Goal: Register for event/course: Sign up to attend an event or enroll in a course

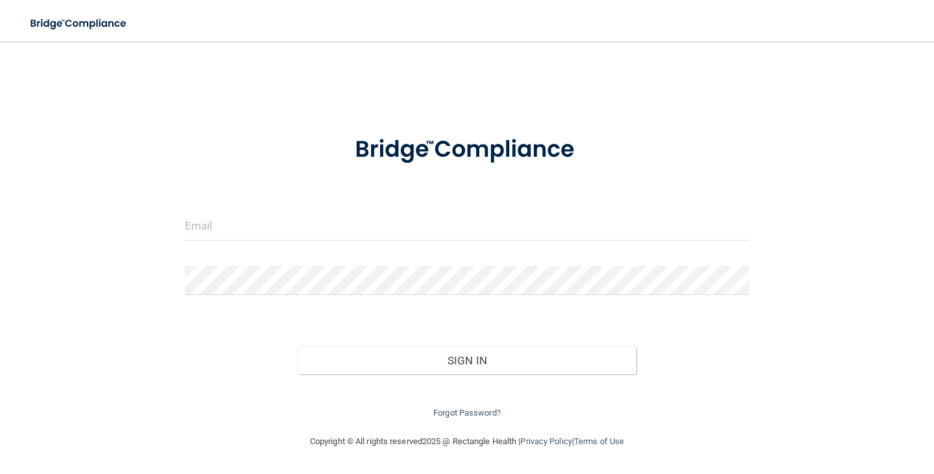
click at [401, 243] on div at bounding box center [467, 230] width 584 height 39
click at [401, 225] on input "email" at bounding box center [467, 225] width 564 height 29
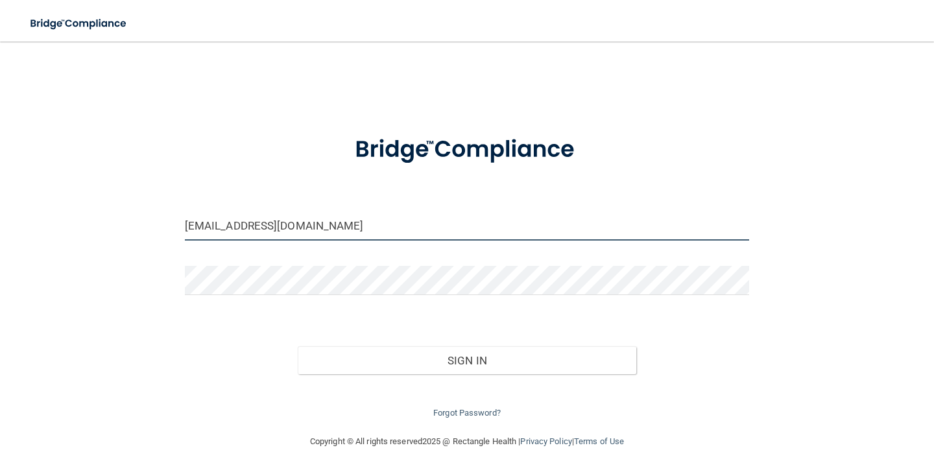
click at [272, 226] on input "[EMAIL_ADDRESS][DOMAIN_NAME]" at bounding box center [467, 225] width 564 height 29
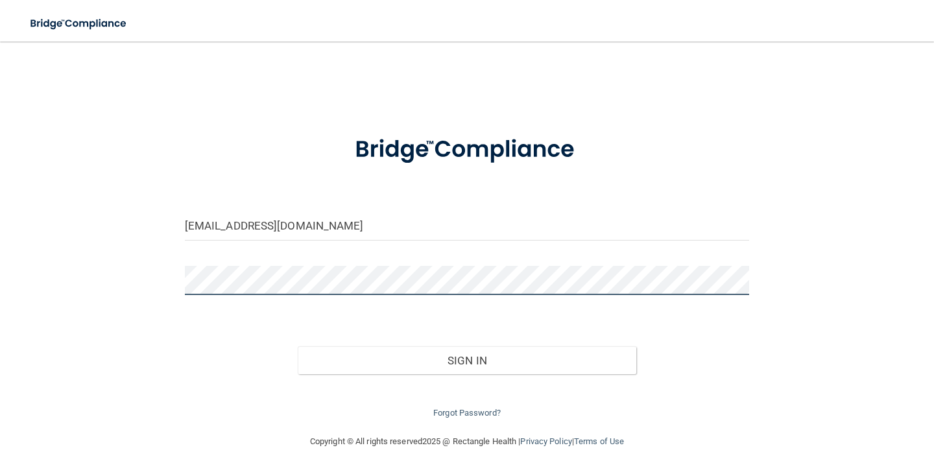
click at [298, 346] on button "Sign In" at bounding box center [467, 360] width 339 height 29
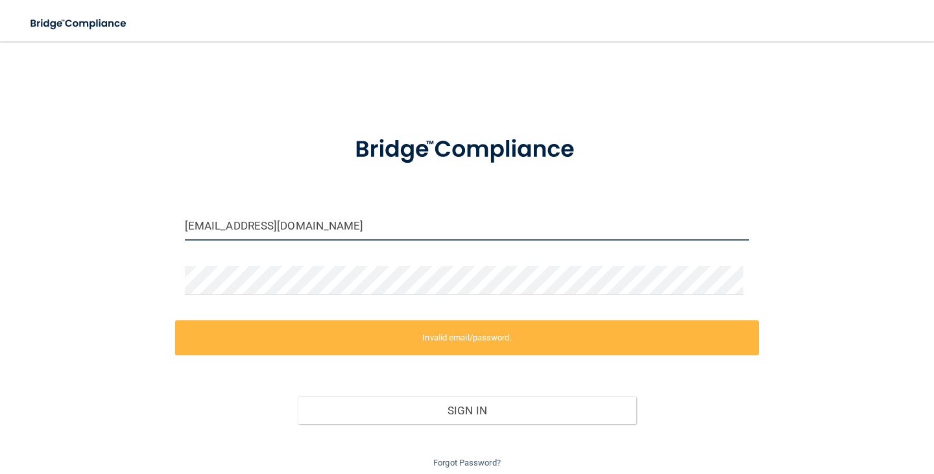
click at [257, 221] on input "[EMAIL_ADDRESS][DOMAIN_NAME]" at bounding box center [467, 225] width 564 height 29
click at [217, 230] on input "[EMAIL_ADDRESS][DOMAIN_NAME]" at bounding box center [467, 225] width 564 height 29
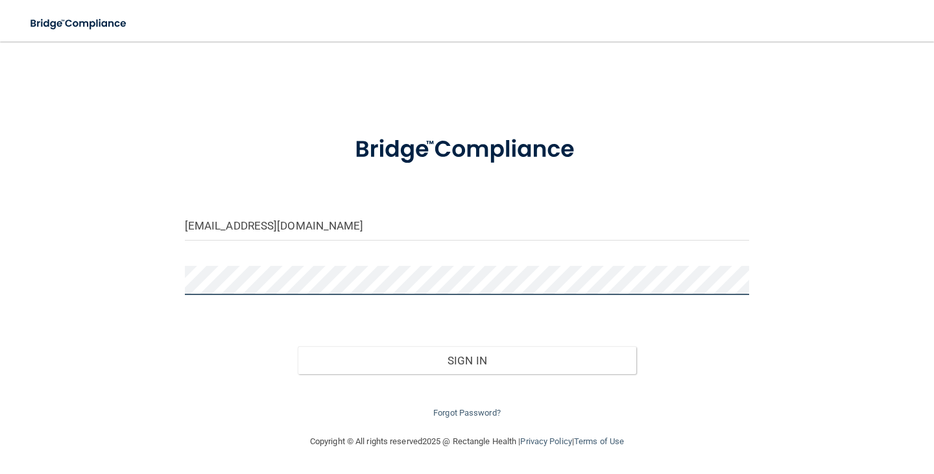
click at [298, 346] on button "Sign In" at bounding box center [467, 360] width 339 height 29
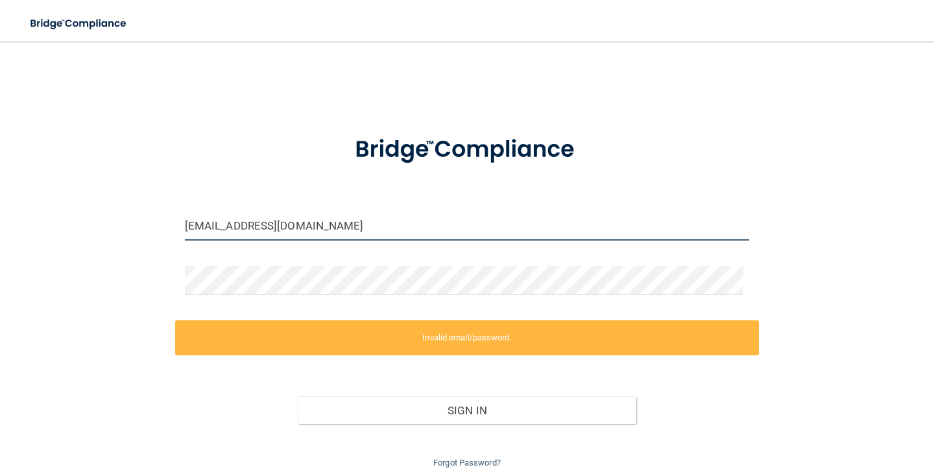
click at [239, 221] on input "[EMAIL_ADDRESS][DOMAIN_NAME]" at bounding box center [467, 225] width 564 height 29
drag, startPoint x: 239, startPoint y: 221, endPoint x: 278, endPoint y: 222, distance: 38.9
click at [239, 221] on input "[EMAIL_ADDRESS][DOMAIN_NAME]" at bounding box center [467, 225] width 564 height 29
drag, startPoint x: 329, startPoint y: 222, endPoint x: 20, endPoint y: 226, distance: 309.3
click at [14, 227] on main "[EMAIL_ADDRESS][DOMAIN_NAME] Invalid email/password. You don't have permission …" at bounding box center [467, 258] width 934 height 433
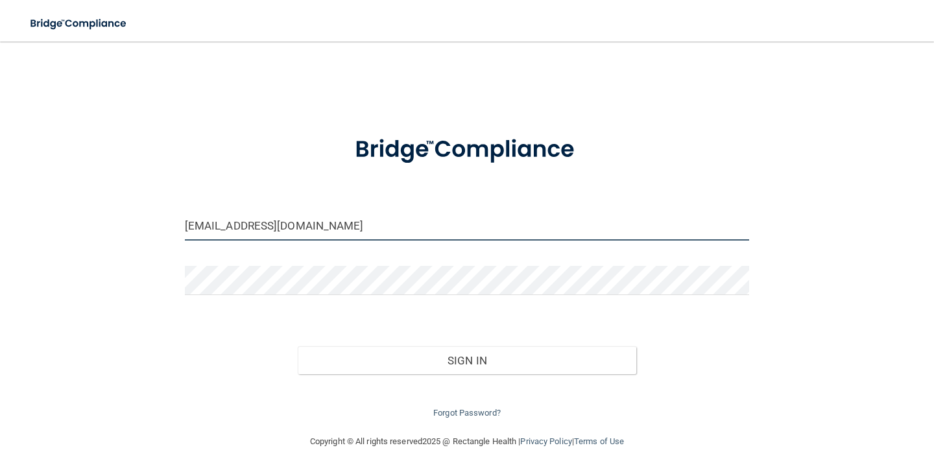
type input "[EMAIL_ADDRESS][DOMAIN_NAME]"
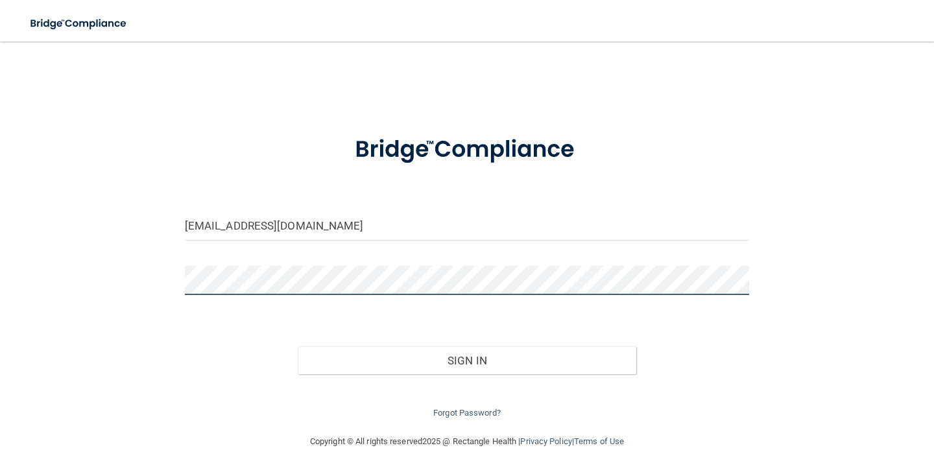
click at [298, 346] on button "Sign In" at bounding box center [467, 360] width 339 height 29
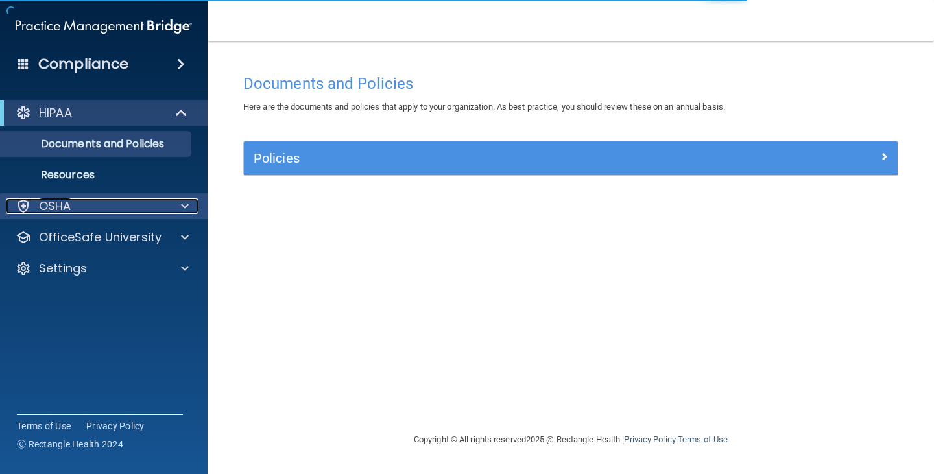
click at [85, 202] on div "OSHA" at bounding box center [86, 206] width 161 height 16
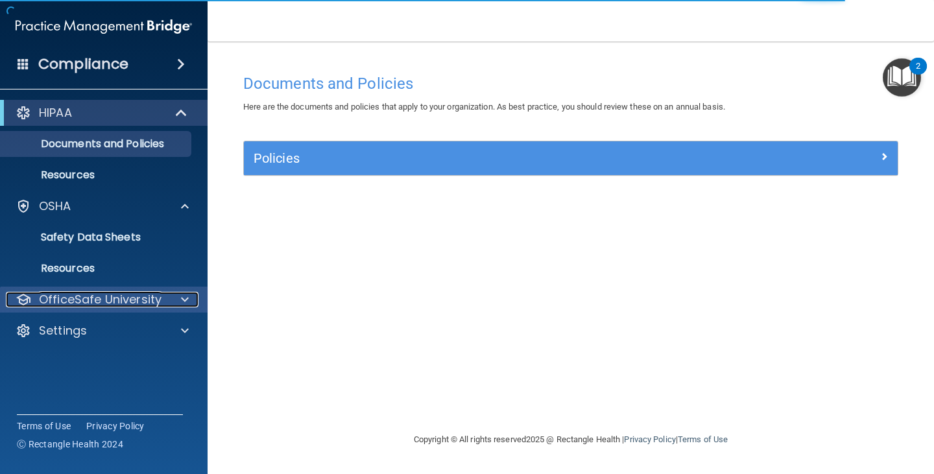
click at [95, 292] on p "OfficeSafe University" at bounding box center [100, 300] width 123 height 16
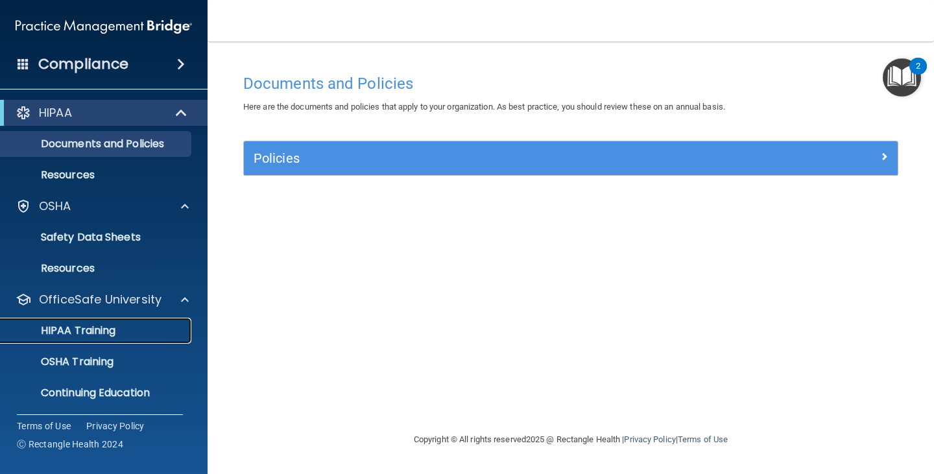
click at [94, 328] on p "HIPAA Training" at bounding box center [61, 330] width 107 height 13
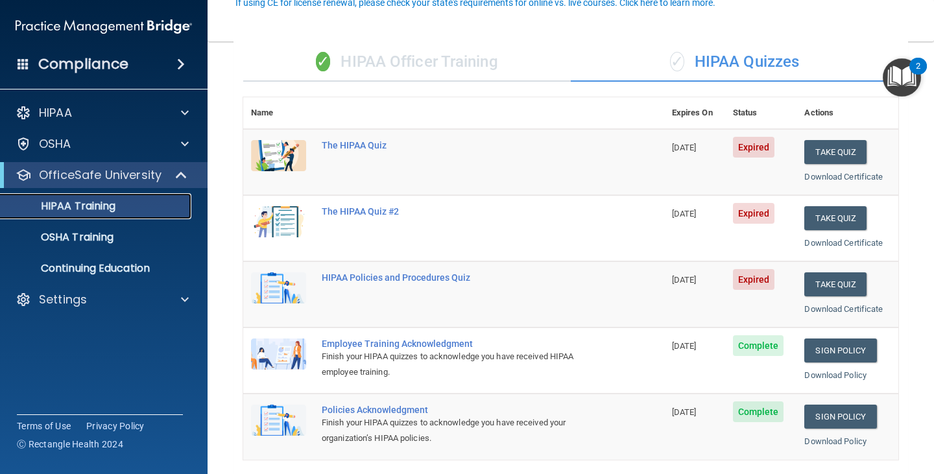
scroll to position [130, 0]
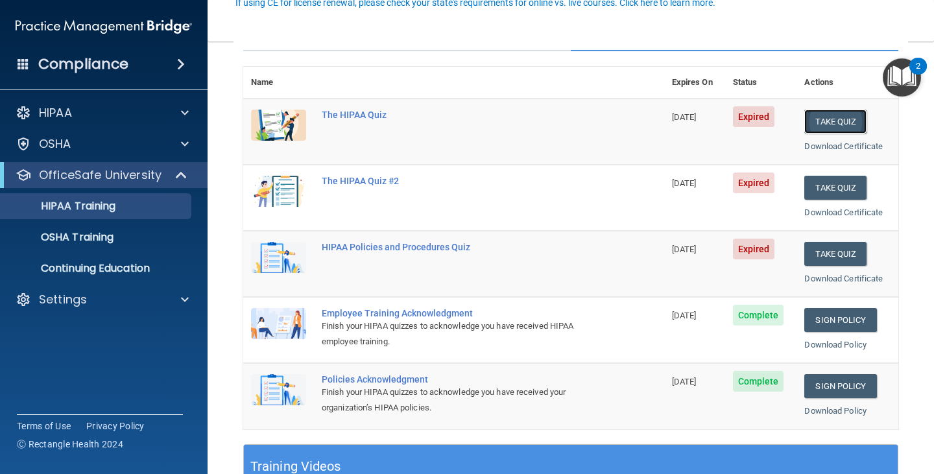
click at [840, 118] on button "Take Quiz" at bounding box center [835, 122] width 62 height 24
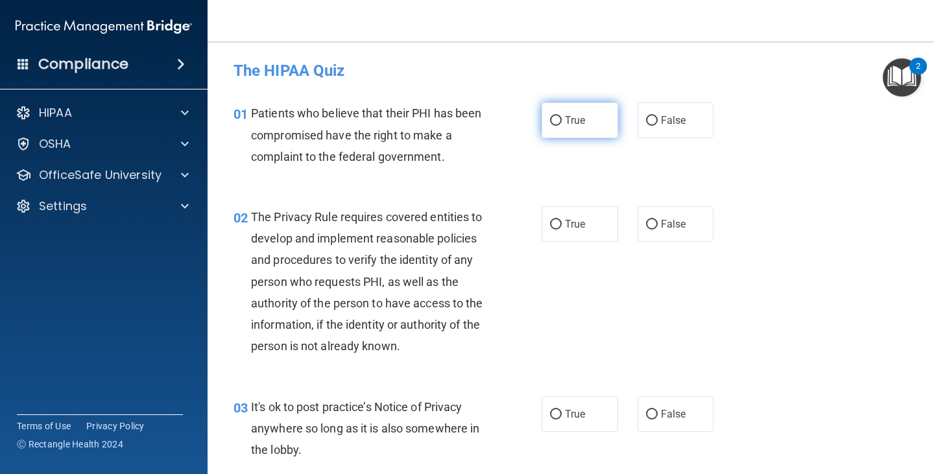
click at [569, 123] on span "True" at bounding box center [575, 120] width 20 height 12
click at [562, 123] on input "True" at bounding box center [556, 121] width 12 height 10
radio input "true"
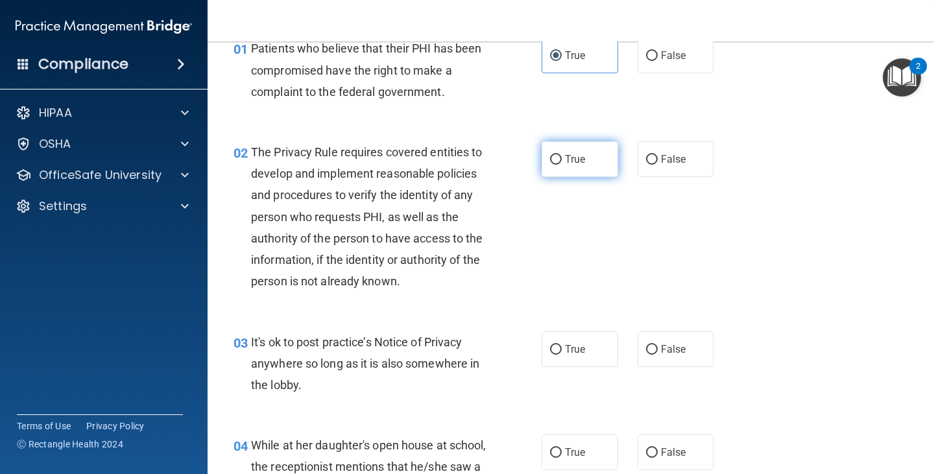
click at [578, 155] on span "True" at bounding box center [575, 159] width 20 height 12
click at [562, 155] on input "True" at bounding box center [556, 160] width 12 height 10
radio input "true"
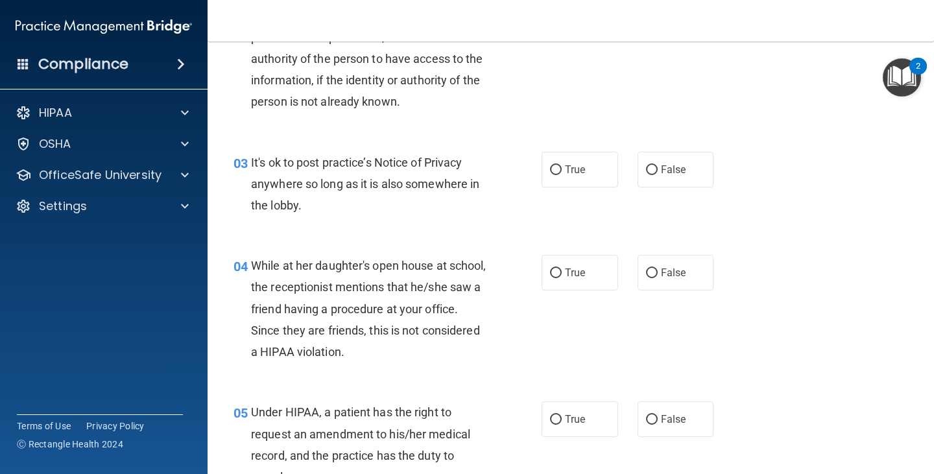
scroll to position [259, 0]
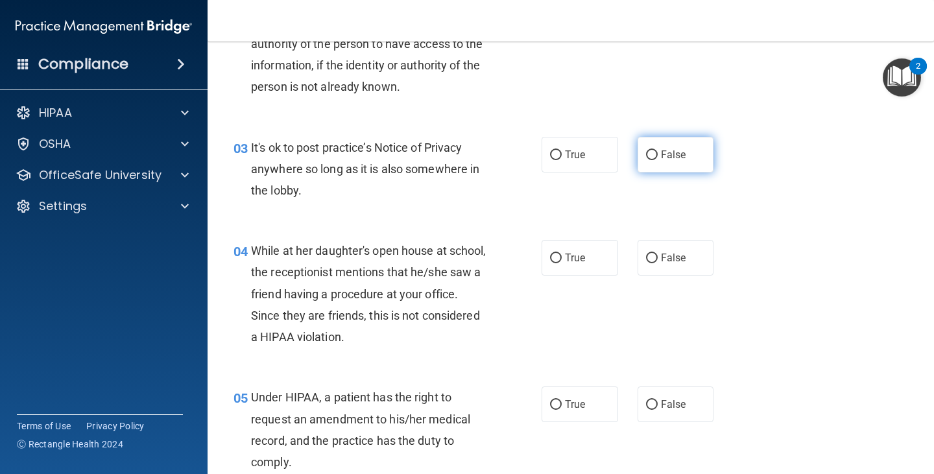
click at [675, 163] on label "False" at bounding box center [675, 155] width 77 height 36
click at [658, 160] on input "False" at bounding box center [652, 155] width 12 height 10
radio input "true"
click at [651, 251] on label "False" at bounding box center [675, 258] width 77 height 36
click at [651, 254] on input "False" at bounding box center [652, 259] width 12 height 10
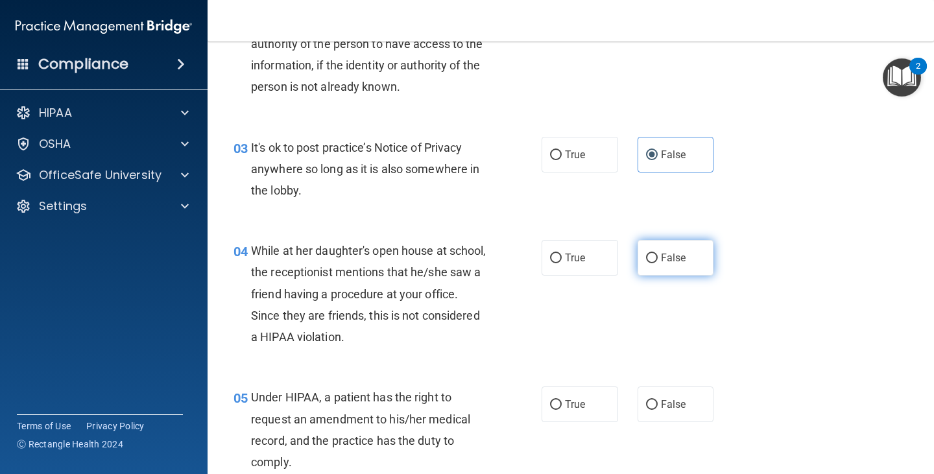
radio input "true"
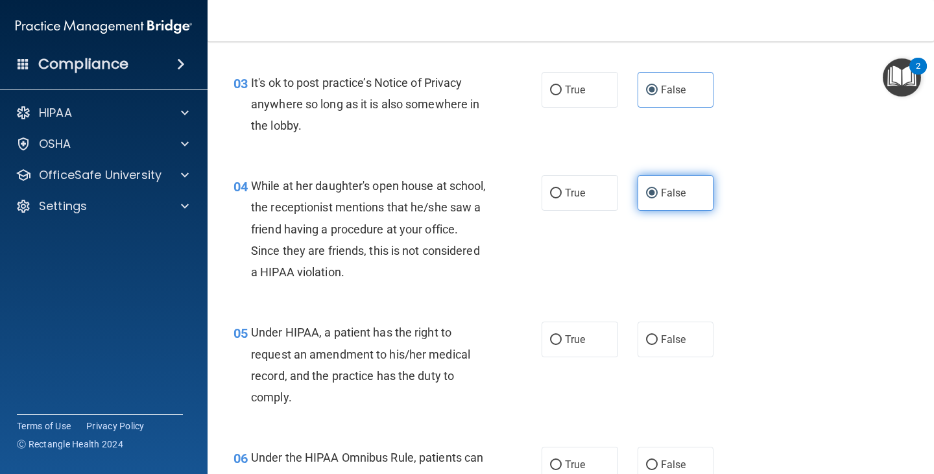
scroll to position [389, 0]
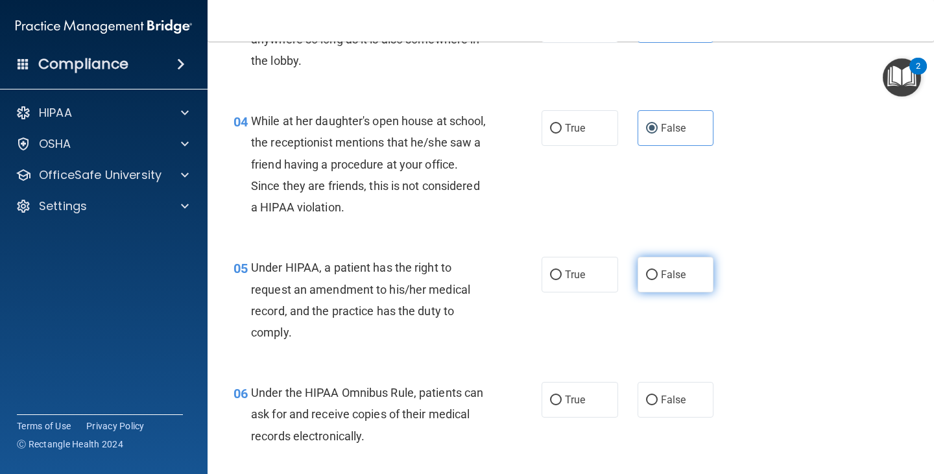
click at [654, 285] on label "False" at bounding box center [675, 275] width 77 height 36
click at [654, 280] on input "False" at bounding box center [652, 275] width 12 height 10
radio input "true"
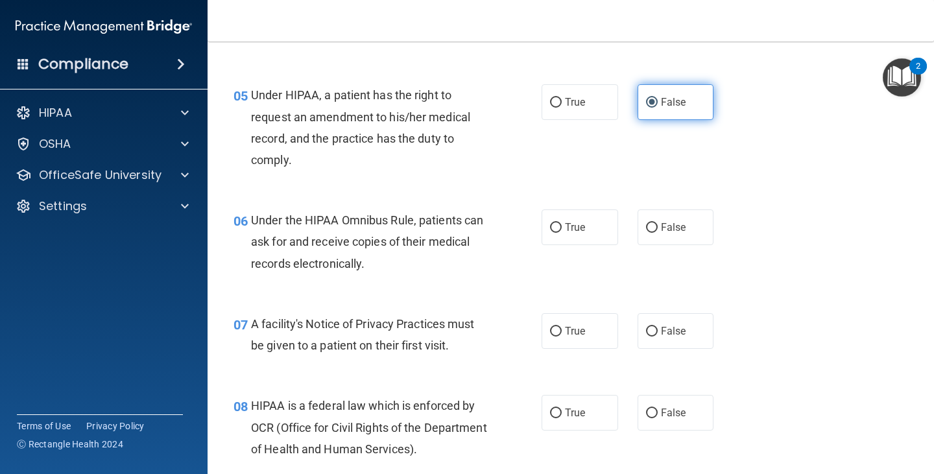
scroll to position [584, 0]
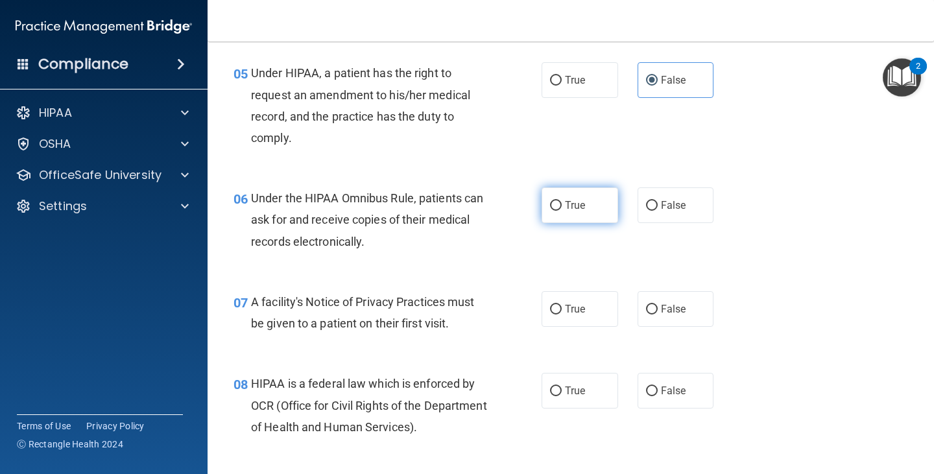
click at [570, 210] on span "True" at bounding box center [575, 205] width 20 height 12
click at [562, 210] on input "True" at bounding box center [556, 206] width 12 height 10
radio input "true"
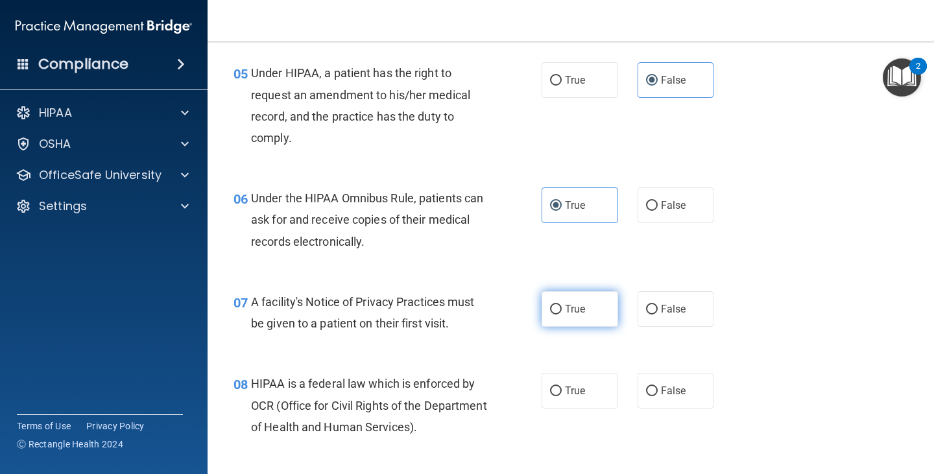
click at [565, 303] on span "True" at bounding box center [575, 309] width 20 height 12
click at [562, 305] on input "True" at bounding box center [556, 310] width 12 height 10
radio input "true"
click at [588, 376] on label "True" at bounding box center [579, 391] width 77 height 36
click at [562, 386] on input "True" at bounding box center [556, 391] width 12 height 10
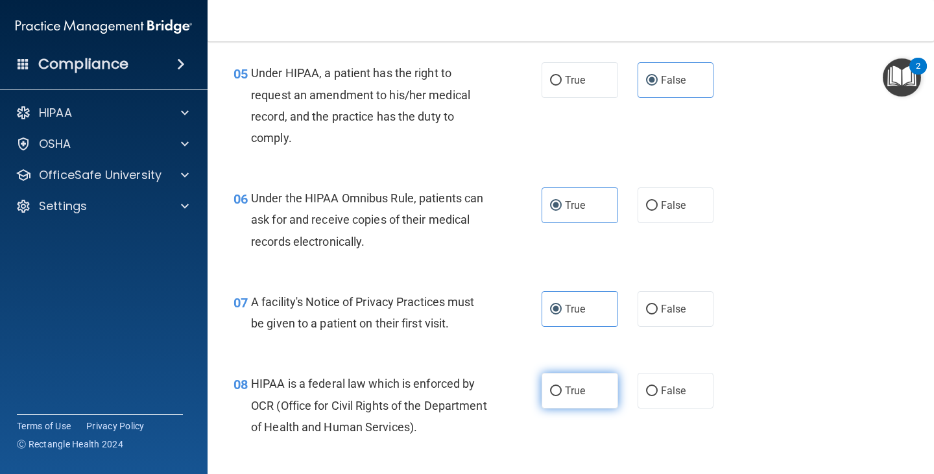
radio input "true"
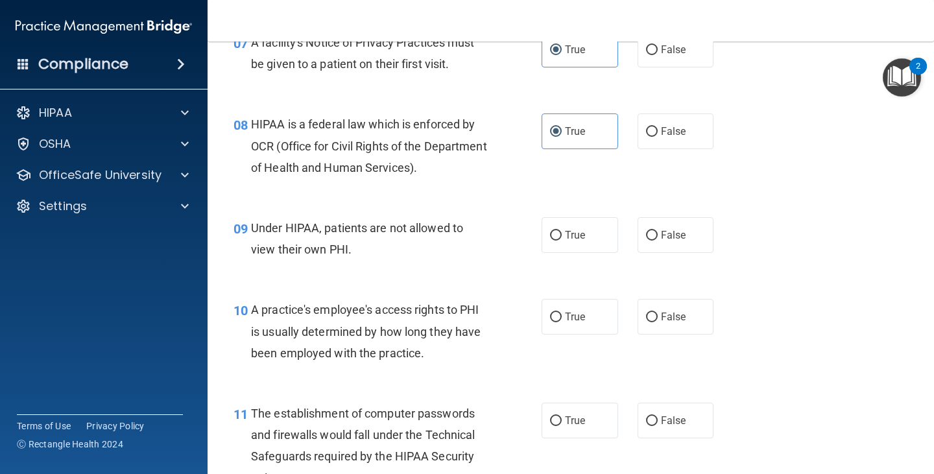
scroll to position [973, 0]
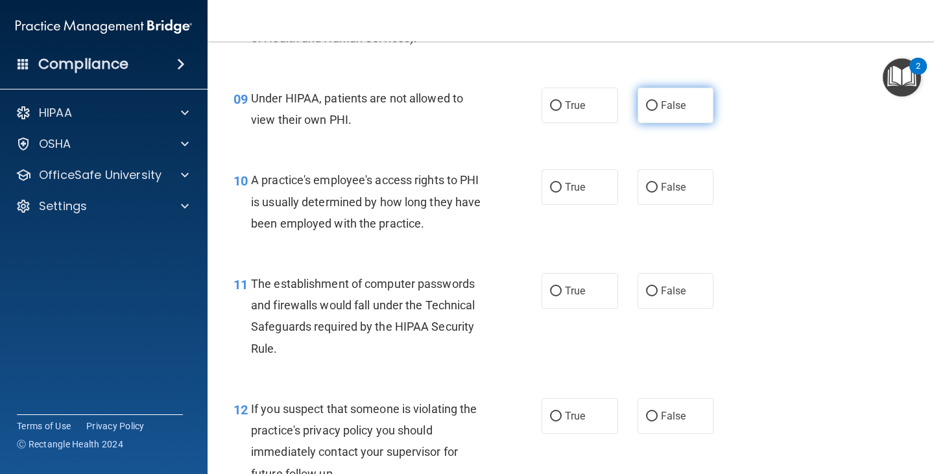
click at [654, 113] on label "False" at bounding box center [675, 106] width 77 height 36
click at [654, 111] on input "False" at bounding box center [652, 106] width 12 height 10
radio input "true"
click at [646, 191] on input "False" at bounding box center [652, 188] width 12 height 10
radio input "true"
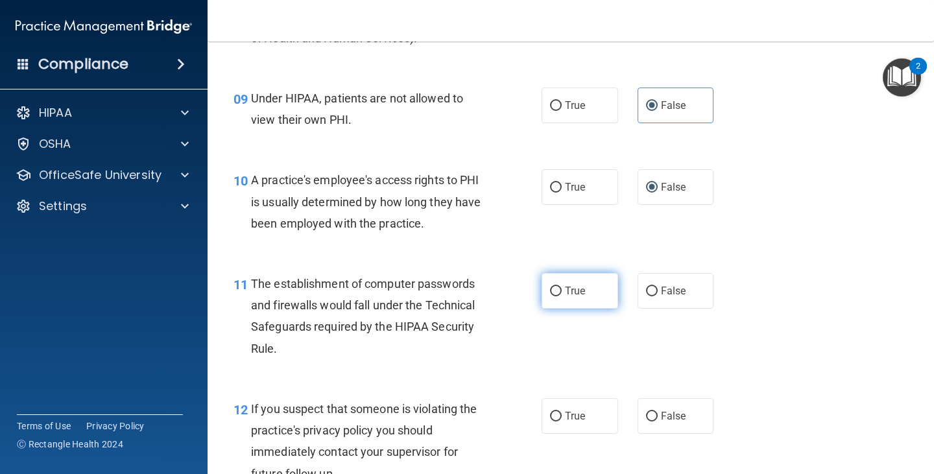
click at [571, 298] on label "True" at bounding box center [579, 291] width 77 height 36
click at [562, 296] on input "True" at bounding box center [556, 292] width 12 height 10
radio input "true"
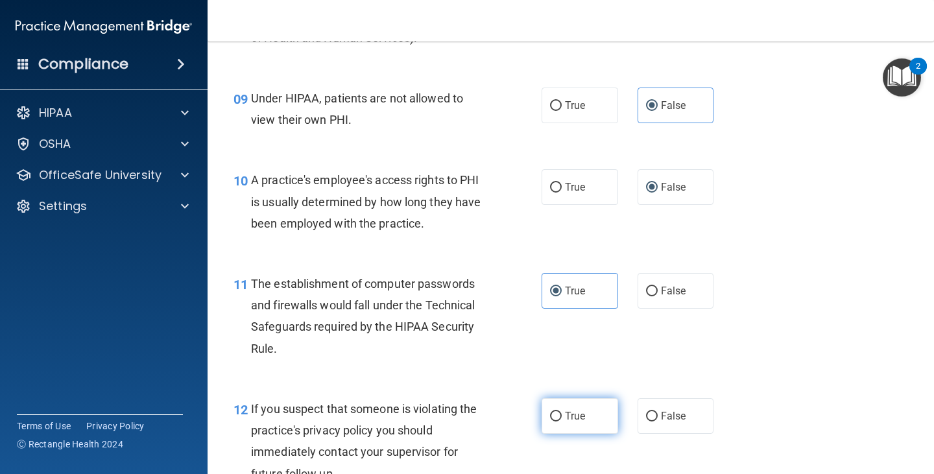
click at [570, 423] on label "True" at bounding box center [579, 416] width 77 height 36
click at [562, 422] on input "True" at bounding box center [556, 417] width 12 height 10
radio input "true"
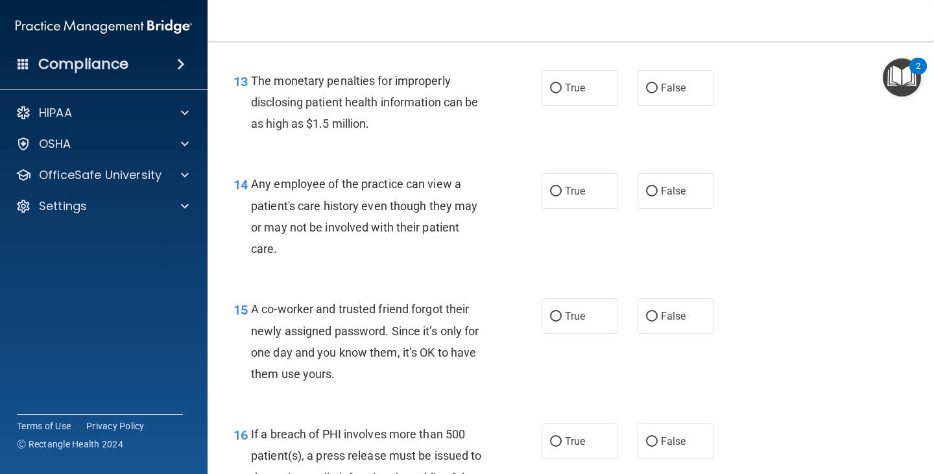
scroll to position [1427, 0]
click at [576, 77] on label "True" at bounding box center [579, 87] width 77 height 36
click at [562, 83] on input "True" at bounding box center [556, 88] width 12 height 10
radio input "true"
click at [565, 86] on span "True" at bounding box center [575, 87] width 20 height 12
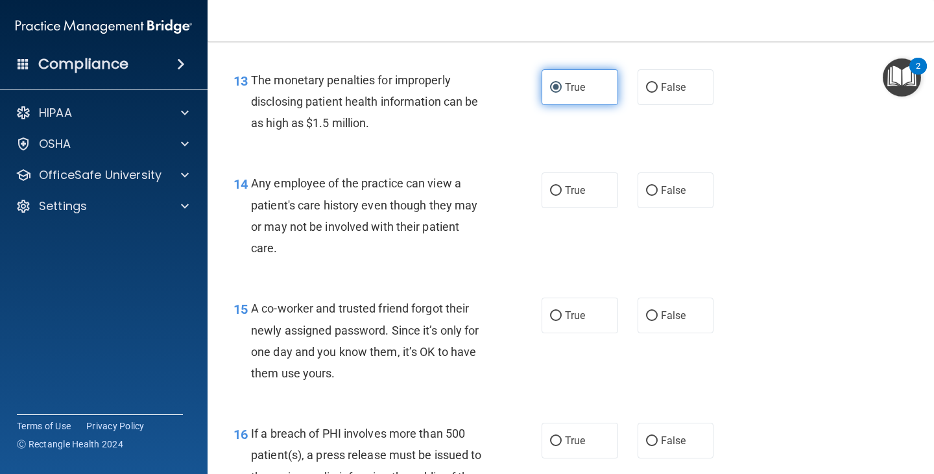
click at [562, 86] on input "True" at bounding box center [556, 88] width 12 height 10
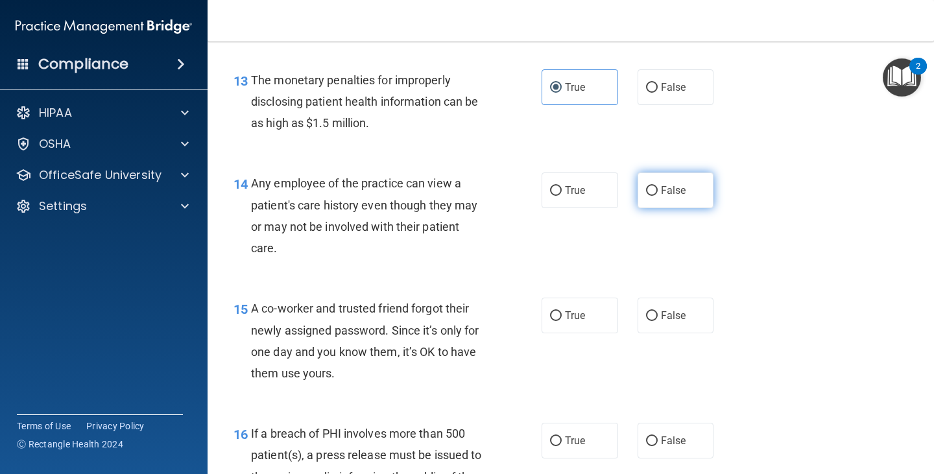
click at [649, 195] on input "False" at bounding box center [652, 191] width 12 height 10
radio input "true"
click at [671, 310] on span "False" at bounding box center [673, 315] width 25 height 12
click at [658, 311] on input "False" at bounding box center [652, 316] width 12 height 10
radio input "true"
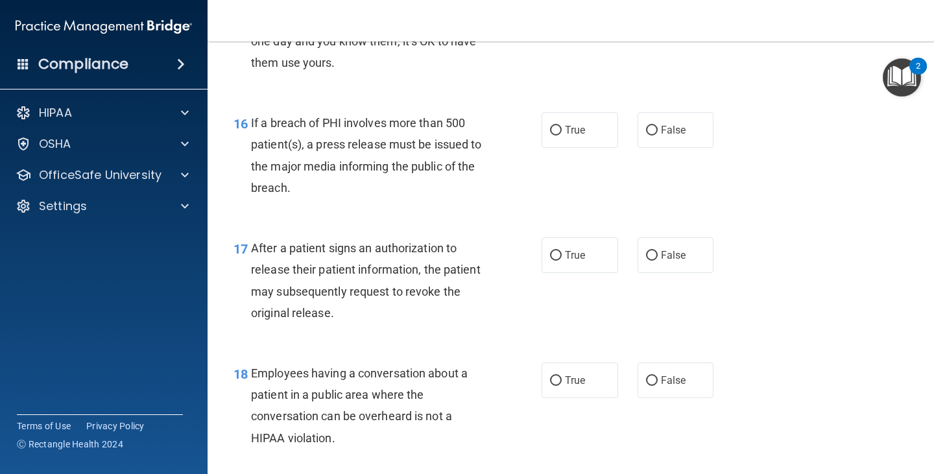
scroll to position [1751, 0]
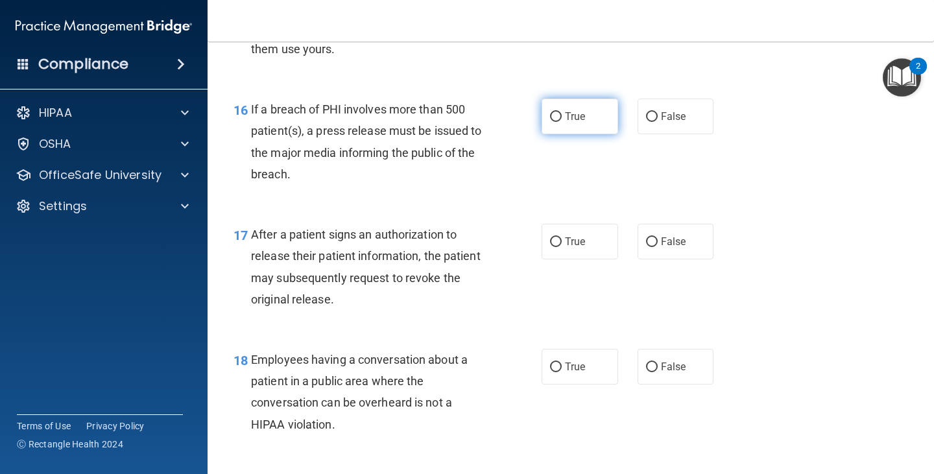
click at [547, 109] on label "True" at bounding box center [579, 117] width 77 height 36
click at [550, 112] on input "True" at bounding box center [556, 117] width 12 height 10
radio input "true"
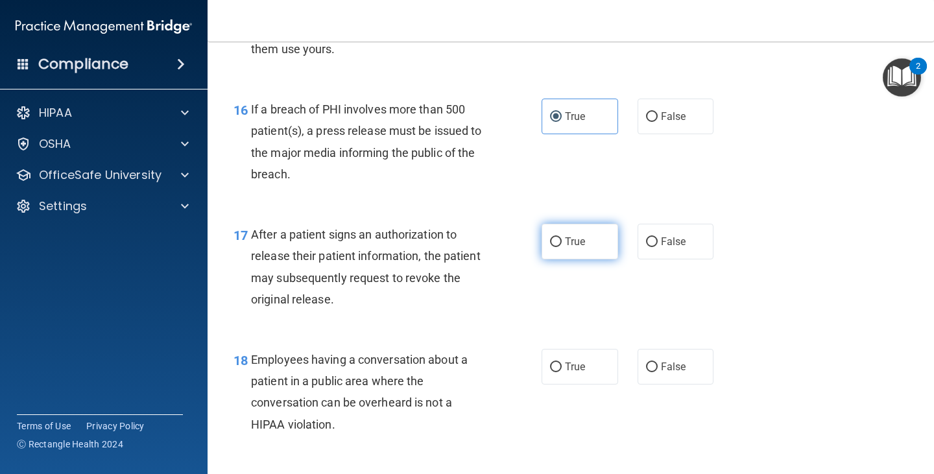
click at [574, 226] on label "True" at bounding box center [579, 242] width 77 height 36
click at [562, 237] on input "True" at bounding box center [556, 242] width 12 height 10
radio input "true"
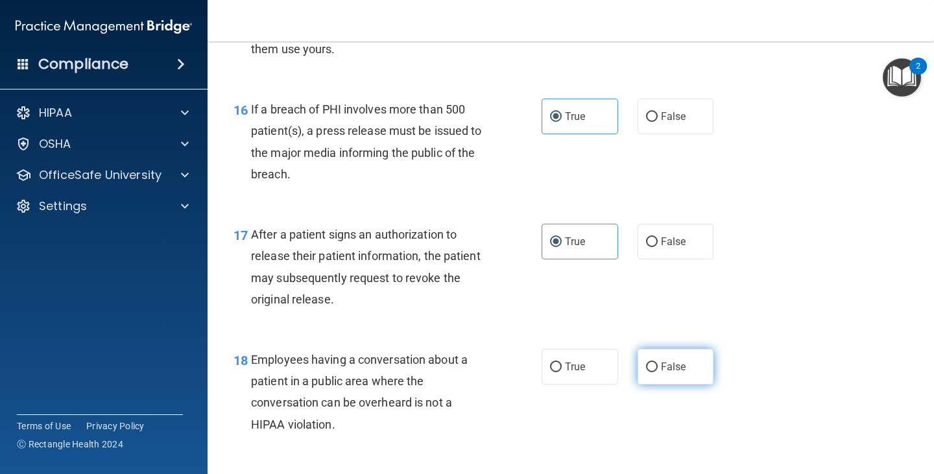
click at [669, 362] on span "False" at bounding box center [673, 367] width 25 height 12
click at [658, 362] on input "False" at bounding box center [652, 367] width 12 height 10
radio input "true"
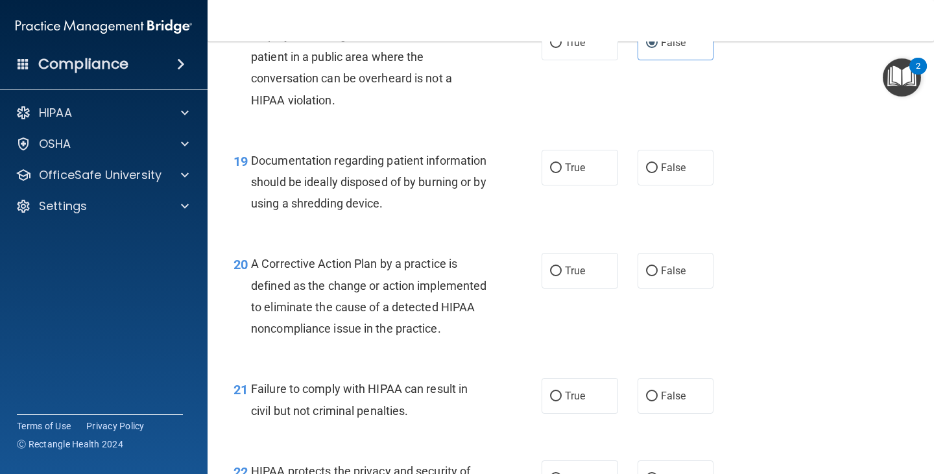
scroll to position [2140, 0]
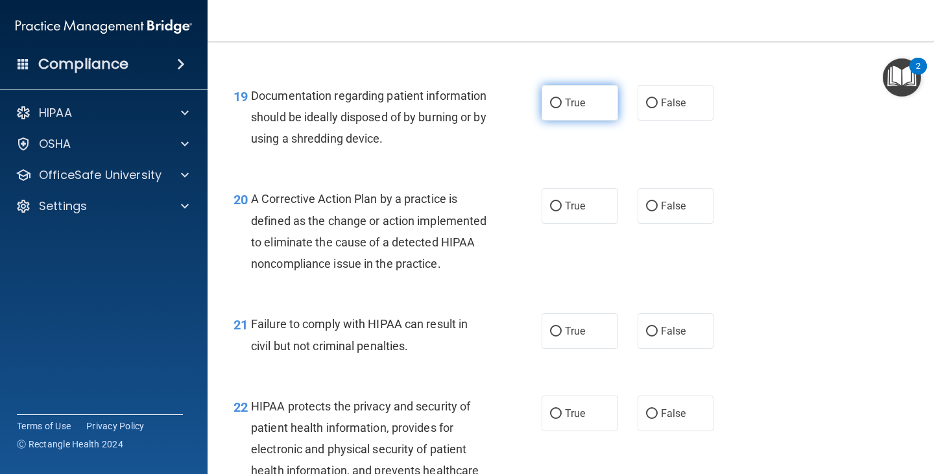
click at [582, 112] on label "True" at bounding box center [579, 103] width 77 height 36
click at [562, 108] on input "True" at bounding box center [556, 104] width 12 height 10
radio input "true"
click at [570, 211] on span "True" at bounding box center [575, 206] width 20 height 12
click at [562, 211] on input "True" at bounding box center [556, 207] width 12 height 10
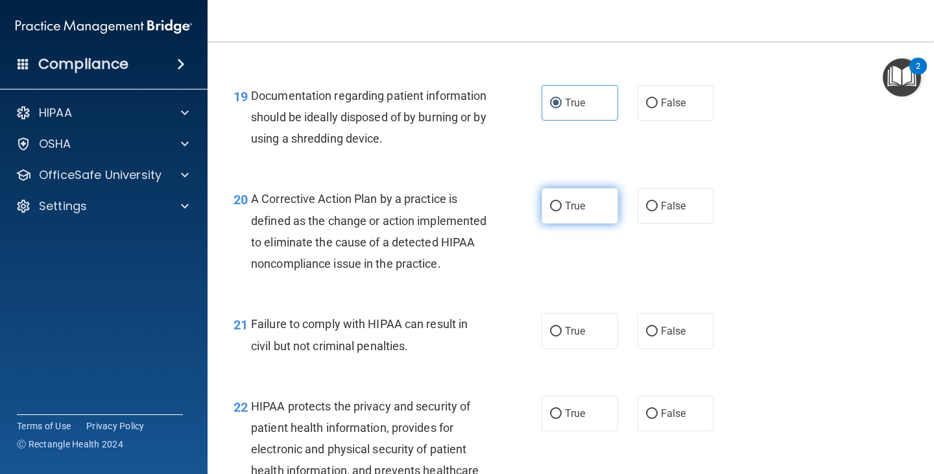
radio input "true"
click at [669, 337] on span "False" at bounding box center [673, 331] width 25 height 12
click at [658, 337] on input "False" at bounding box center [652, 332] width 12 height 10
radio input "true"
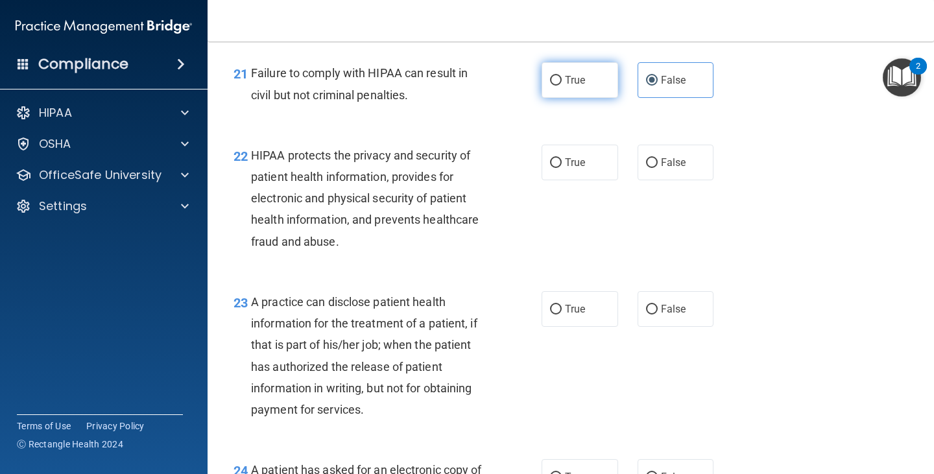
scroll to position [2399, 0]
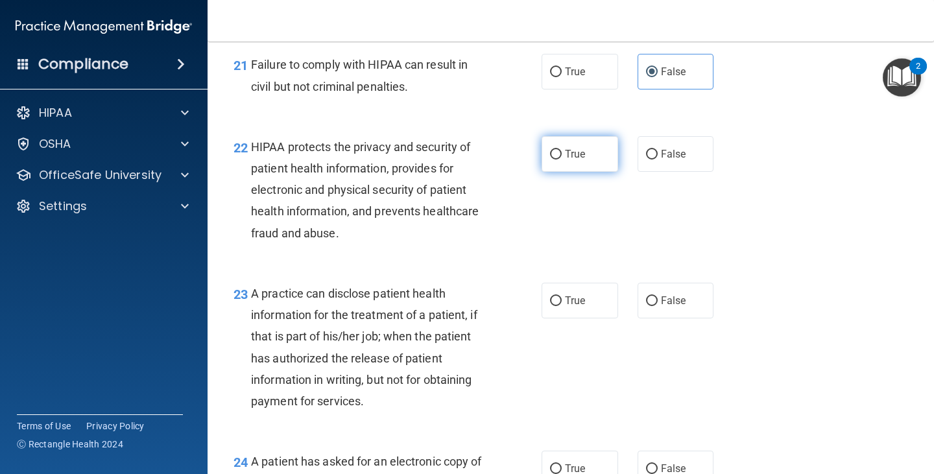
click at [571, 164] on label "True" at bounding box center [579, 154] width 77 height 36
click at [562, 160] on input "True" at bounding box center [556, 155] width 12 height 10
radio input "true"
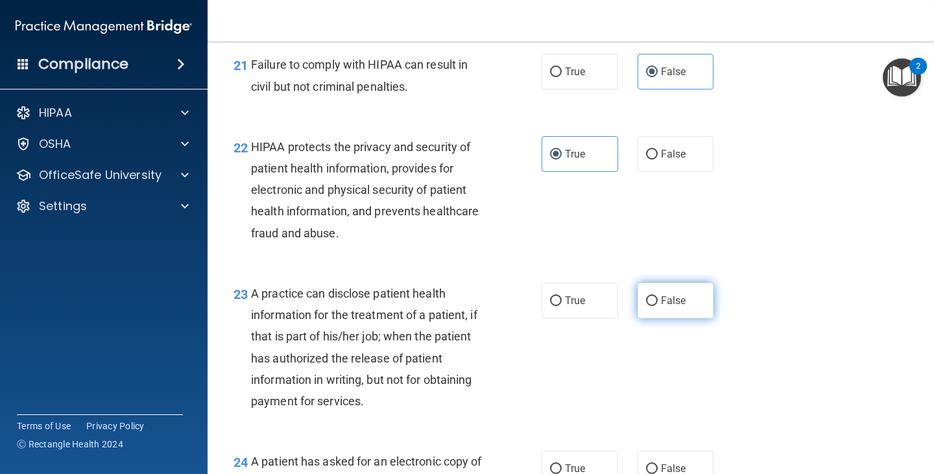
click at [646, 318] on label "False" at bounding box center [675, 301] width 77 height 36
click at [646, 306] on input "False" at bounding box center [652, 301] width 12 height 10
radio input "true"
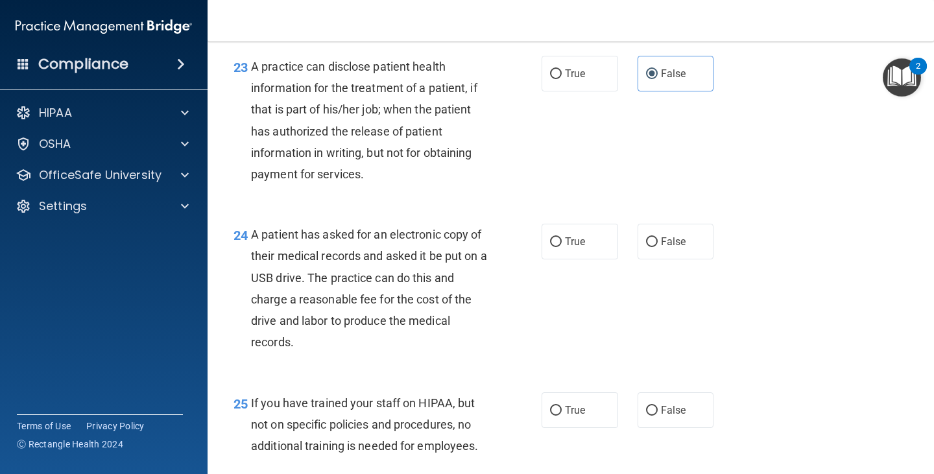
scroll to position [2659, 0]
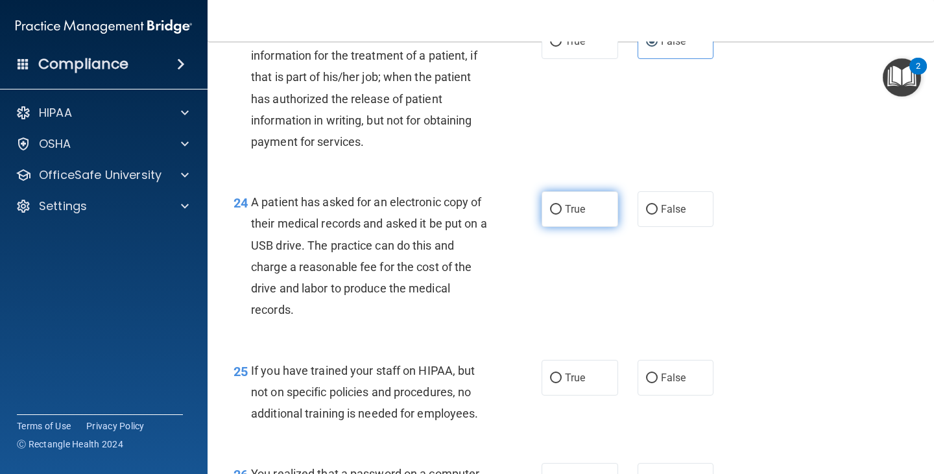
click at [565, 215] on span "True" at bounding box center [575, 209] width 20 height 12
click at [562, 215] on input "True" at bounding box center [556, 210] width 12 height 10
radio input "true"
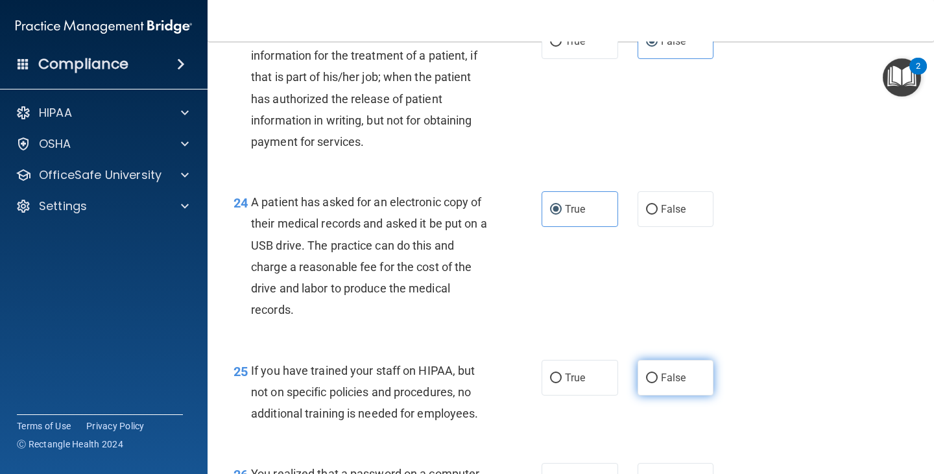
scroll to position [2724, 0]
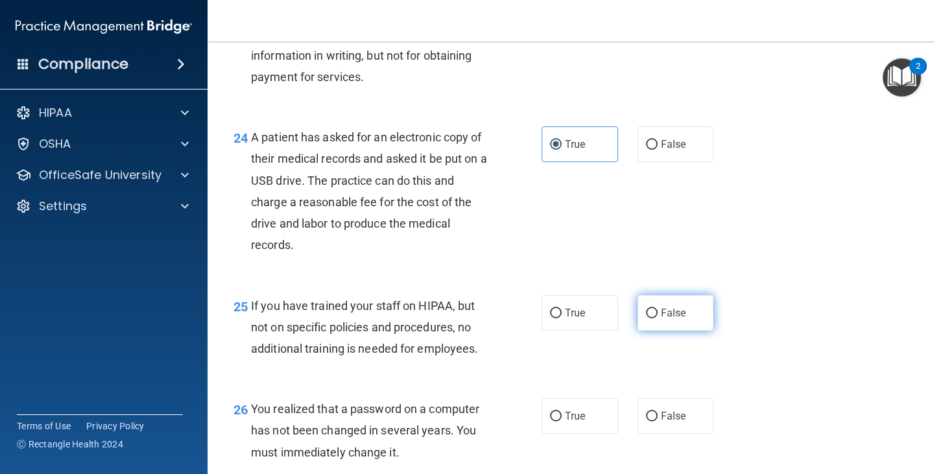
click at [654, 329] on label "False" at bounding box center [675, 313] width 77 height 36
click at [654, 318] on input "False" at bounding box center [652, 314] width 12 height 10
radio input "true"
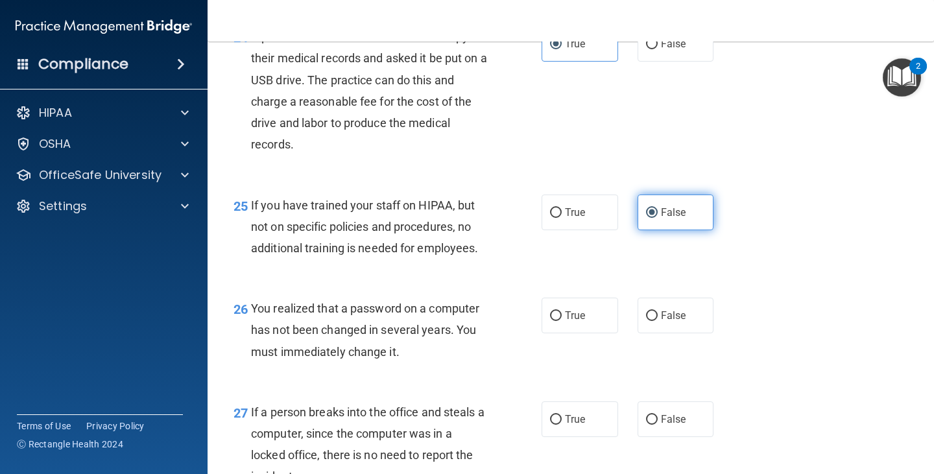
scroll to position [2853, 0]
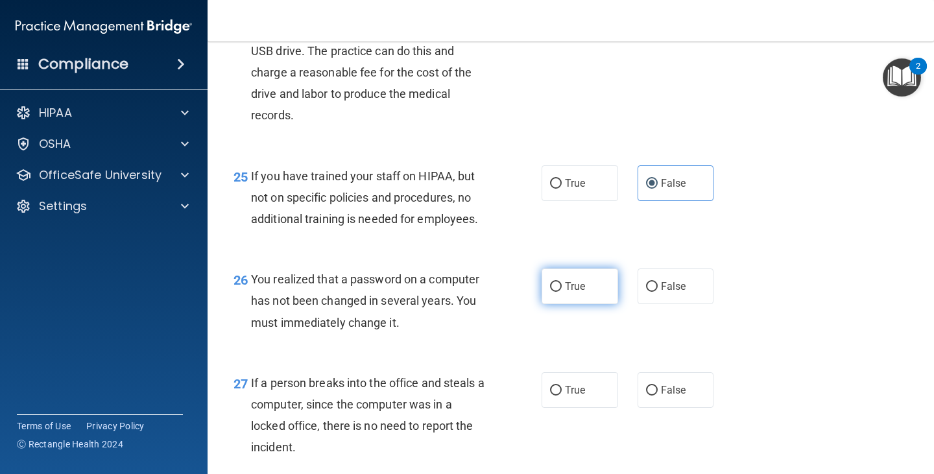
click at [546, 302] on label "True" at bounding box center [579, 286] width 77 height 36
click at [550, 292] on input "True" at bounding box center [556, 287] width 12 height 10
radio input "true"
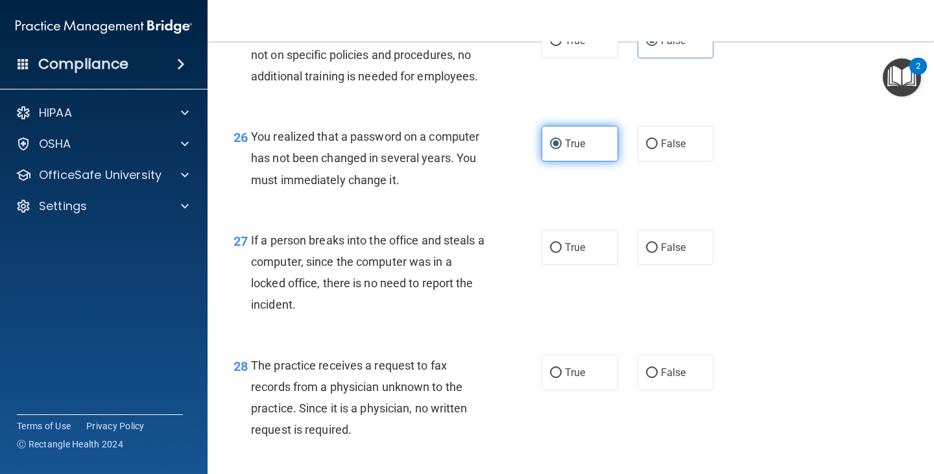
scroll to position [3048, 0]
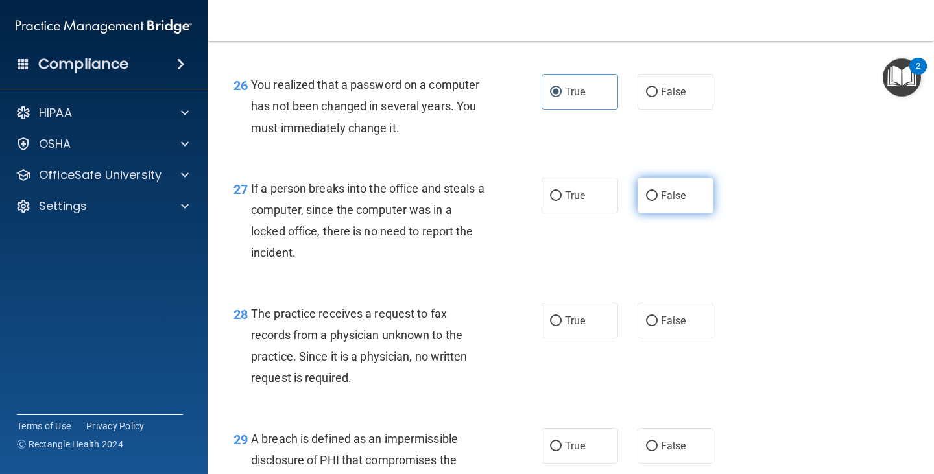
click at [646, 201] on input "False" at bounding box center [652, 196] width 12 height 10
radio input "true"
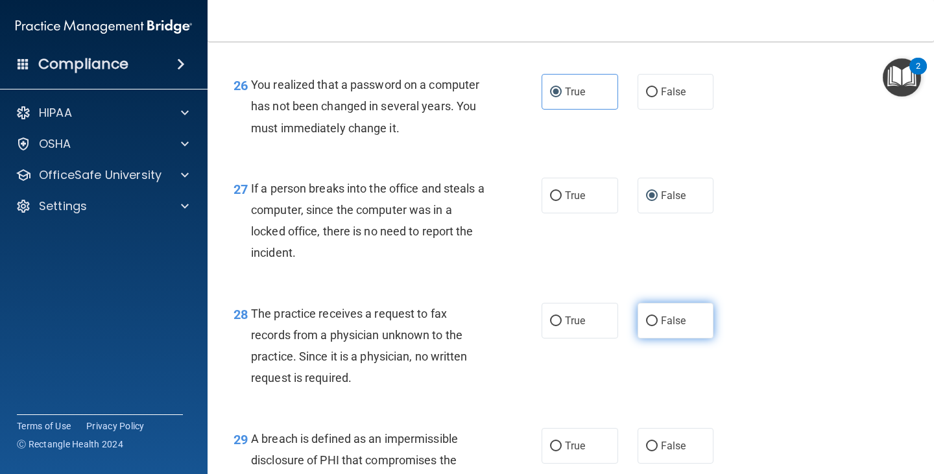
click at [691, 339] on label "False" at bounding box center [675, 321] width 77 height 36
click at [658, 326] on input "False" at bounding box center [652, 321] width 12 height 10
radio input "true"
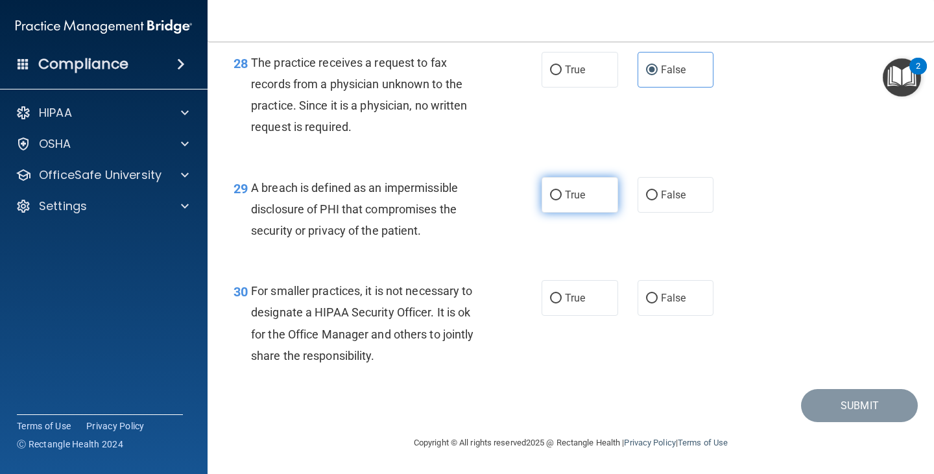
scroll to position [3320, 0]
click at [578, 203] on label "True" at bounding box center [579, 195] width 77 height 36
click at [562, 200] on input "True" at bounding box center [556, 196] width 12 height 10
radio input "true"
click at [685, 296] on label "False" at bounding box center [675, 298] width 77 height 36
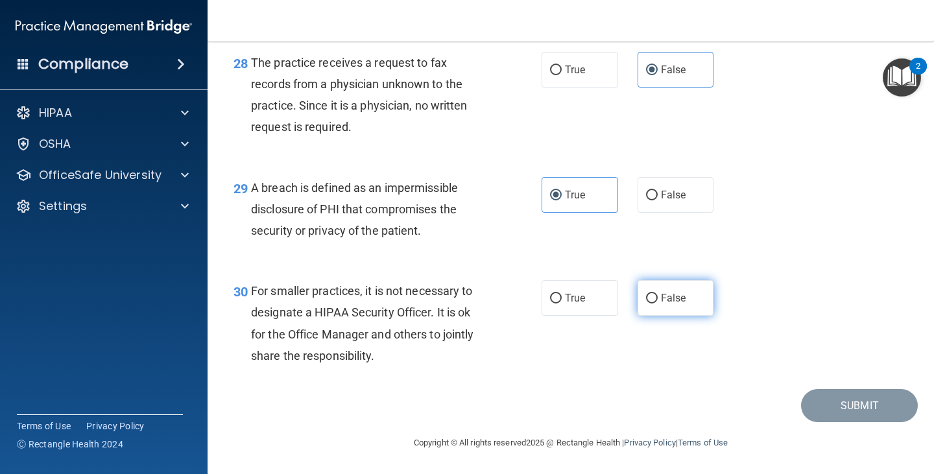
click at [658, 296] on input "False" at bounding box center [652, 299] width 12 height 10
radio input "true"
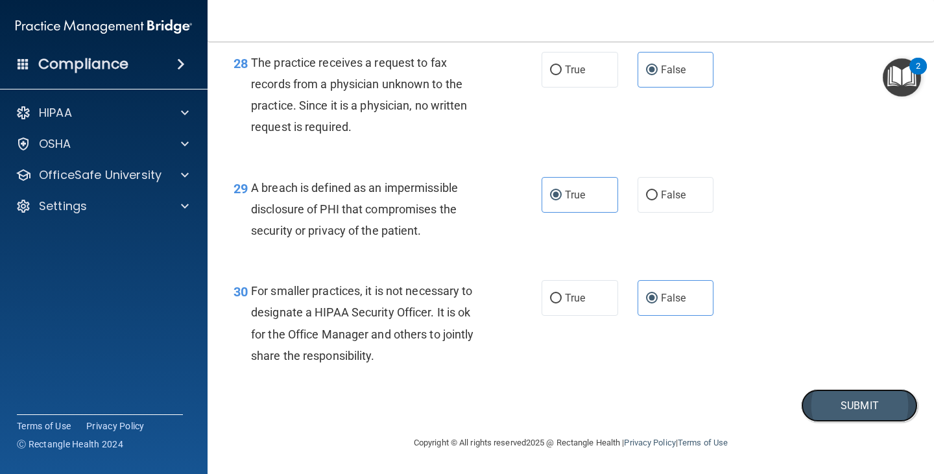
click at [828, 409] on button "Submit" at bounding box center [859, 405] width 117 height 33
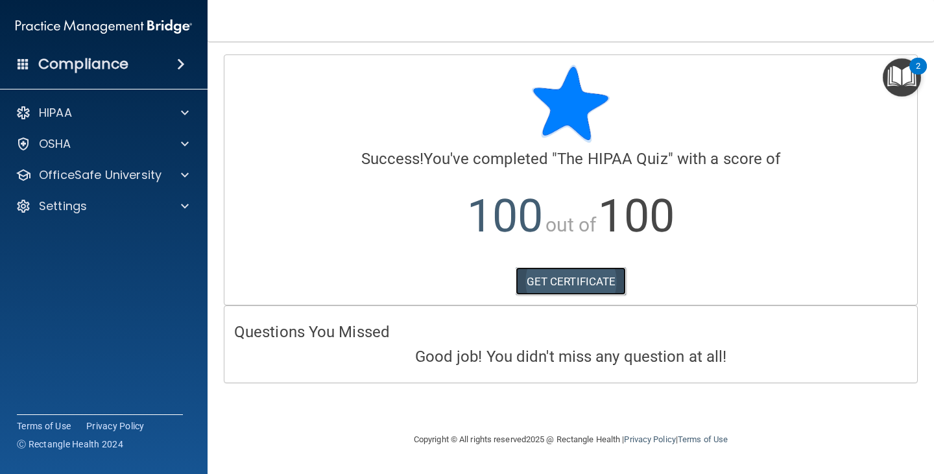
click at [588, 291] on link "GET CERTIFICATE" at bounding box center [571, 281] width 111 height 29
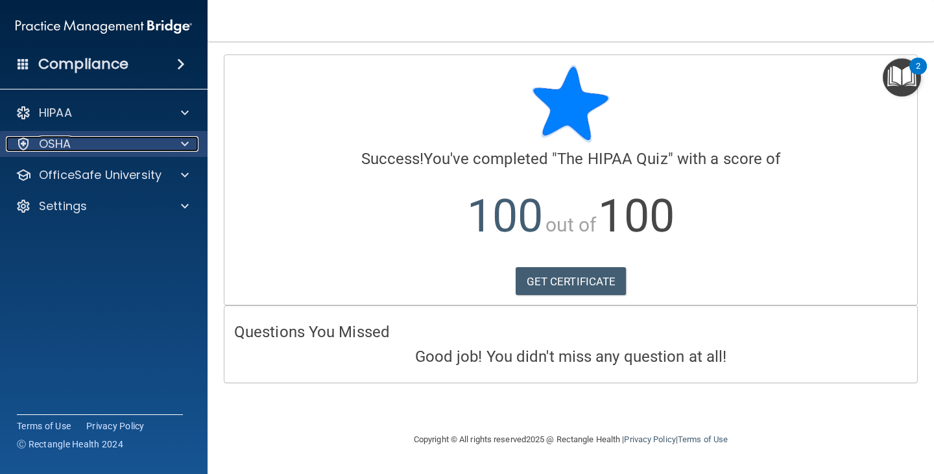
click at [150, 149] on div "OSHA" at bounding box center [86, 144] width 161 height 16
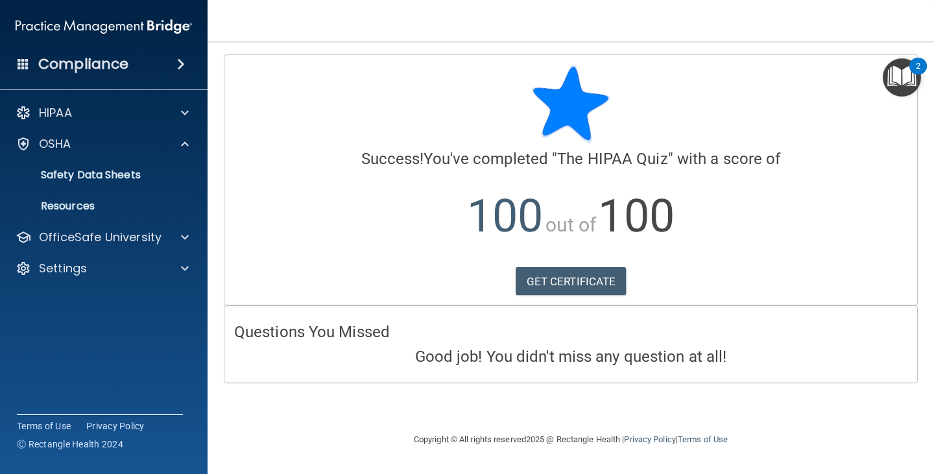
click at [150, 130] on div "HIPAA Documents and Policies Report an Incident Business Associates Emergency P…" at bounding box center [104, 193] width 208 height 197
click at [145, 124] on div "HIPAA" at bounding box center [104, 113] width 208 height 26
click at [187, 112] on span at bounding box center [185, 113] width 8 height 16
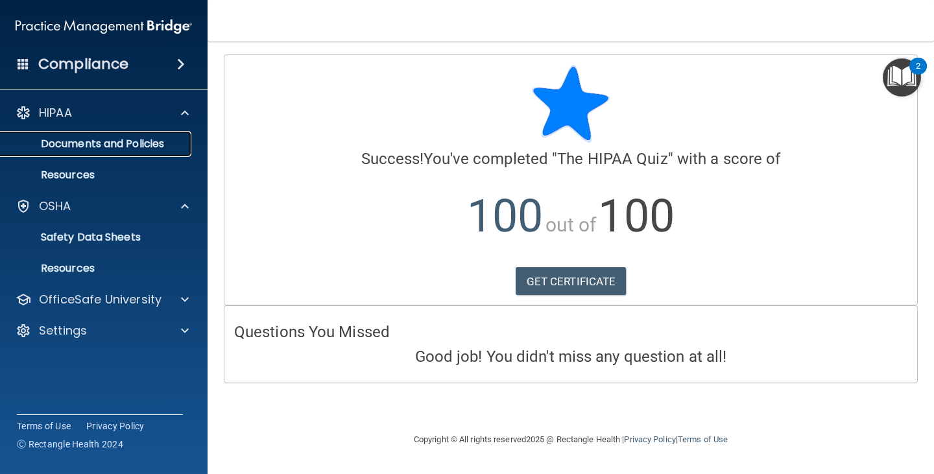
click at [85, 147] on p "Documents and Policies" at bounding box center [96, 143] width 177 height 13
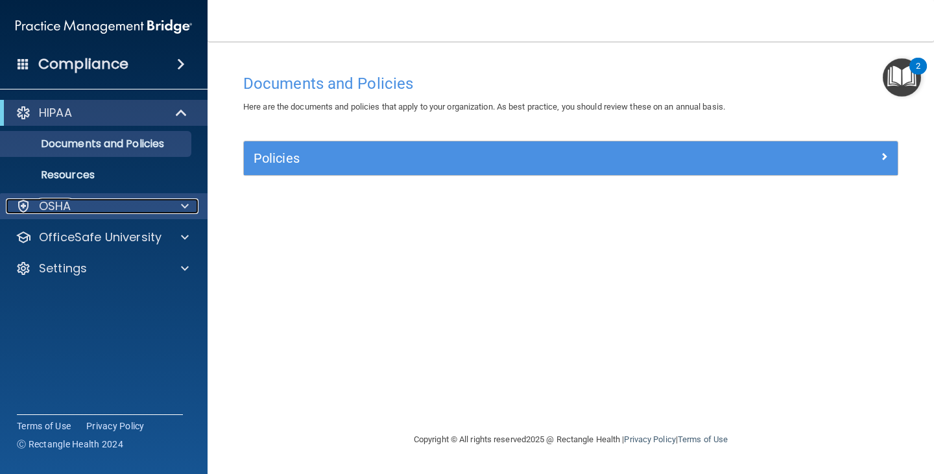
click at [104, 209] on div "OSHA" at bounding box center [86, 206] width 161 height 16
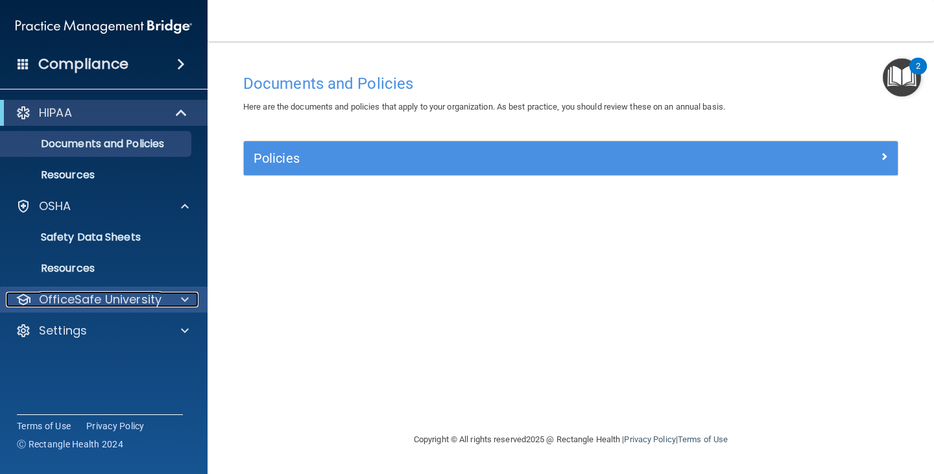
click at [106, 302] on p "OfficeSafe University" at bounding box center [100, 300] width 123 height 16
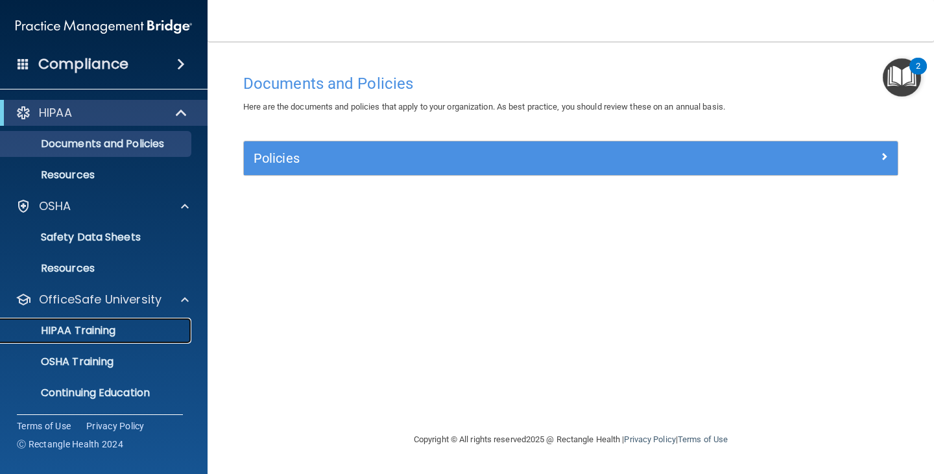
click at [104, 329] on p "HIPAA Training" at bounding box center [61, 330] width 107 height 13
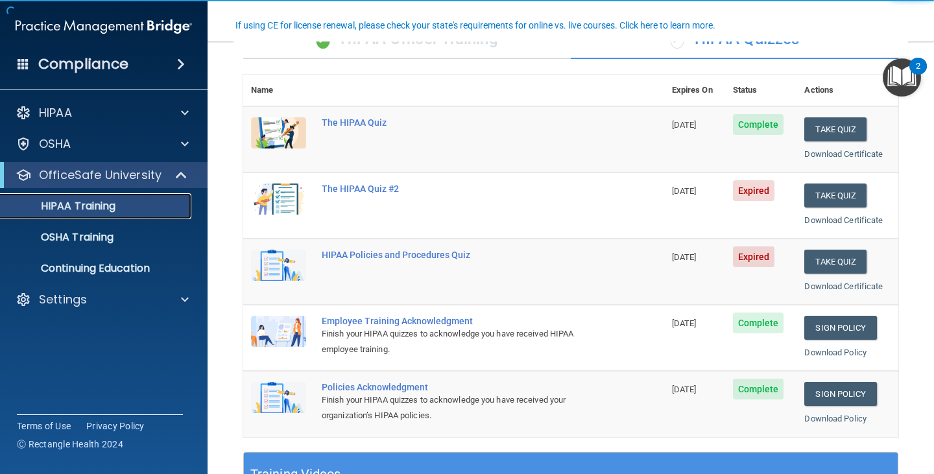
scroll to position [130, 0]
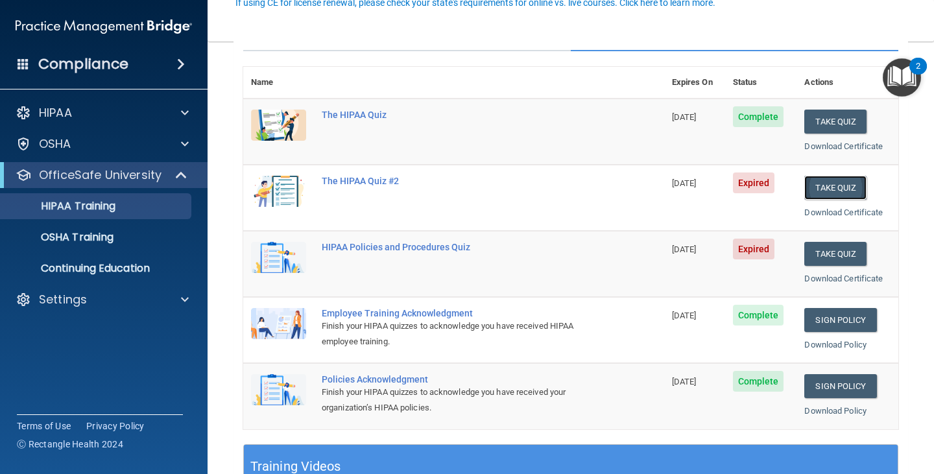
click at [810, 188] on button "Take Quiz" at bounding box center [835, 188] width 62 height 24
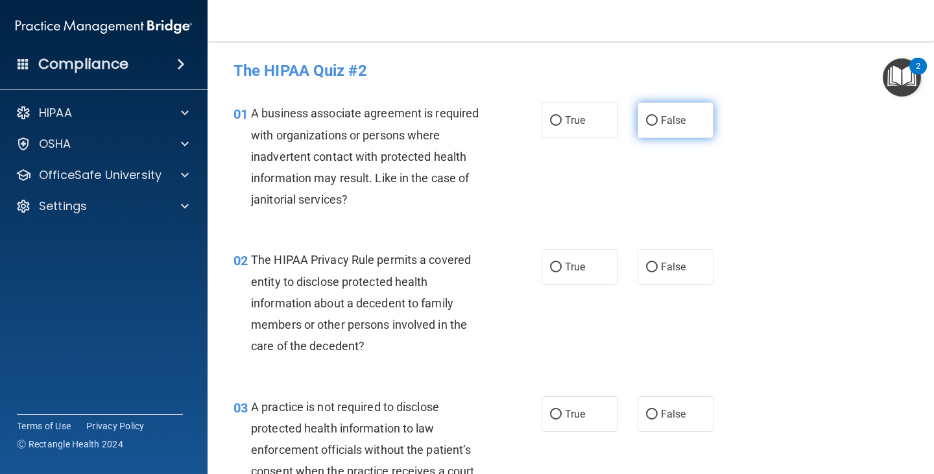
click at [656, 126] on label "False" at bounding box center [675, 120] width 77 height 36
click at [656, 126] on input "False" at bounding box center [652, 121] width 12 height 10
radio input "true"
click at [587, 276] on label "True" at bounding box center [579, 267] width 77 height 36
click at [562, 272] on input "True" at bounding box center [556, 268] width 12 height 10
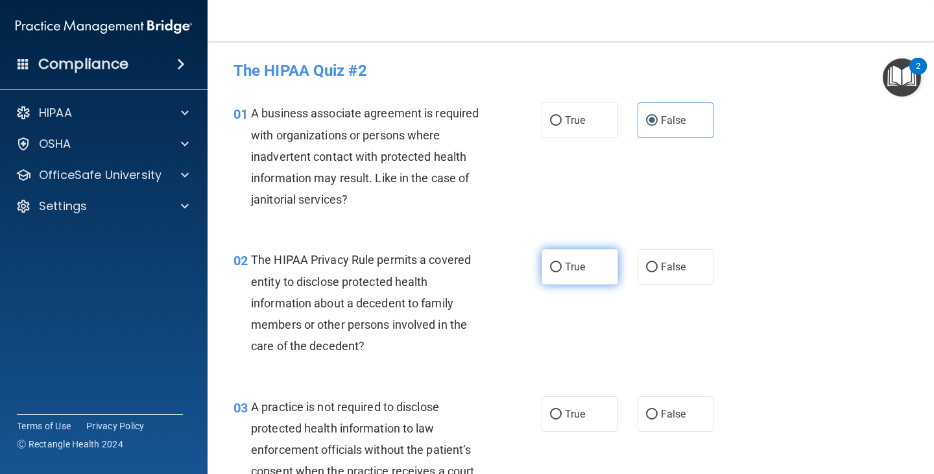
radio input "true"
click at [659, 427] on label "False" at bounding box center [675, 414] width 77 height 36
click at [658, 420] on input "False" at bounding box center [652, 415] width 12 height 10
radio input "true"
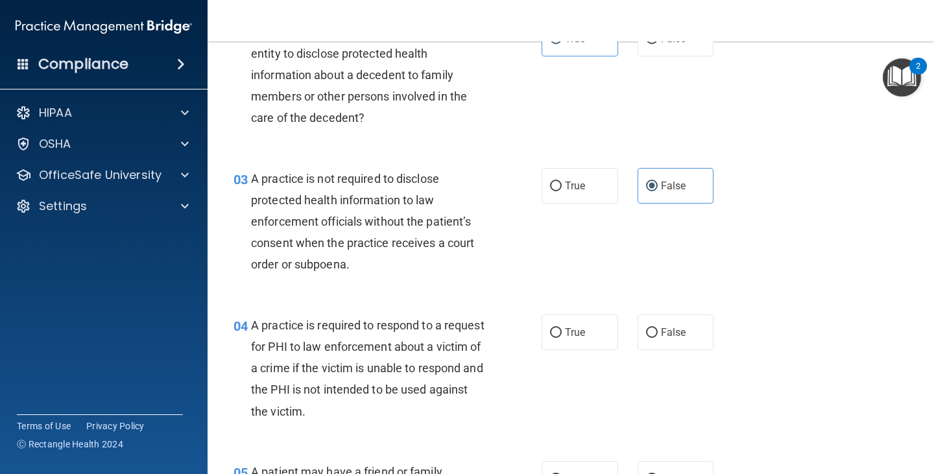
scroll to position [259, 0]
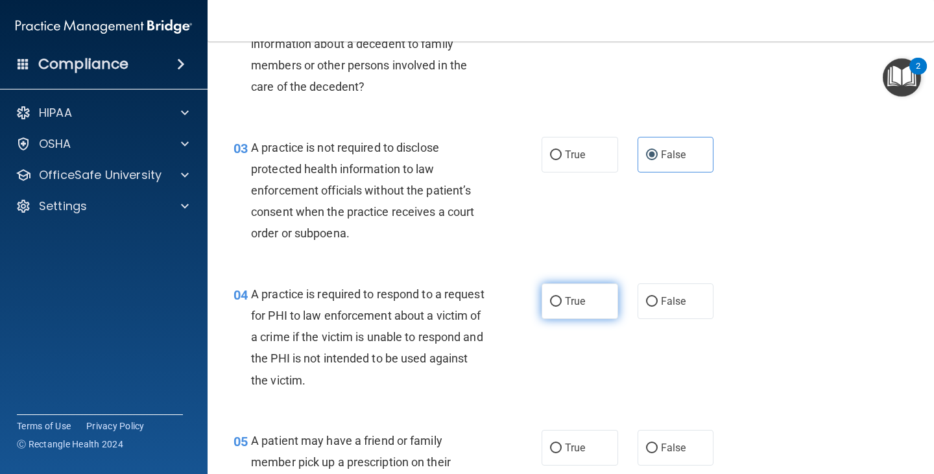
click at [554, 297] on input "True" at bounding box center [556, 302] width 12 height 10
radio input "true"
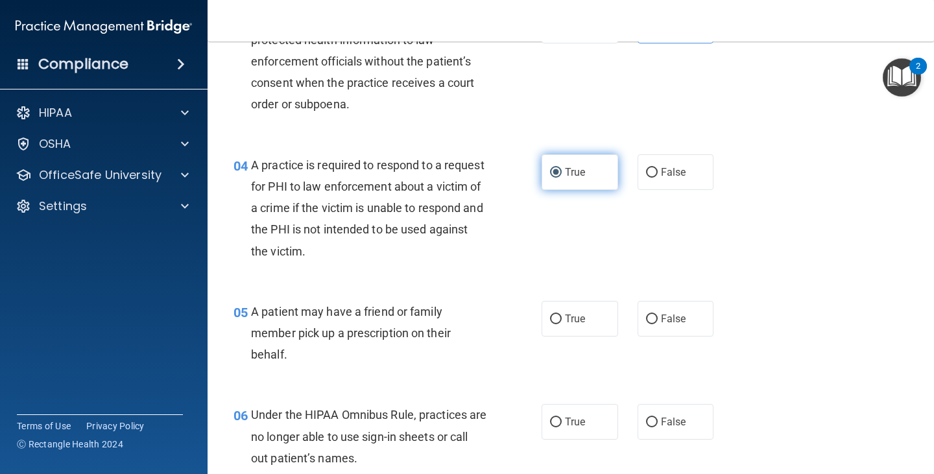
scroll to position [389, 0]
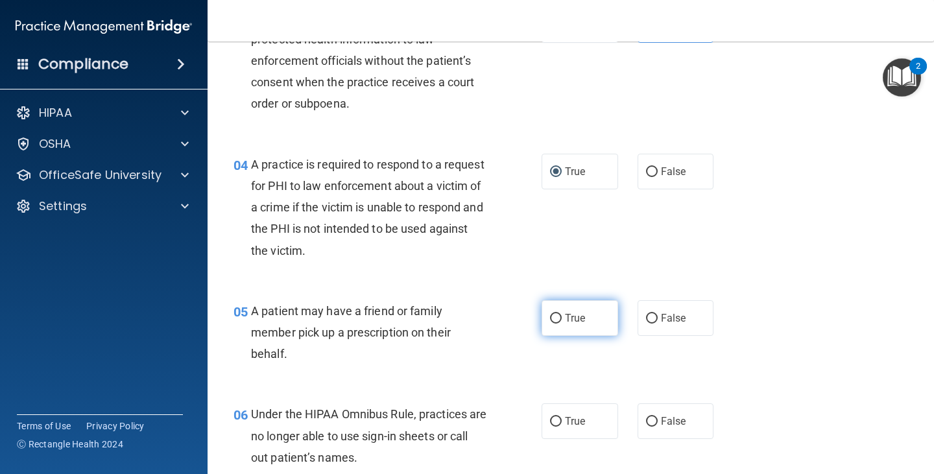
click at [565, 315] on span "True" at bounding box center [575, 318] width 20 height 12
click at [560, 315] on input "True" at bounding box center [556, 319] width 12 height 10
radio input "true"
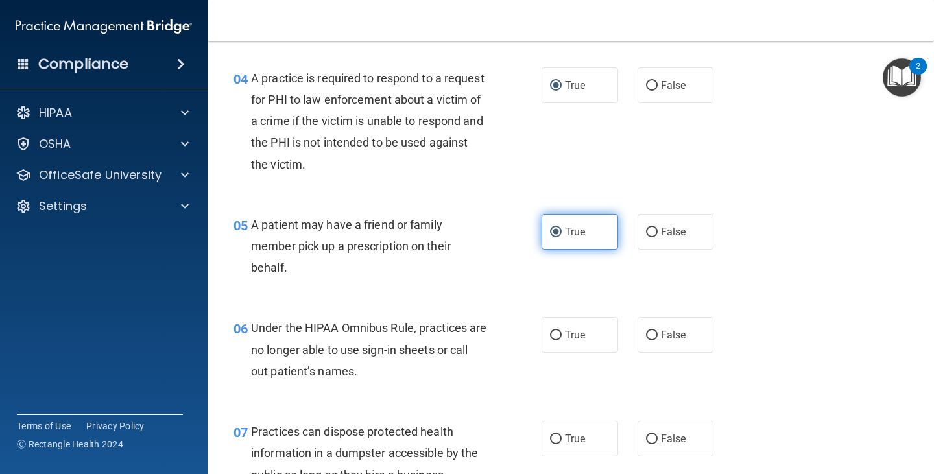
scroll to position [584, 0]
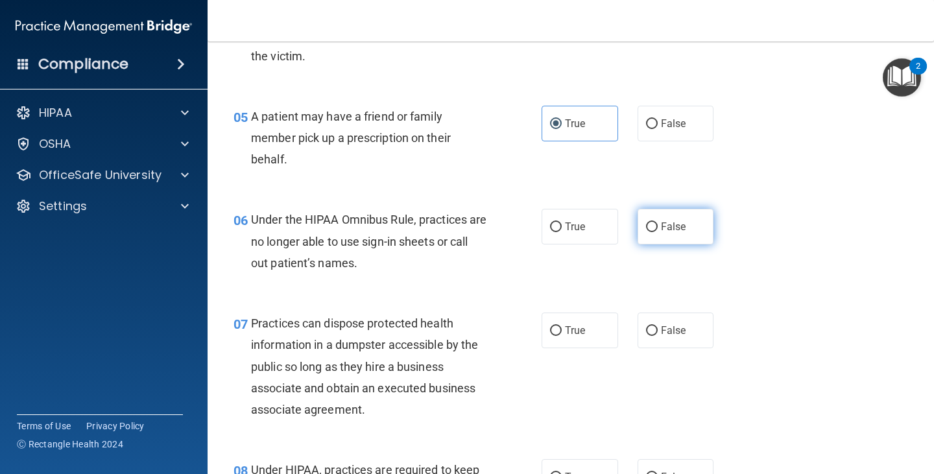
click at [704, 233] on label "False" at bounding box center [675, 227] width 77 height 36
click at [658, 232] on input "False" at bounding box center [652, 227] width 12 height 10
radio input "true"
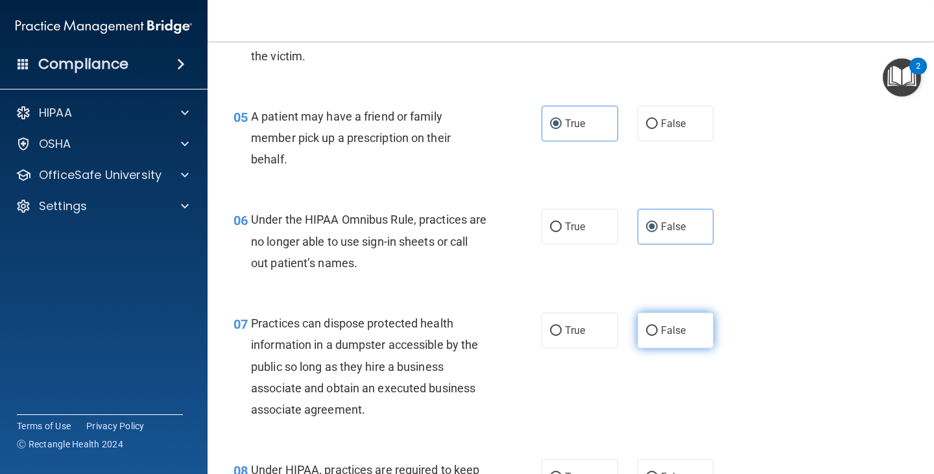
click at [683, 321] on label "False" at bounding box center [675, 331] width 77 height 36
click at [658, 326] on input "False" at bounding box center [652, 331] width 12 height 10
radio input "true"
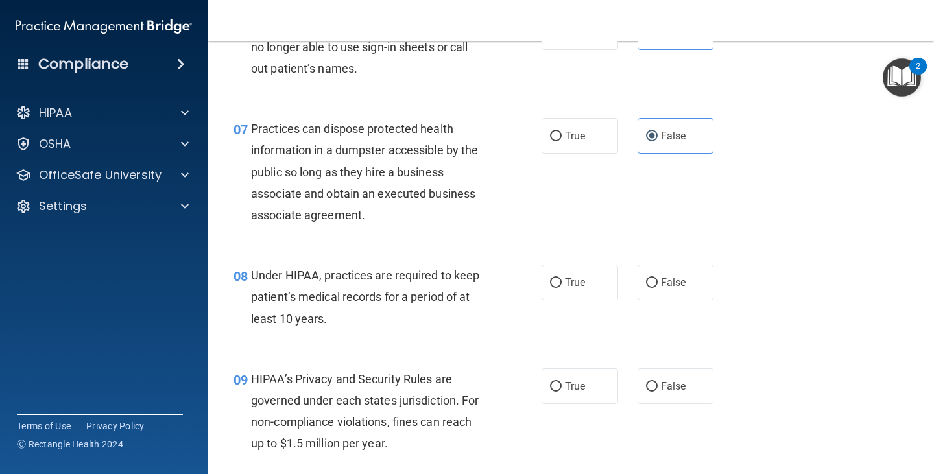
scroll to position [843, 0]
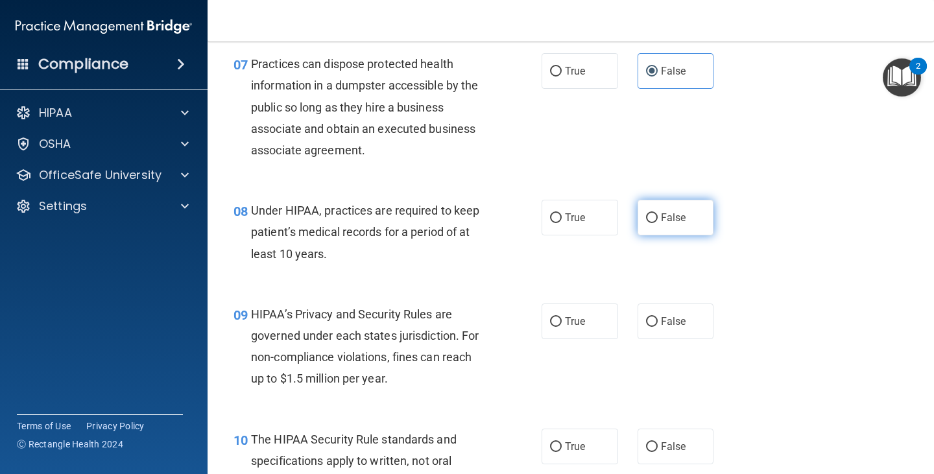
click at [650, 213] on input "False" at bounding box center [652, 218] width 12 height 10
radio input "true"
click at [666, 324] on span "False" at bounding box center [673, 321] width 25 height 12
click at [658, 324] on input "False" at bounding box center [652, 322] width 12 height 10
radio input "true"
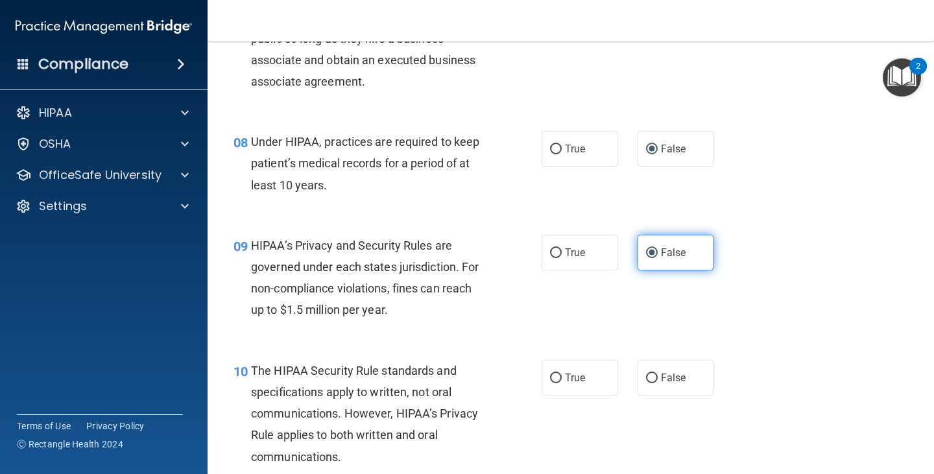
scroll to position [1038, 0]
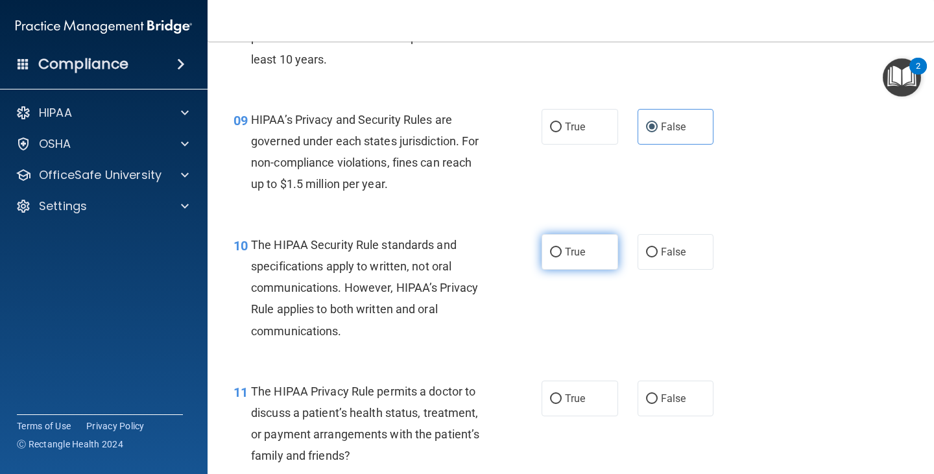
click at [571, 259] on label "True" at bounding box center [579, 252] width 77 height 36
click at [562, 257] on input "True" at bounding box center [556, 253] width 12 height 10
radio input "true"
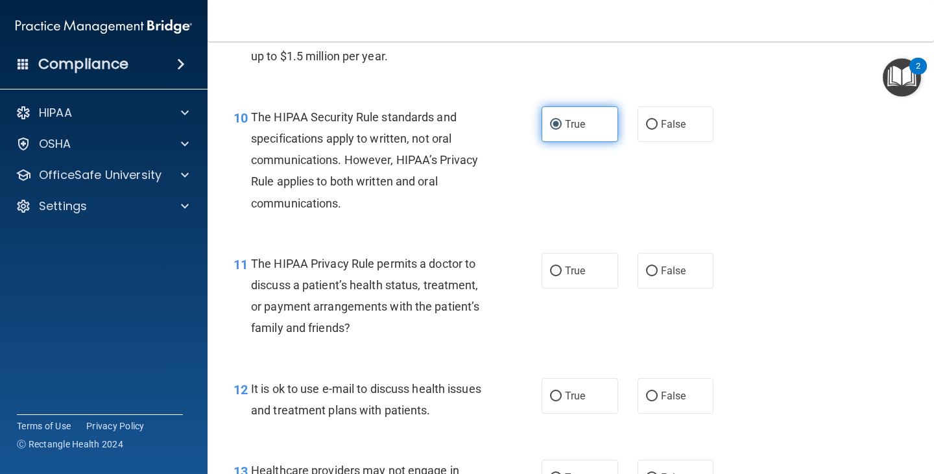
scroll to position [1297, 0]
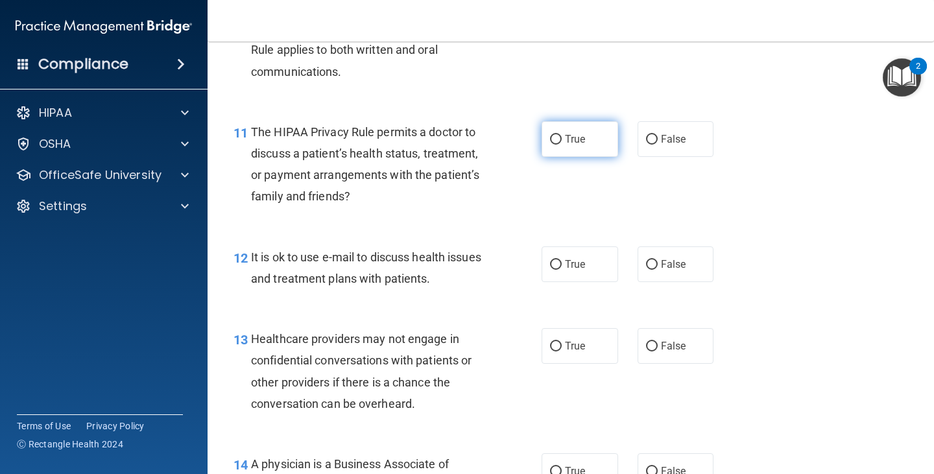
click at [567, 146] on label "True" at bounding box center [579, 139] width 77 height 36
click at [562, 145] on input "True" at bounding box center [556, 140] width 12 height 10
radio input "true"
click at [553, 274] on label "True" at bounding box center [579, 264] width 77 height 36
click at [553, 270] on input "True" at bounding box center [556, 265] width 12 height 10
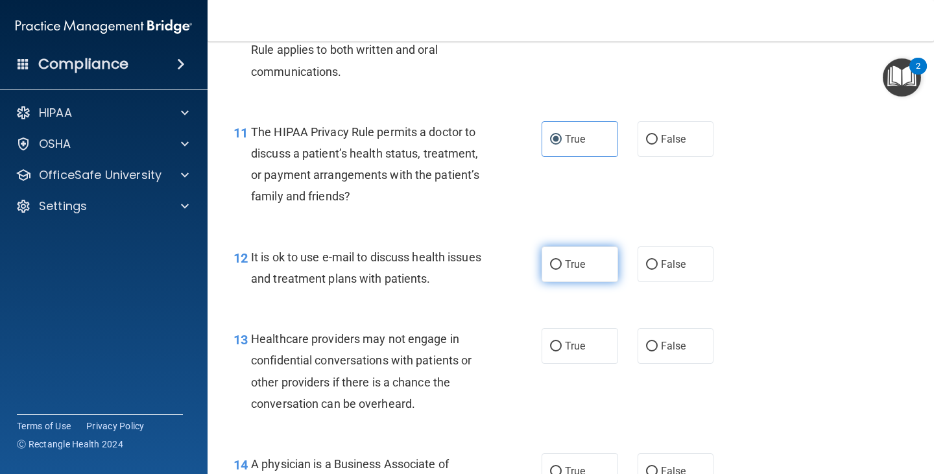
radio input "true"
click at [648, 343] on input "False" at bounding box center [652, 347] width 12 height 10
radio input "true"
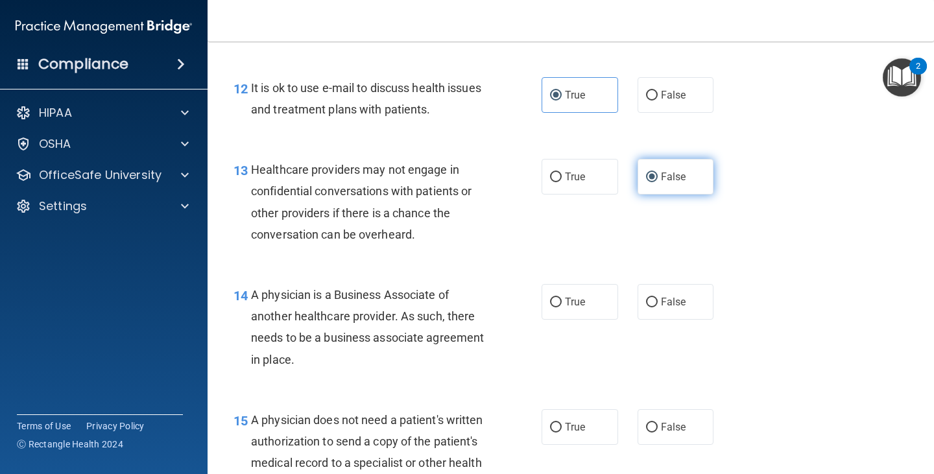
scroll to position [1492, 0]
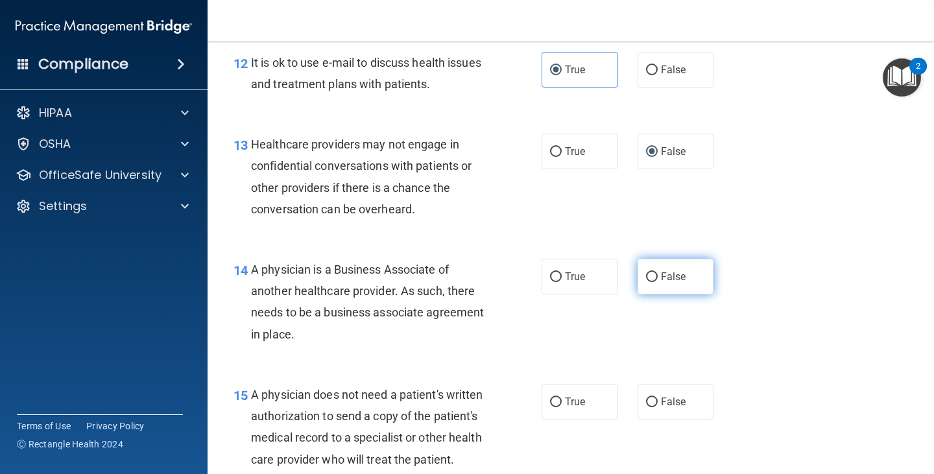
click at [688, 287] on label "False" at bounding box center [675, 277] width 77 height 36
click at [658, 282] on input "False" at bounding box center [652, 277] width 12 height 10
radio input "true"
click at [577, 400] on span "True" at bounding box center [575, 402] width 20 height 12
click at [562, 400] on input "True" at bounding box center [556, 403] width 12 height 10
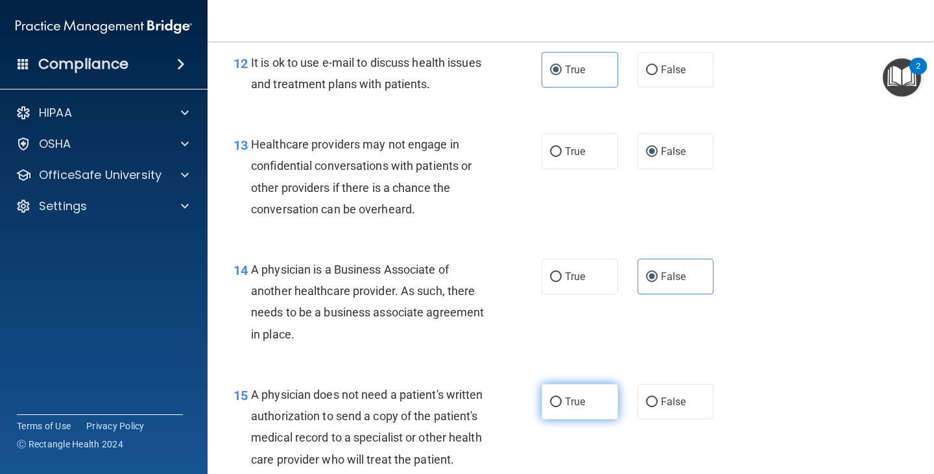
radio input "true"
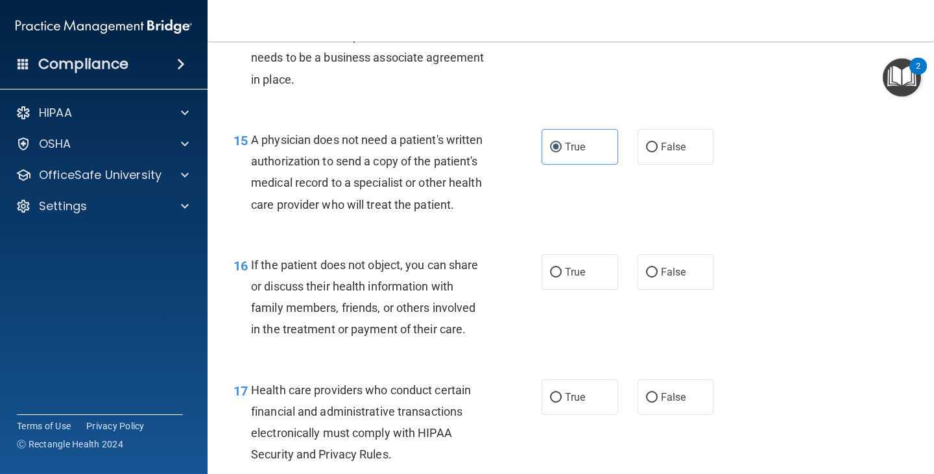
scroll to position [1751, 0]
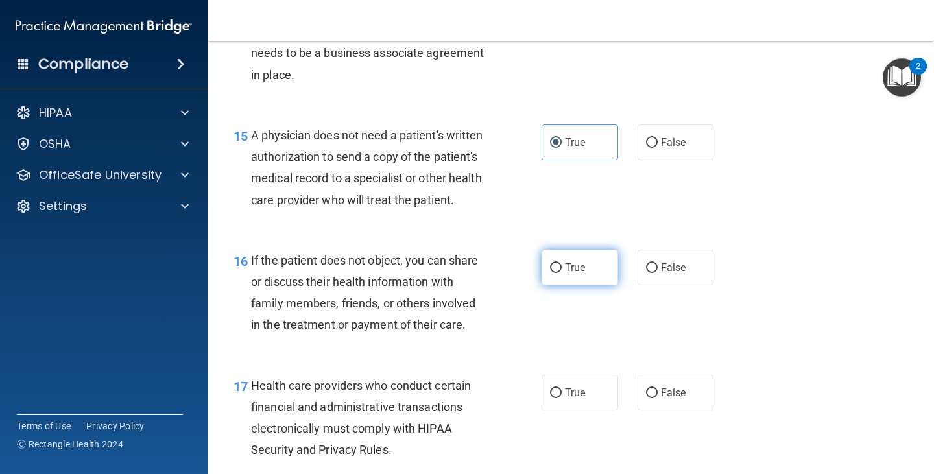
click at [573, 274] on span "True" at bounding box center [575, 267] width 20 height 12
click at [562, 273] on input "True" at bounding box center [556, 268] width 12 height 10
radio input "true"
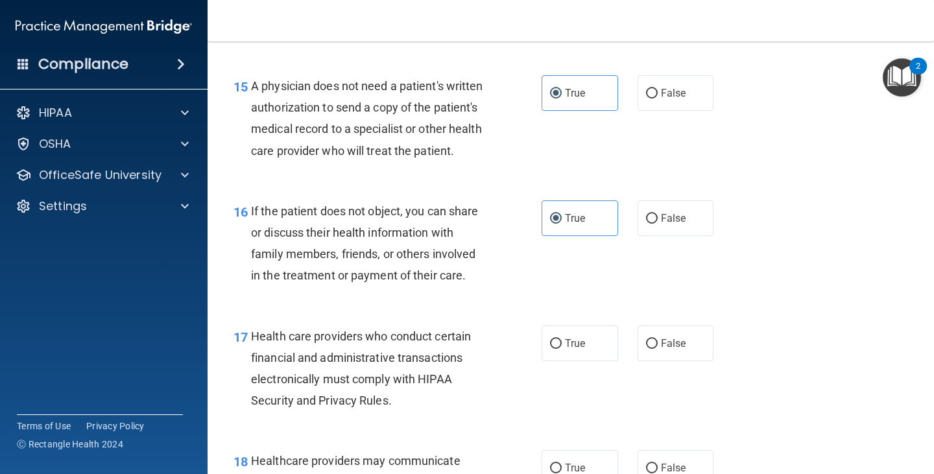
scroll to position [1945, 0]
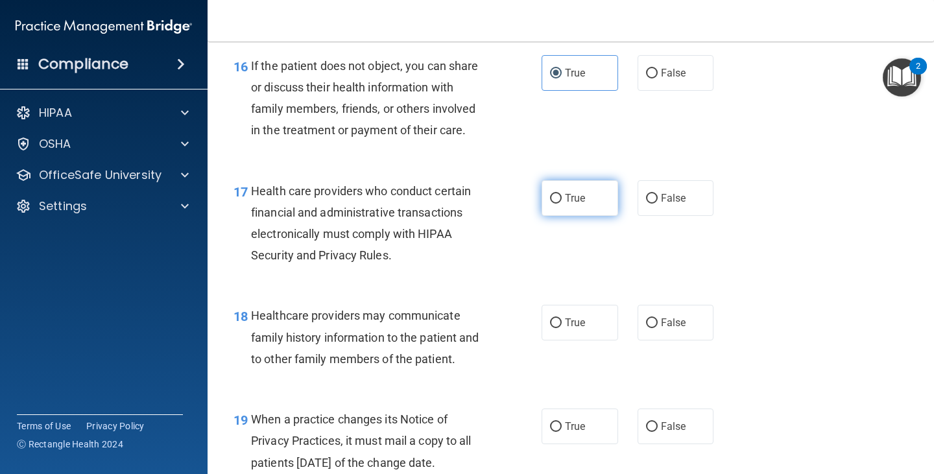
click at [570, 216] on label "True" at bounding box center [579, 198] width 77 height 36
click at [562, 204] on input "True" at bounding box center [556, 199] width 12 height 10
radio input "true"
click at [663, 329] on span "False" at bounding box center [673, 322] width 25 height 12
click at [658, 328] on input "False" at bounding box center [652, 323] width 12 height 10
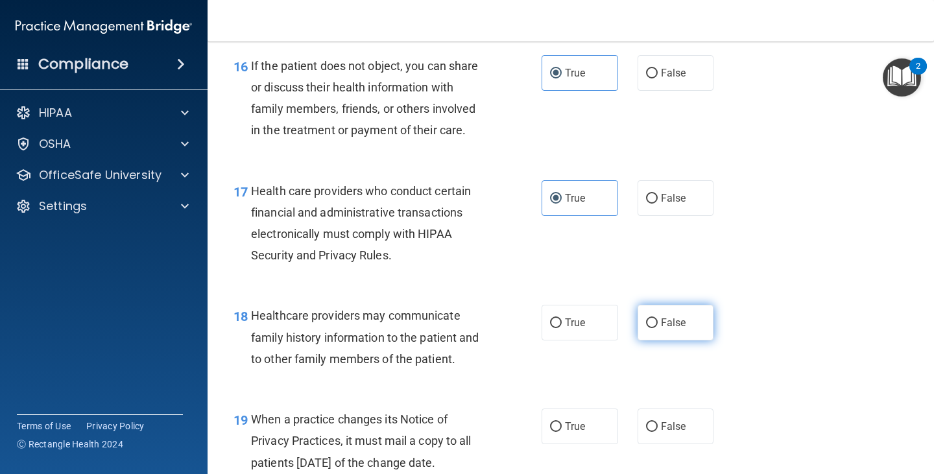
radio input "true"
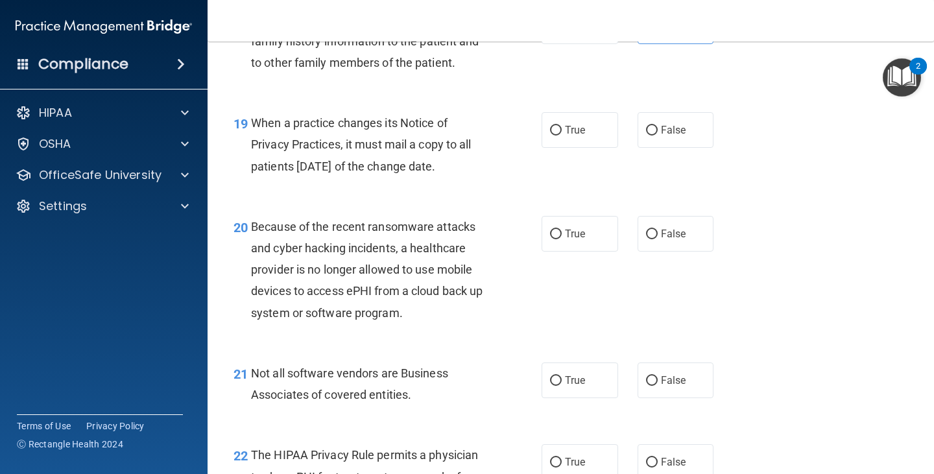
scroll to position [2270, 0]
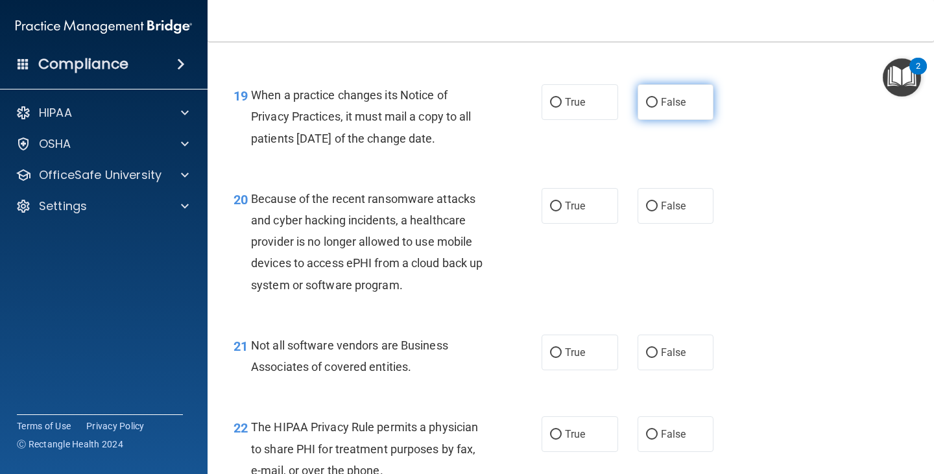
click at [671, 108] on span "False" at bounding box center [673, 102] width 25 height 12
click at [658, 108] on input "False" at bounding box center [652, 103] width 12 height 10
radio input "true"
click at [680, 224] on label "False" at bounding box center [675, 206] width 77 height 36
click at [658, 211] on input "False" at bounding box center [652, 207] width 12 height 10
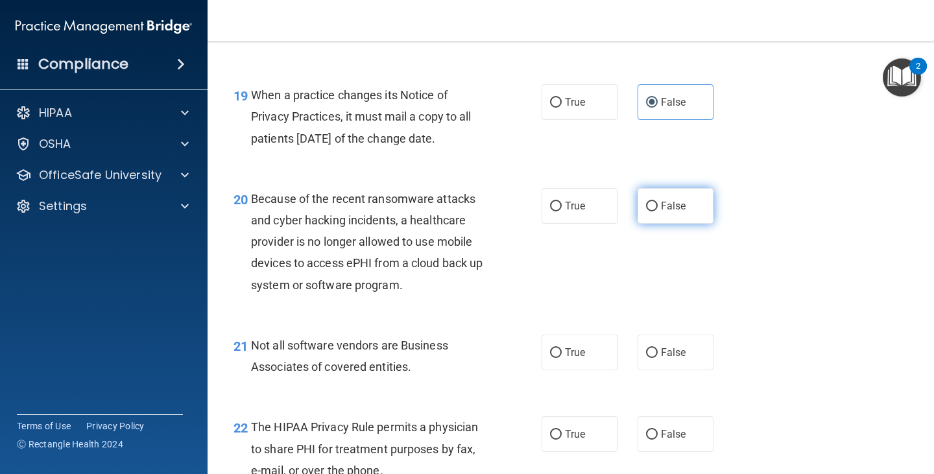
radio input "true"
click at [576, 359] on span "True" at bounding box center [575, 352] width 20 height 12
click at [562, 358] on input "True" at bounding box center [556, 353] width 12 height 10
radio input "true"
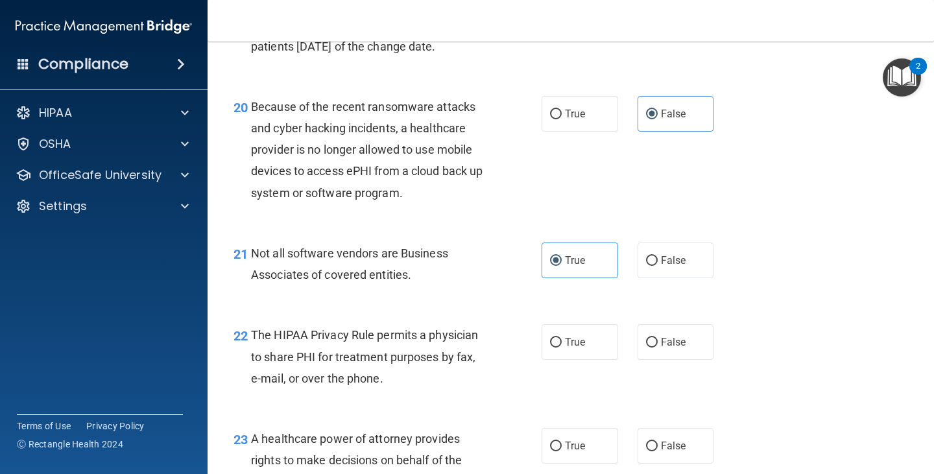
scroll to position [2529, 0]
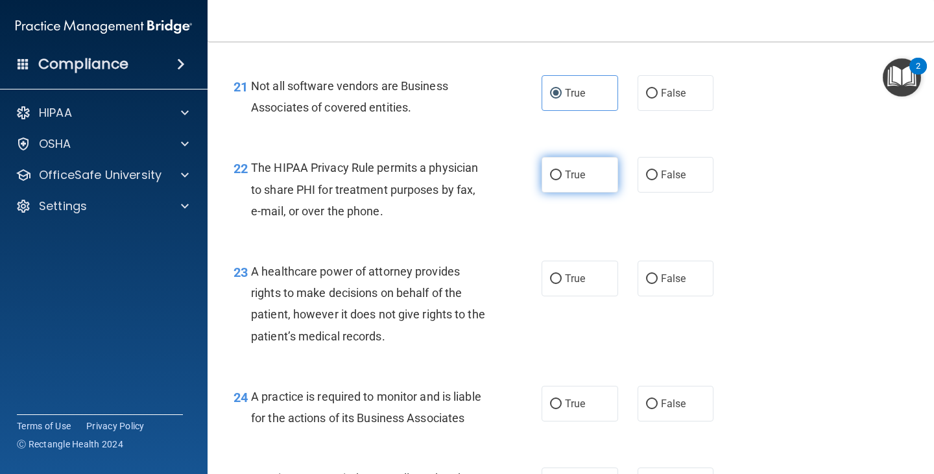
click at [575, 193] on label "True" at bounding box center [579, 175] width 77 height 36
click at [562, 180] on input "True" at bounding box center [556, 176] width 12 height 10
radio input "true"
click at [674, 285] on span "False" at bounding box center [673, 278] width 25 height 12
click at [658, 284] on input "False" at bounding box center [652, 279] width 12 height 10
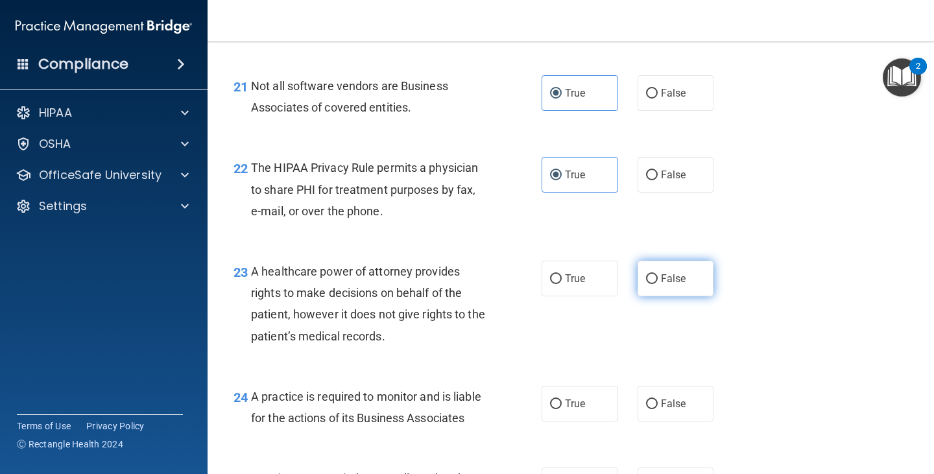
radio input "true"
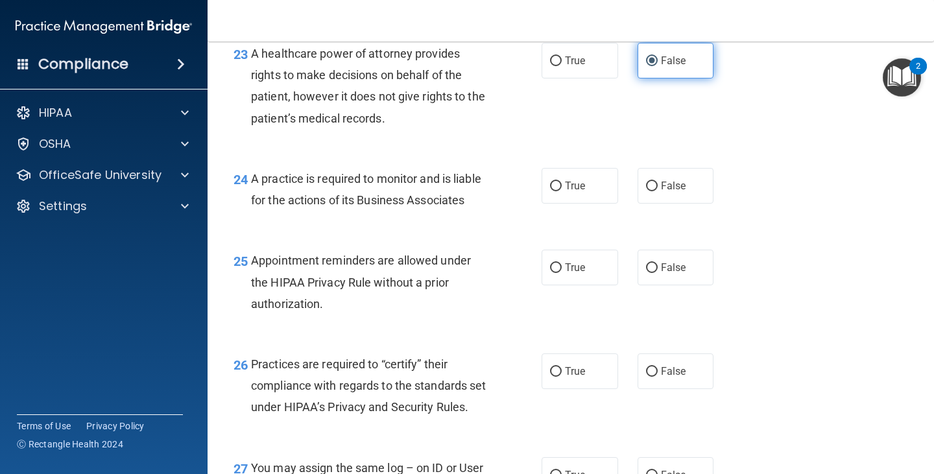
scroll to position [2788, 0]
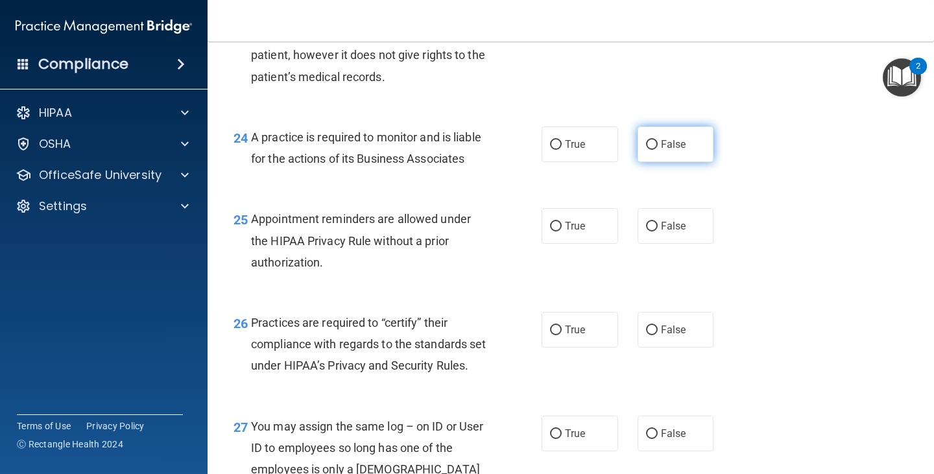
click at [661, 150] on span "False" at bounding box center [673, 144] width 25 height 12
click at [658, 150] on input "False" at bounding box center [652, 145] width 12 height 10
radio input "true"
click at [570, 244] on label "True" at bounding box center [579, 226] width 77 height 36
click at [562, 232] on input "True" at bounding box center [556, 227] width 12 height 10
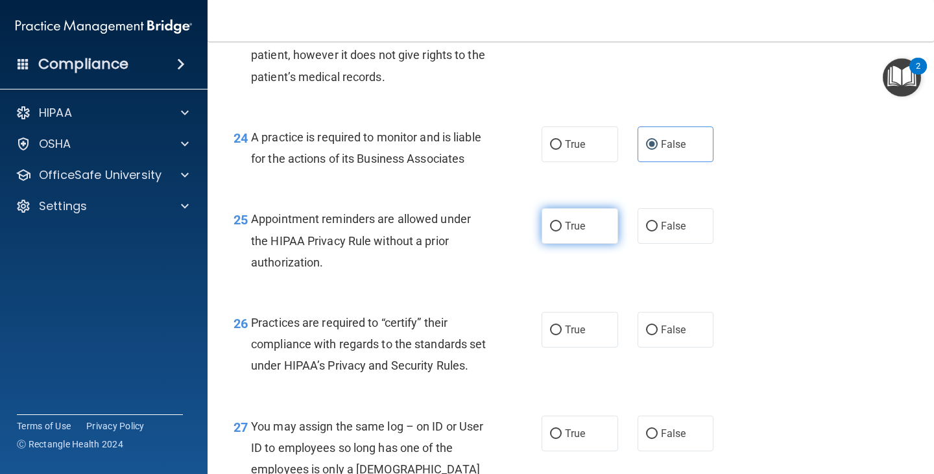
radio input "true"
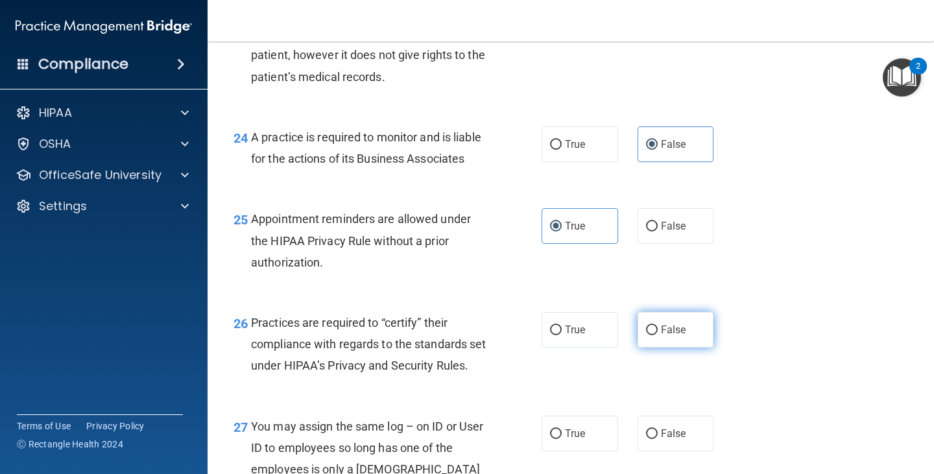
click at [649, 335] on input "False" at bounding box center [652, 331] width 12 height 10
radio input "true"
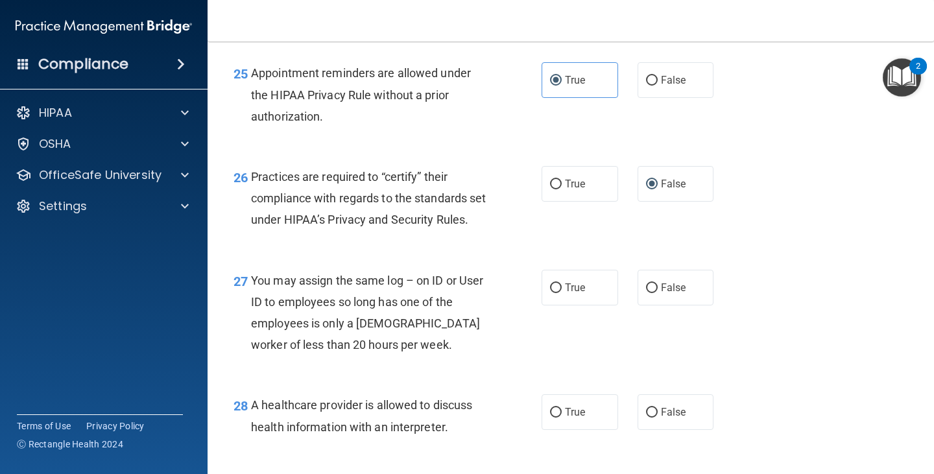
scroll to position [2983, 0]
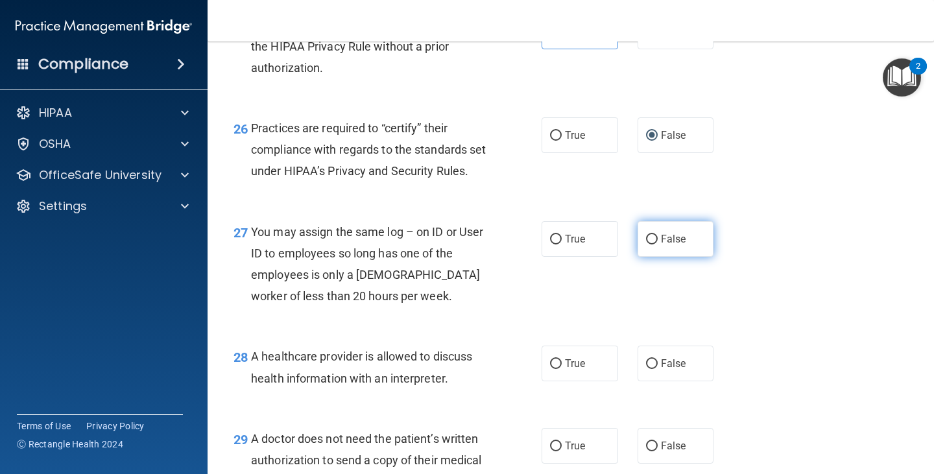
click at [663, 257] on label "False" at bounding box center [675, 239] width 77 height 36
click at [658, 244] on input "False" at bounding box center [652, 240] width 12 height 10
radio input "true"
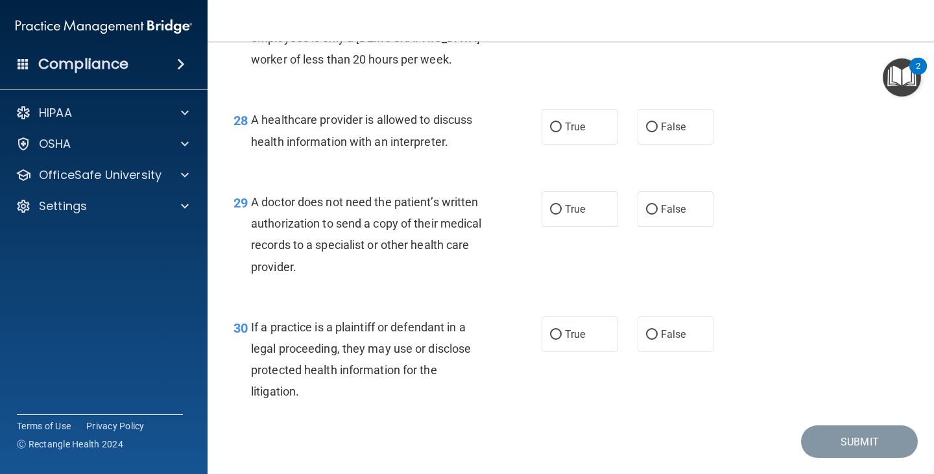
scroll to position [3242, 0]
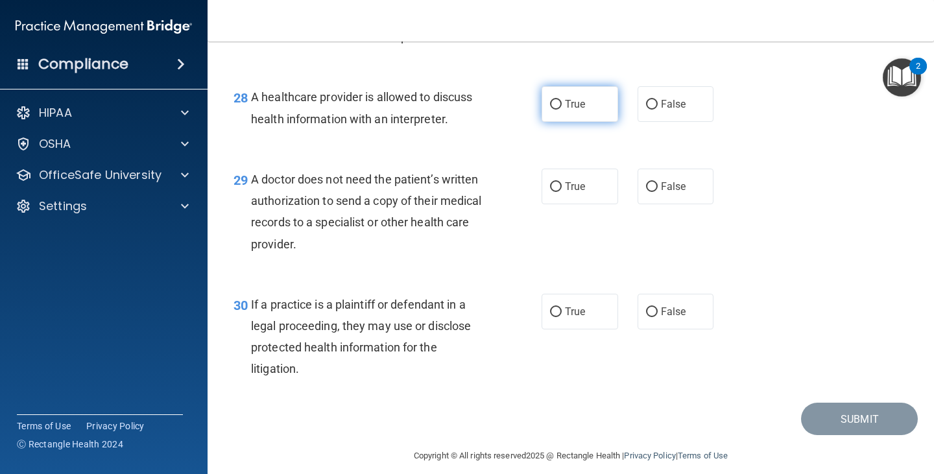
click at [555, 122] on label "True" at bounding box center [579, 104] width 77 height 36
click at [555, 110] on input "True" at bounding box center [556, 105] width 12 height 10
radio input "true"
click at [594, 204] on label "True" at bounding box center [579, 187] width 77 height 36
click at [562, 192] on input "True" at bounding box center [556, 187] width 12 height 10
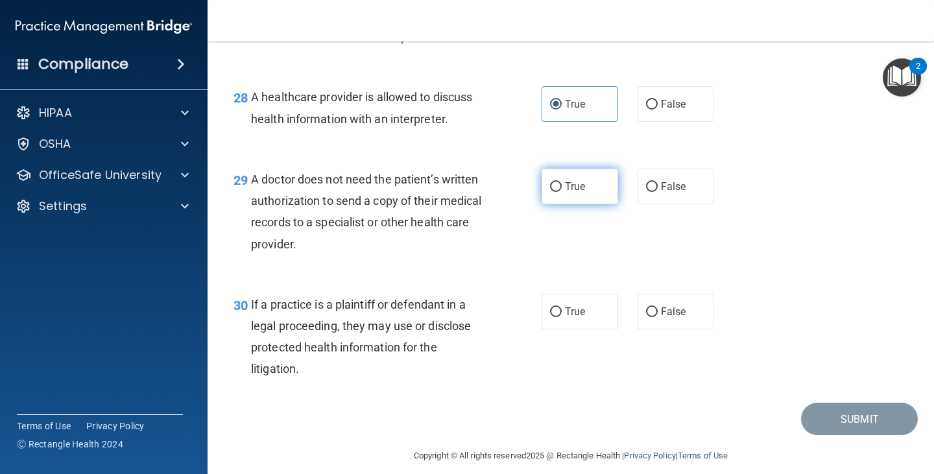
radio input "true"
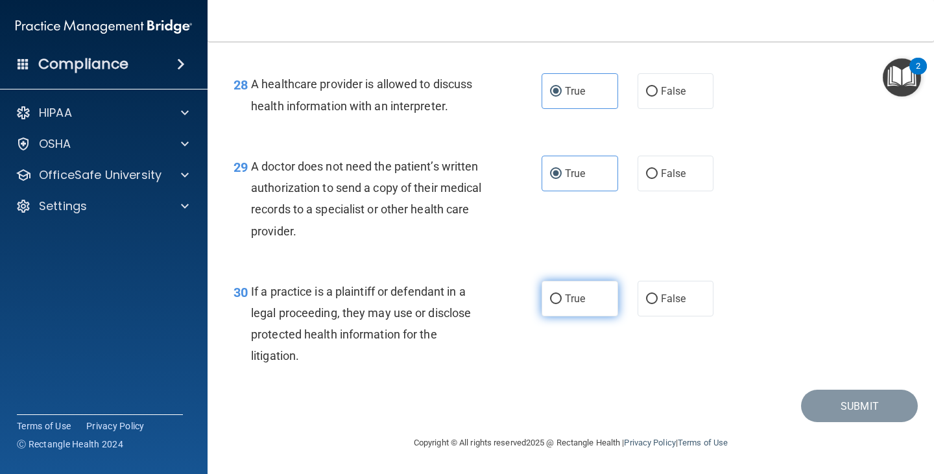
click at [583, 315] on label "True" at bounding box center [579, 299] width 77 height 36
click at [562, 304] on input "True" at bounding box center [556, 299] width 12 height 10
radio input "true"
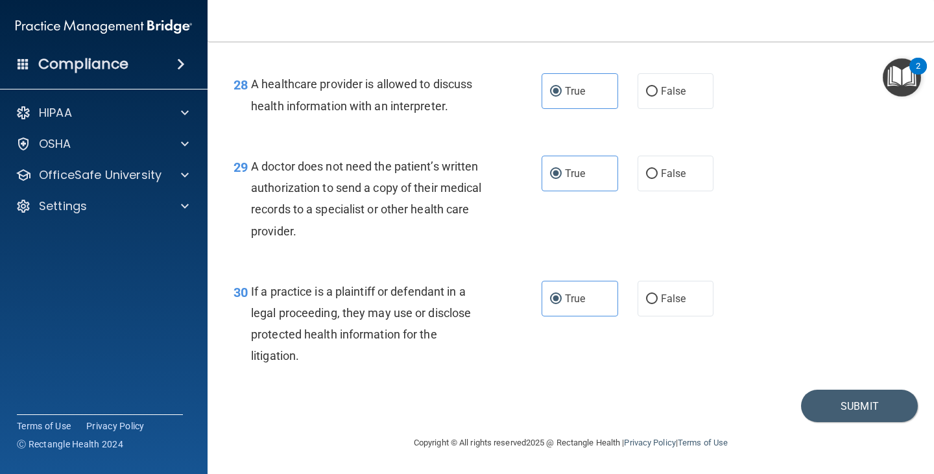
scroll to position [3320, 0]
click at [840, 411] on button "Submit" at bounding box center [859, 406] width 117 height 33
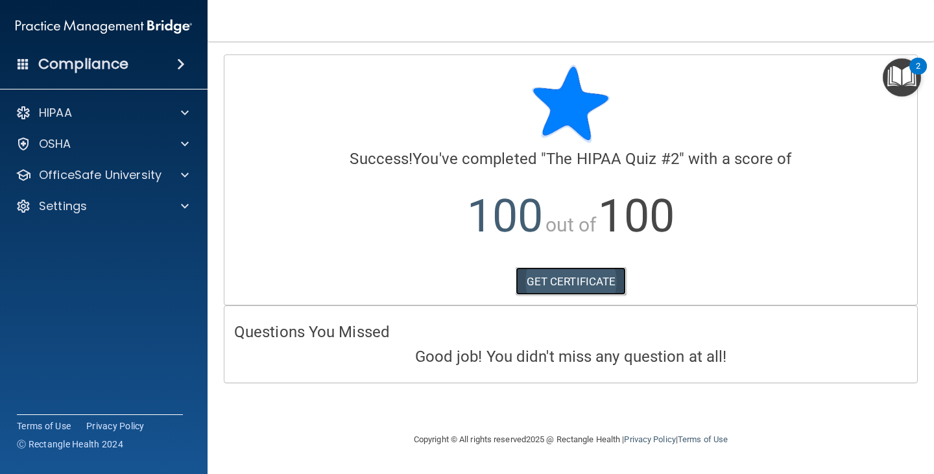
click at [537, 268] on link "GET CERTIFICATE" at bounding box center [571, 281] width 111 height 29
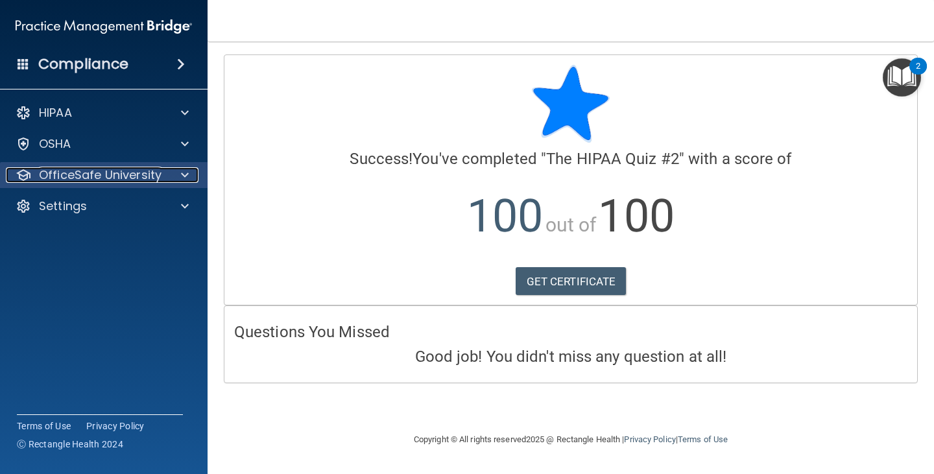
click at [80, 171] on p "OfficeSafe University" at bounding box center [100, 175] width 123 height 16
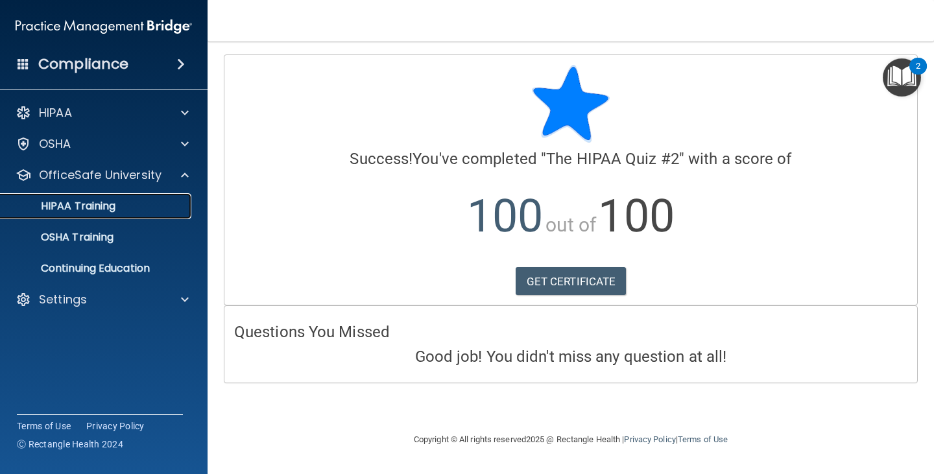
click at [80, 208] on p "HIPAA Training" at bounding box center [61, 206] width 107 height 13
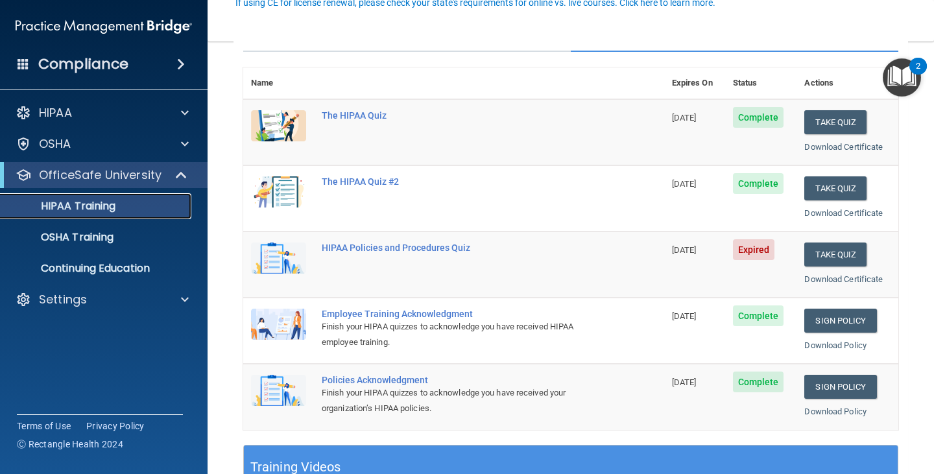
scroll to position [130, 0]
click at [818, 248] on button "Take Quiz" at bounding box center [835, 254] width 62 height 24
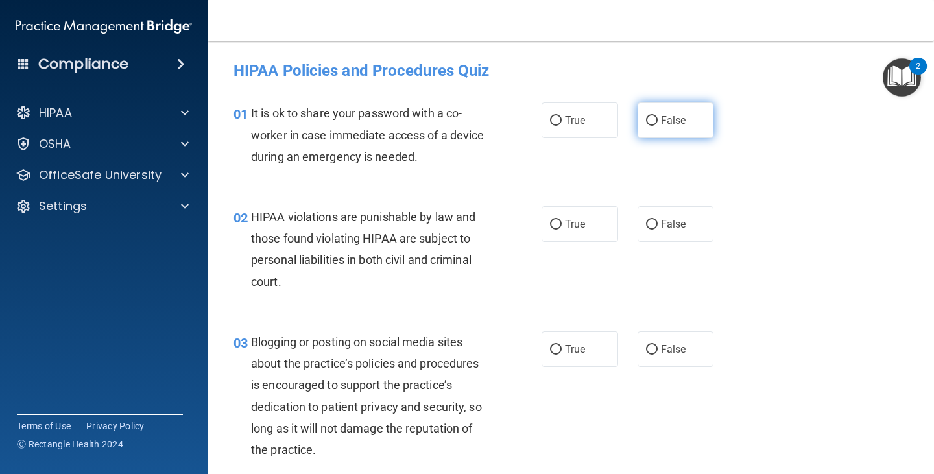
click at [706, 126] on label "False" at bounding box center [675, 120] width 77 height 36
click at [658, 126] on input "False" at bounding box center [652, 121] width 12 height 10
radio input "true"
click at [570, 223] on span "True" at bounding box center [575, 224] width 20 height 12
click at [562, 223] on input "True" at bounding box center [556, 225] width 12 height 10
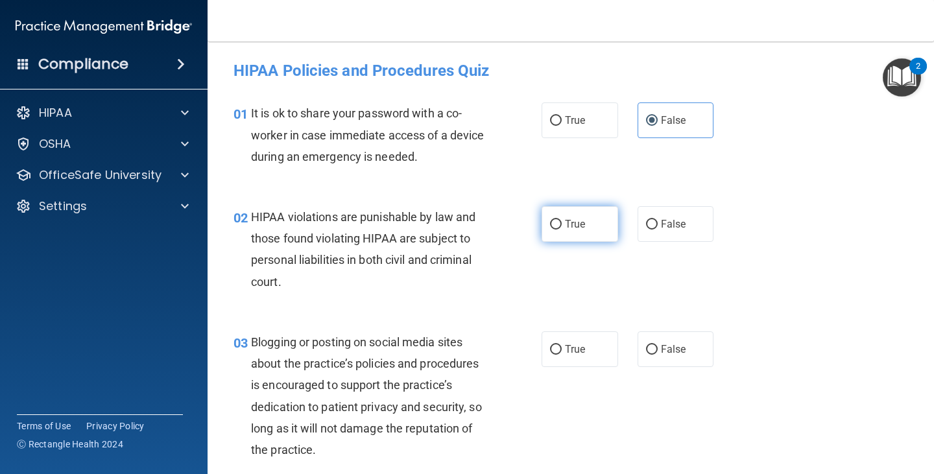
radio input "true"
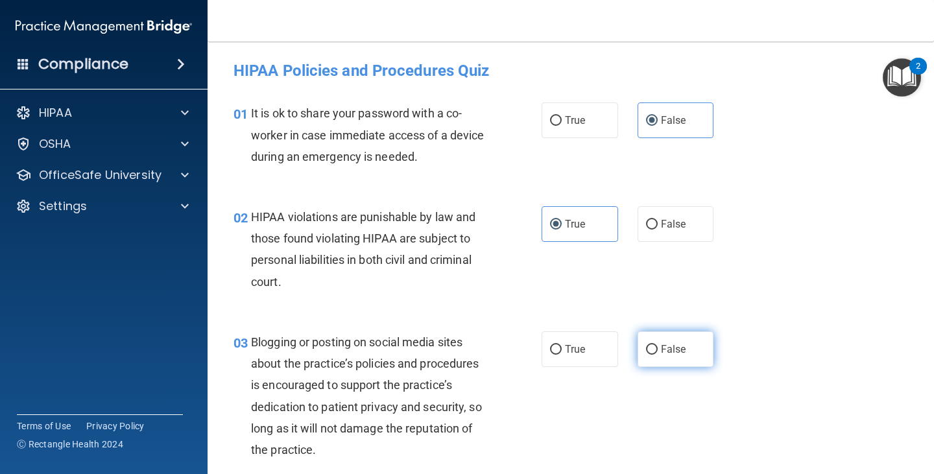
click at [678, 346] on span "False" at bounding box center [673, 349] width 25 height 12
click at [658, 346] on input "False" at bounding box center [652, 350] width 12 height 10
radio input "true"
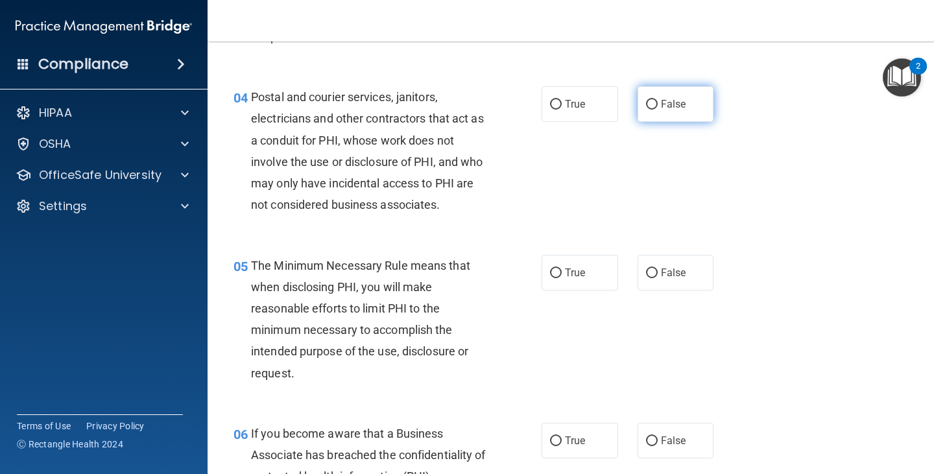
scroll to position [454, 0]
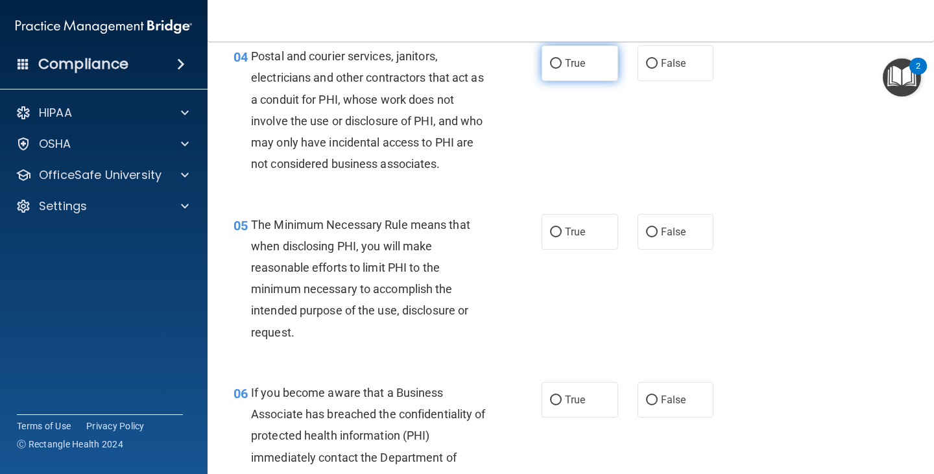
click at [583, 73] on label "True" at bounding box center [579, 63] width 77 height 36
click at [562, 69] on input "True" at bounding box center [556, 64] width 12 height 10
radio input "true"
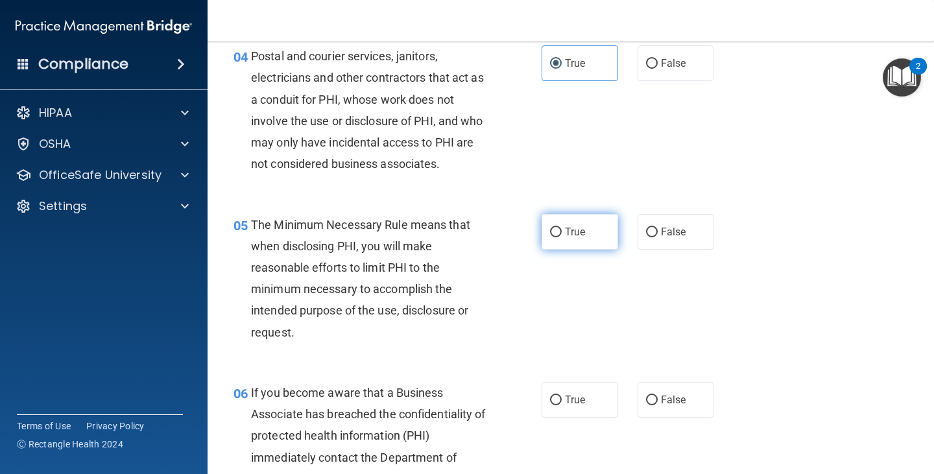
click at [574, 236] on span "True" at bounding box center [575, 232] width 20 height 12
click at [562, 236] on input "True" at bounding box center [556, 233] width 12 height 10
radio input "true"
click at [680, 390] on label "False" at bounding box center [675, 400] width 77 height 36
click at [658, 396] on input "False" at bounding box center [652, 401] width 12 height 10
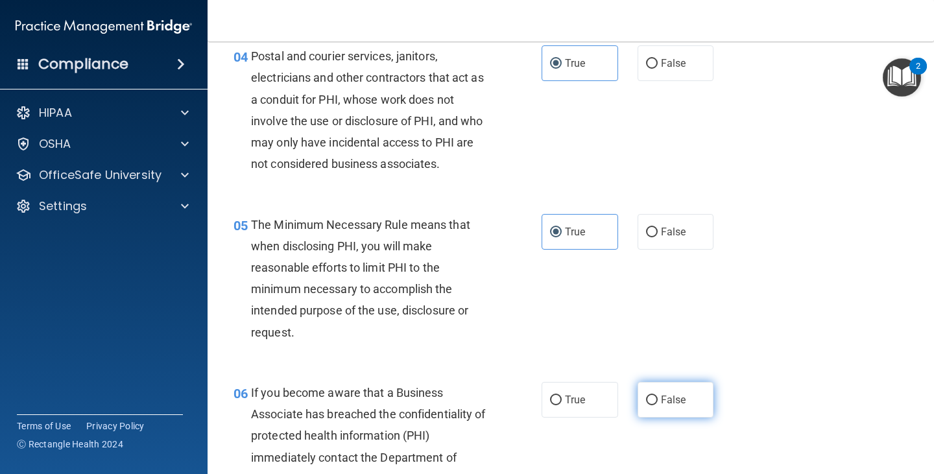
radio input "true"
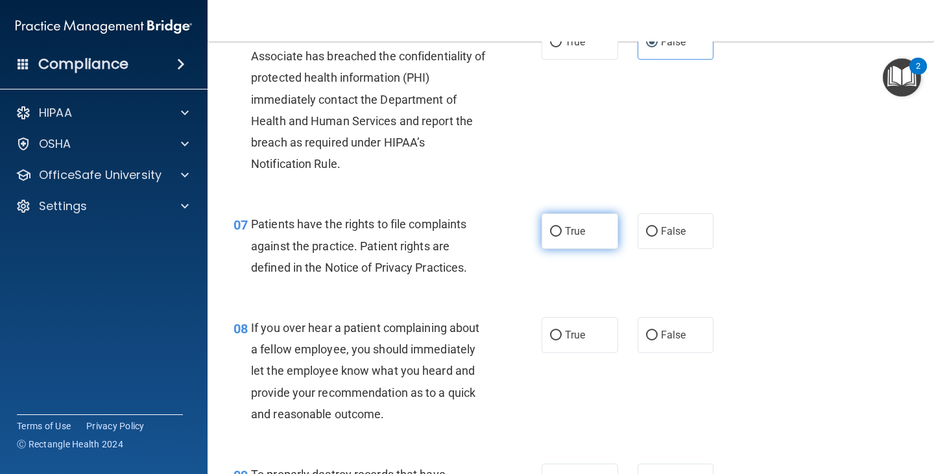
scroll to position [843, 0]
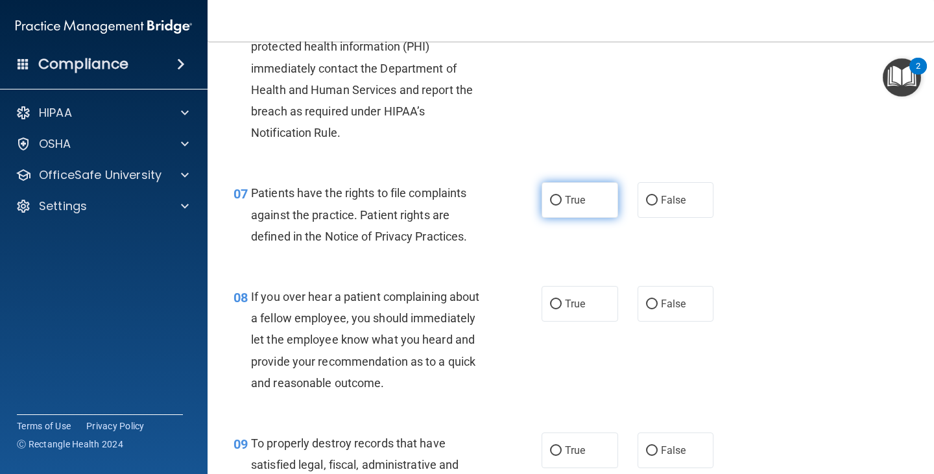
click at [586, 198] on label "True" at bounding box center [579, 200] width 77 height 36
click at [562, 198] on input "True" at bounding box center [556, 201] width 12 height 10
radio input "true"
click at [669, 316] on label "False" at bounding box center [675, 304] width 77 height 36
click at [658, 309] on input "False" at bounding box center [652, 305] width 12 height 10
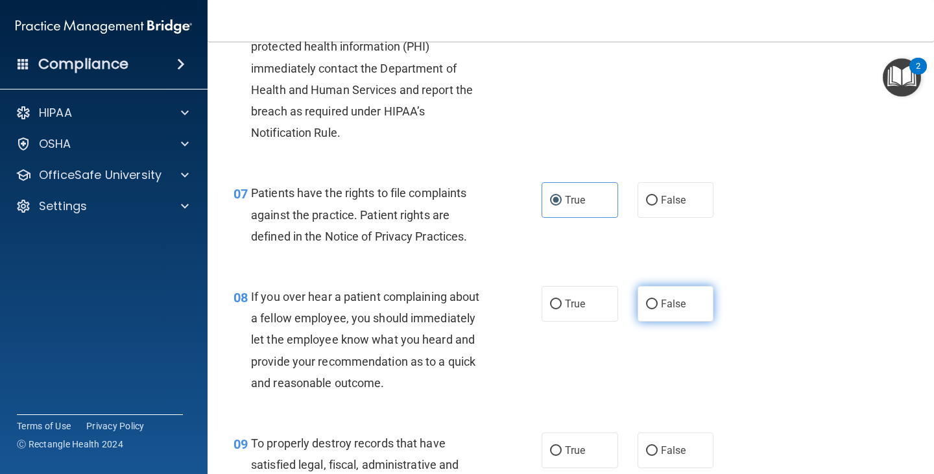
radio input "true"
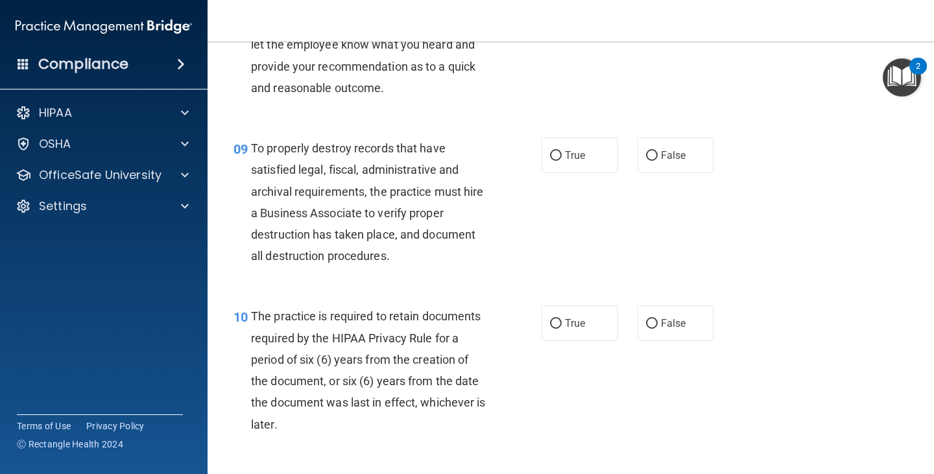
scroll to position [1167, 0]
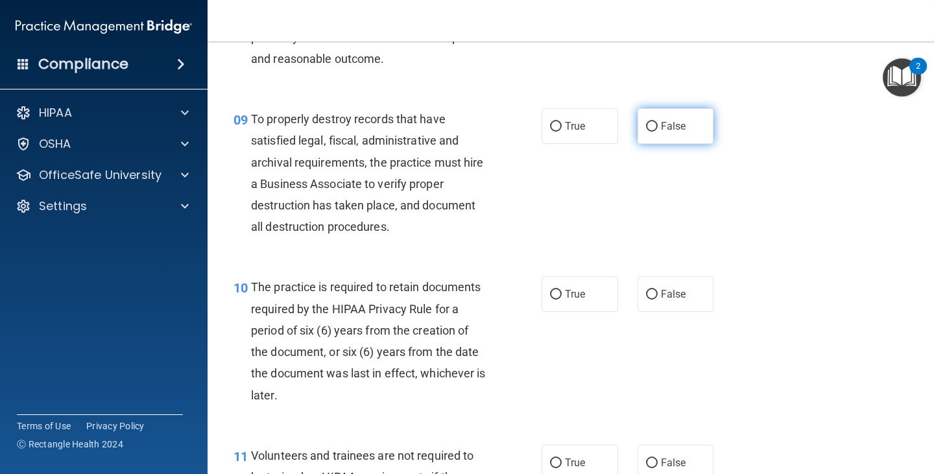
click at [648, 122] on input "False" at bounding box center [652, 127] width 12 height 10
radio input "true"
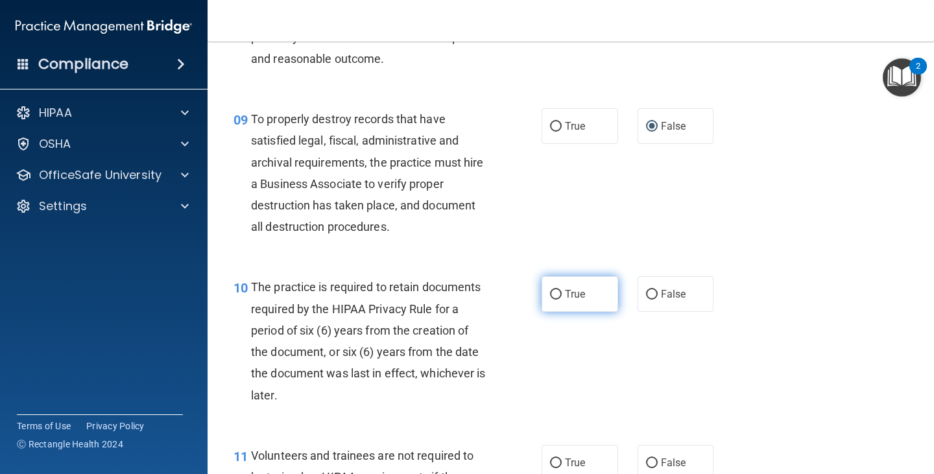
click at [576, 290] on span "True" at bounding box center [575, 294] width 20 height 12
click at [562, 290] on input "True" at bounding box center [556, 295] width 12 height 10
radio input "true"
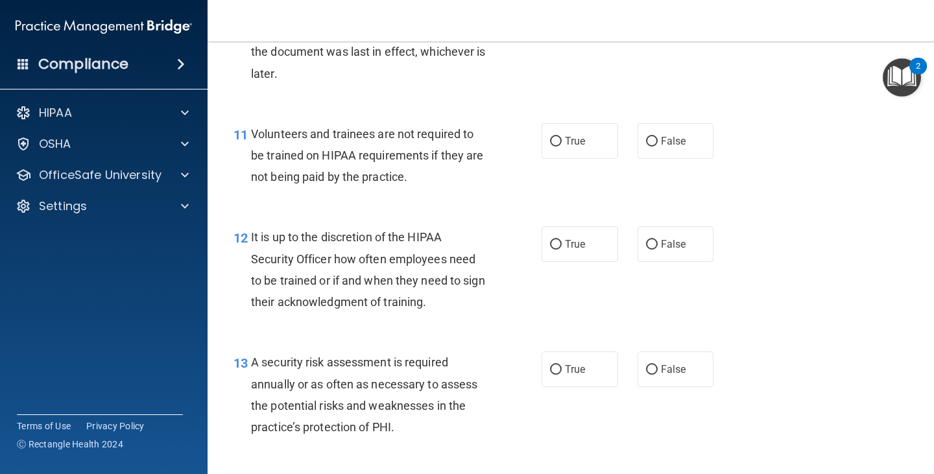
scroll to position [1492, 0]
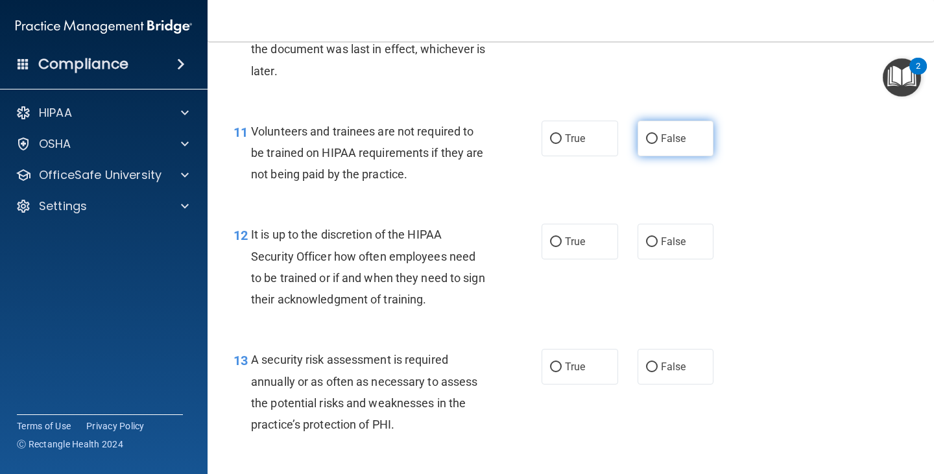
click at [696, 130] on label "False" at bounding box center [675, 139] width 77 height 36
click at [658, 134] on input "False" at bounding box center [652, 139] width 12 height 10
radio input "true"
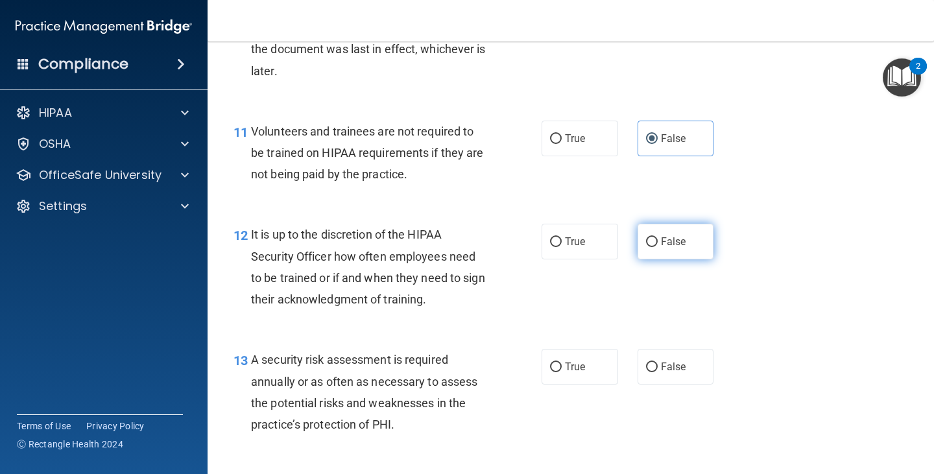
click at [676, 241] on span "False" at bounding box center [673, 241] width 25 height 12
click at [658, 241] on input "False" at bounding box center [652, 242] width 12 height 10
radio input "true"
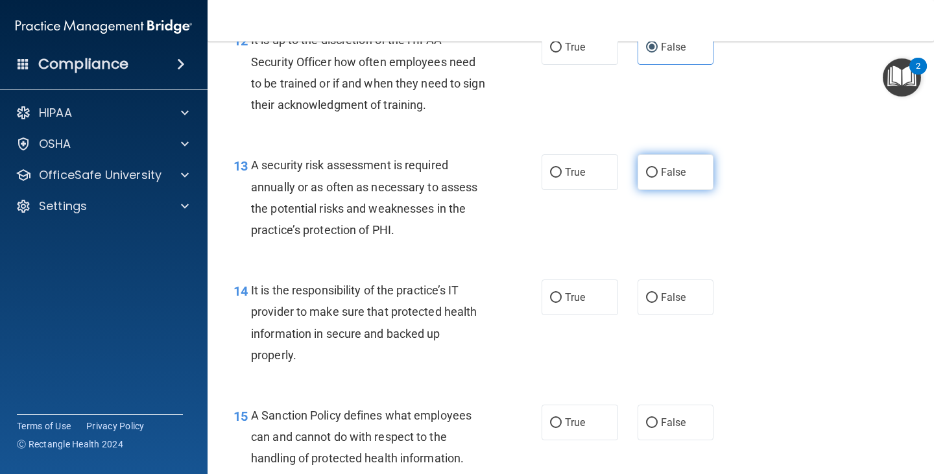
scroll to position [1751, 0]
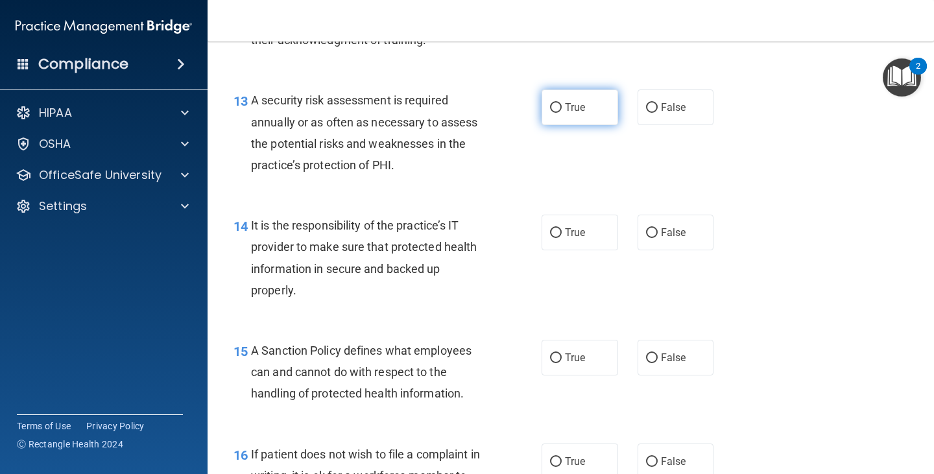
click at [559, 106] on label "True" at bounding box center [579, 107] width 77 height 36
click at [559, 106] on input "True" at bounding box center [556, 108] width 12 height 10
radio input "true"
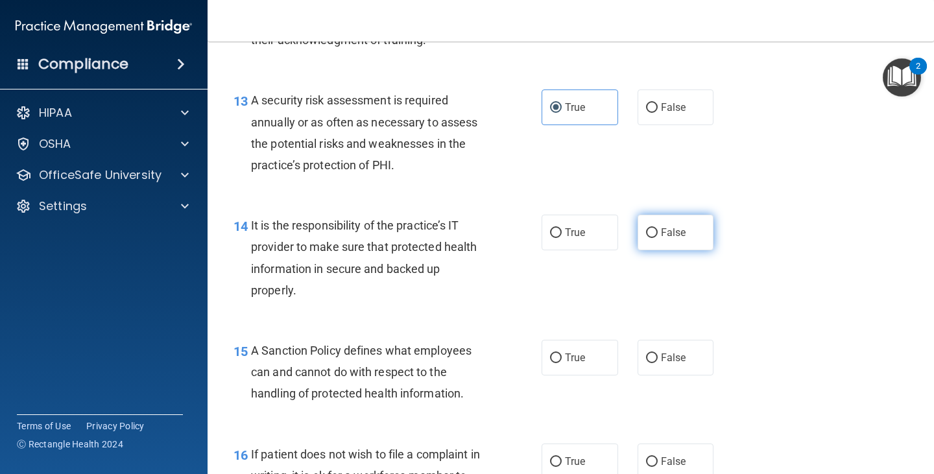
click at [665, 236] on span "False" at bounding box center [673, 232] width 25 height 12
click at [658, 236] on input "False" at bounding box center [652, 233] width 12 height 10
radio input "true"
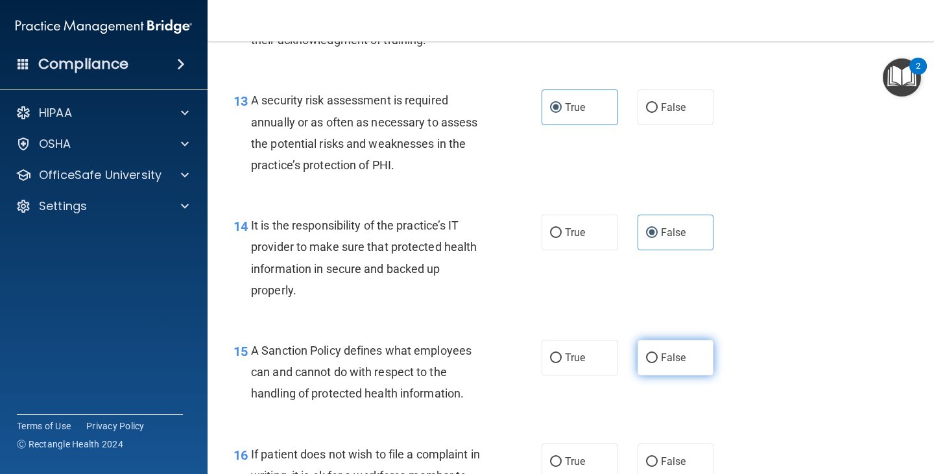
click at [671, 351] on label "False" at bounding box center [675, 358] width 77 height 36
click at [658, 353] on input "False" at bounding box center [652, 358] width 12 height 10
radio input "true"
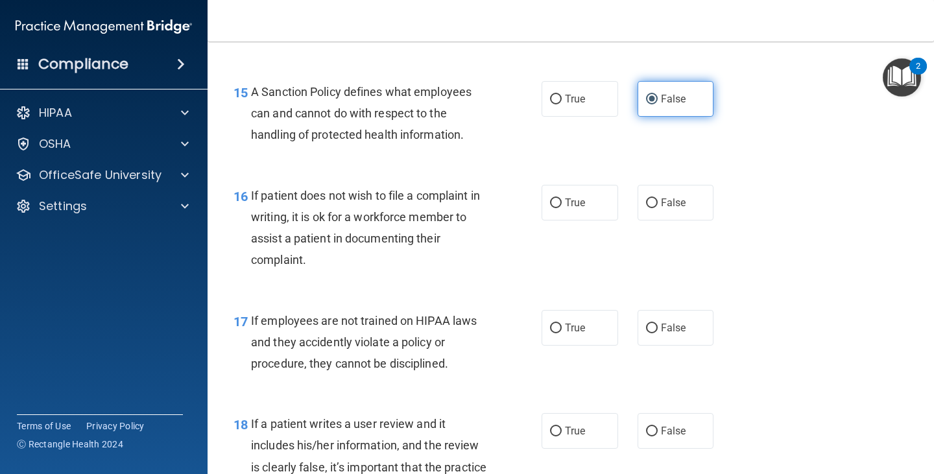
scroll to position [2075, 0]
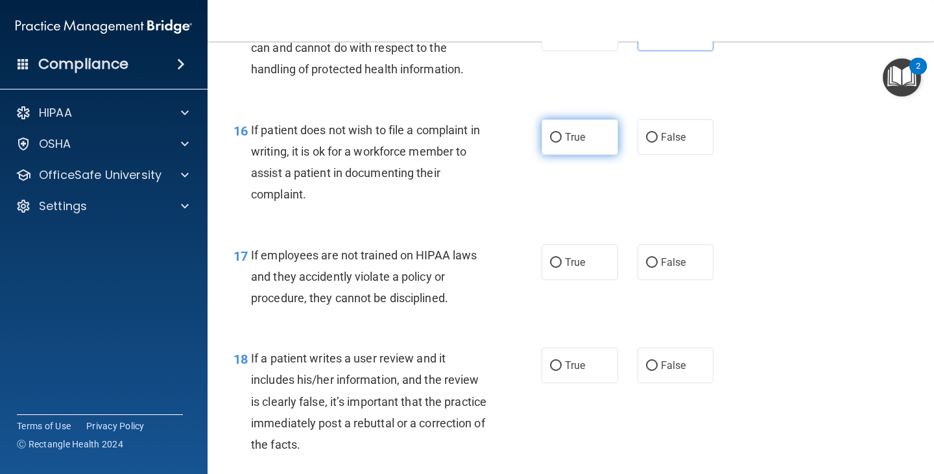
click at [602, 137] on label "True" at bounding box center [579, 137] width 77 height 36
click at [562, 137] on input "True" at bounding box center [556, 138] width 12 height 10
radio input "true"
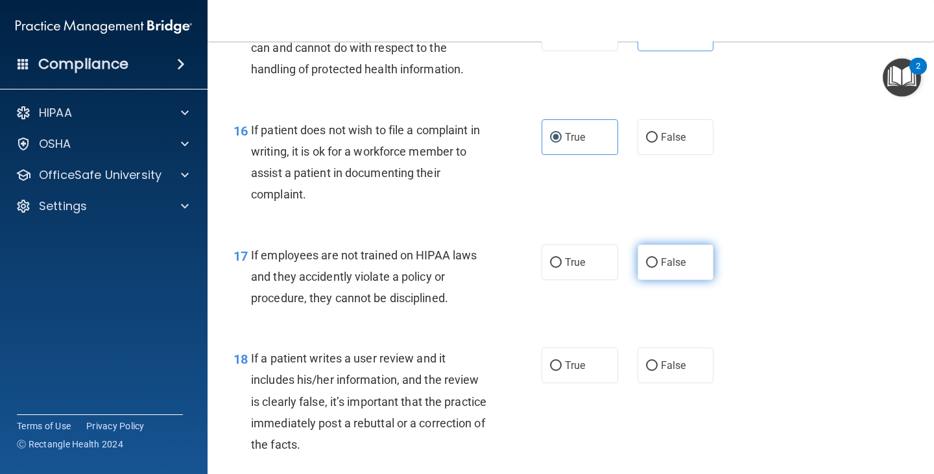
click at [674, 275] on label "False" at bounding box center [675, 262] width 77 height 36
click at [658, 268] on input "False" at bounding box center [652, 263] width 12 height 10
radio input "true"
click at [670, 355] on label "False" at bounding box center [675, 366] width 77 height 36
click at [658, 361] on input "False" at bounding box center [652, 366] width 12 height 10
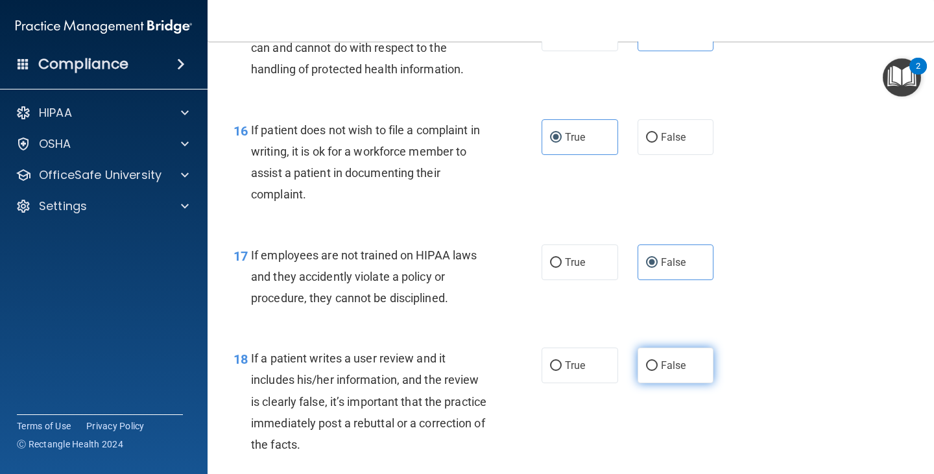
radio input "true"
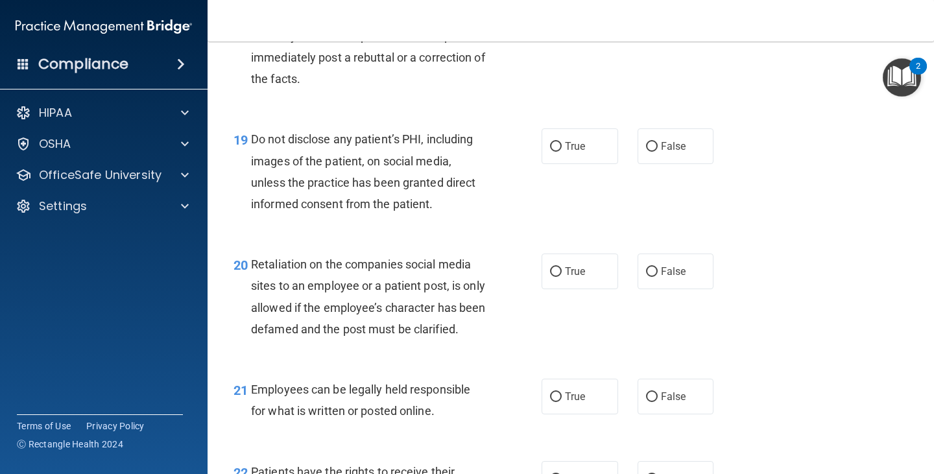
scroll to position [2464, 0]
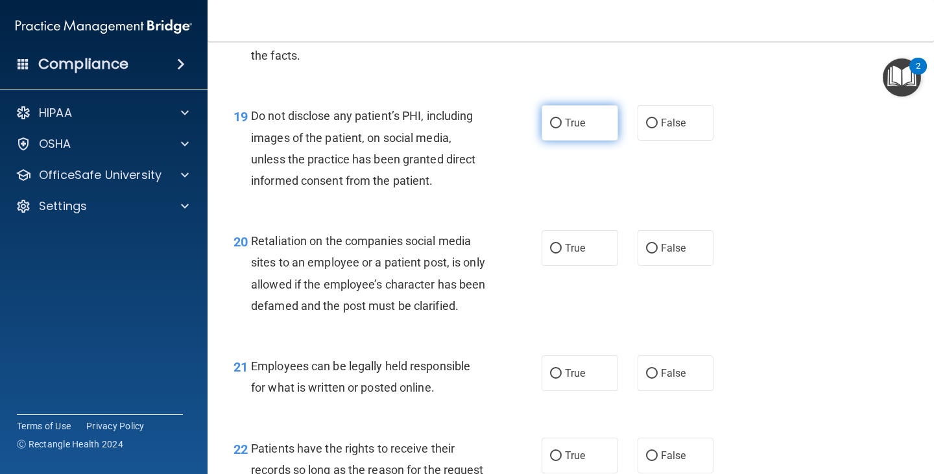
click at [565, 123] on span "True" at bounding box center [575, 123] width 20 height 12
click at [562, 123] on input "True" at bounding box center [556, 124] width 12 height 10
radio input "true"
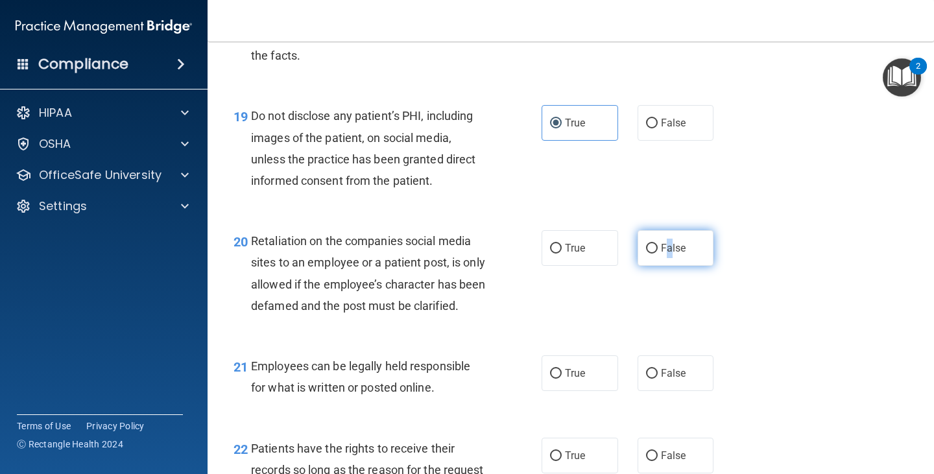
click at [664, 251] on span "False" at bounding box center [673, 248] width 25 height 12
click at [665, 243] on span "False" at bounding box center [673, 248] width 25 height 12
click at [658, 244] on input "False" at bounding box center [652, 249] width 12 height 10
radio input "true"
click at [572, 418] on div "21 Employees can be legally held responsible for what is written or posted onli…" at bounding box center [571, 380] width 694 height 82
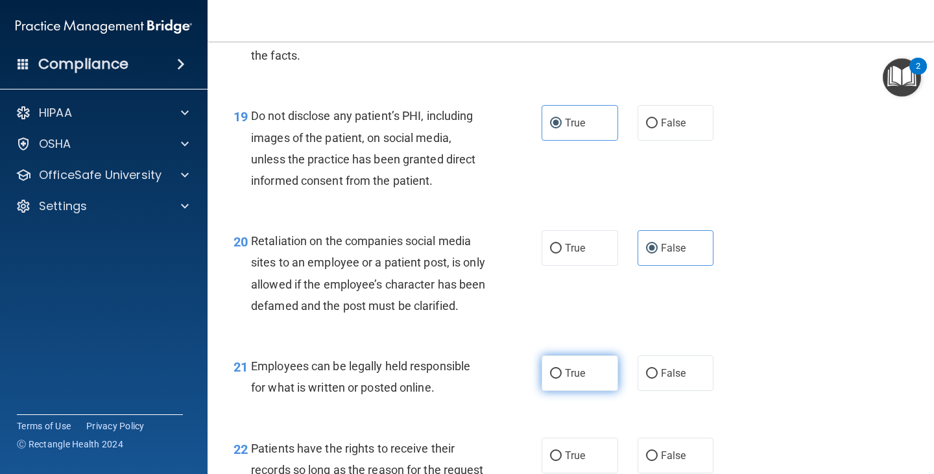
click at [567, 379] on span "True" at bounding box center [575, 373] width 20 height 12
click at [562, 379] on input "True" at bounding box center [556, 374] width 12 height 10
radio input "true"
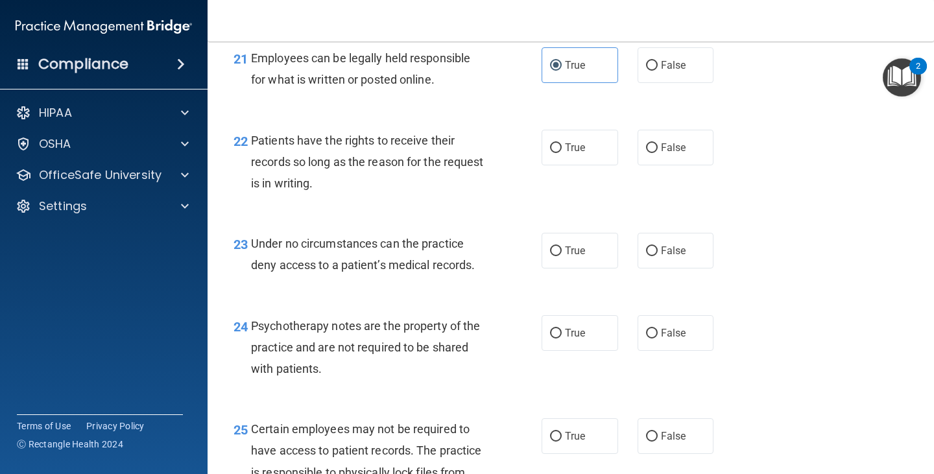
scroll to position [2853, 0]
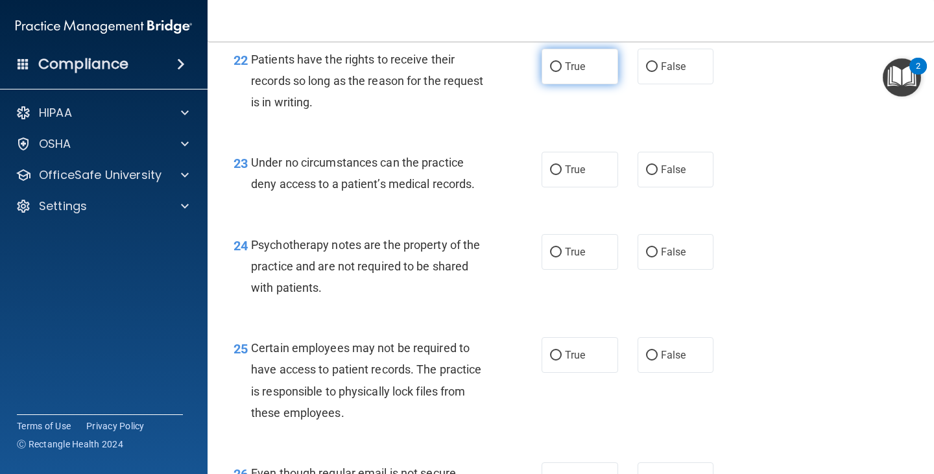
click at [585, 84] on label "True" at bounding box center [579, 67] width 77 height 36
click at [562, 72] on input "True" at bounding box center [556, 67] width 12 height 10
radio input "true"
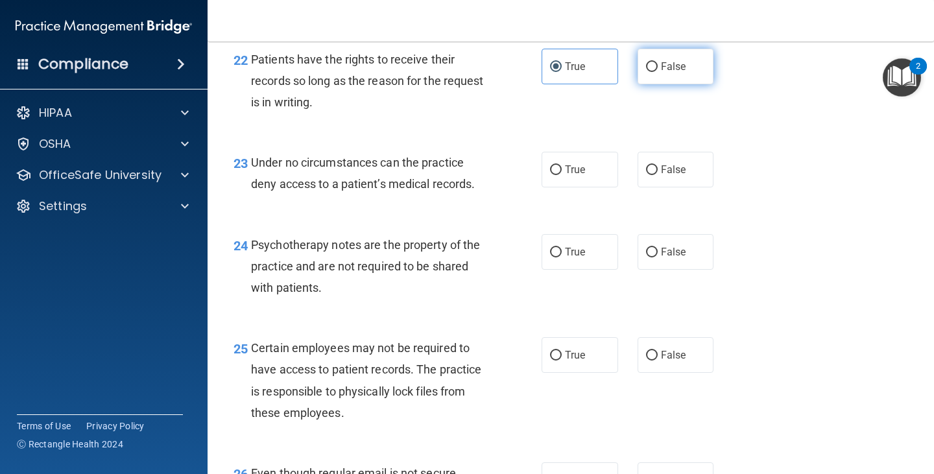
click at [651, 84] on label "False" at bounding box center [675, 67] width 77 height 36
click at [651, 72] on input "False" at bounding box center [652, 67] width 12 height 10
radio input "true"
radio input "false"
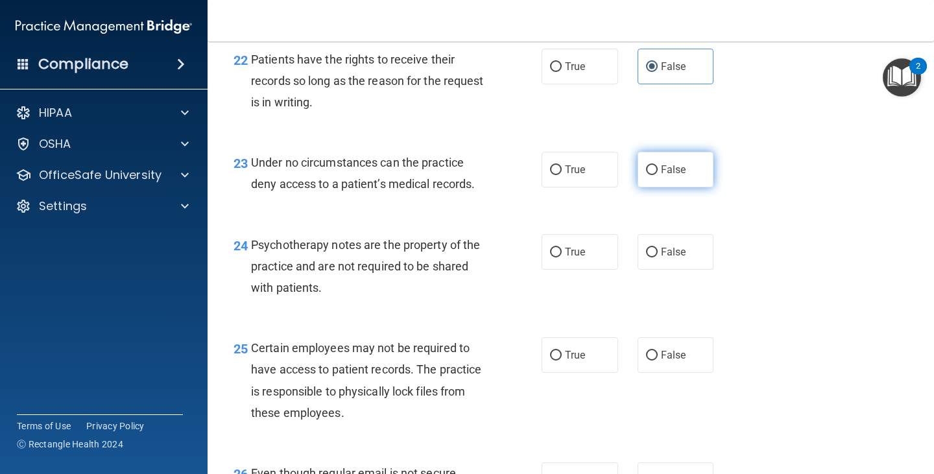
click at [679, 176] on span "False" at bounding box center [673, 169] width 25 height 12
click at [658, 175] on input "False" at bounding box center [652, 170] width 12 height 10
radio input "true"
click at [610, 253] on div "24 Psychotherapy notes are the property of the practice and are not required to…" at bounding box center [571, 270] width 694 height 104
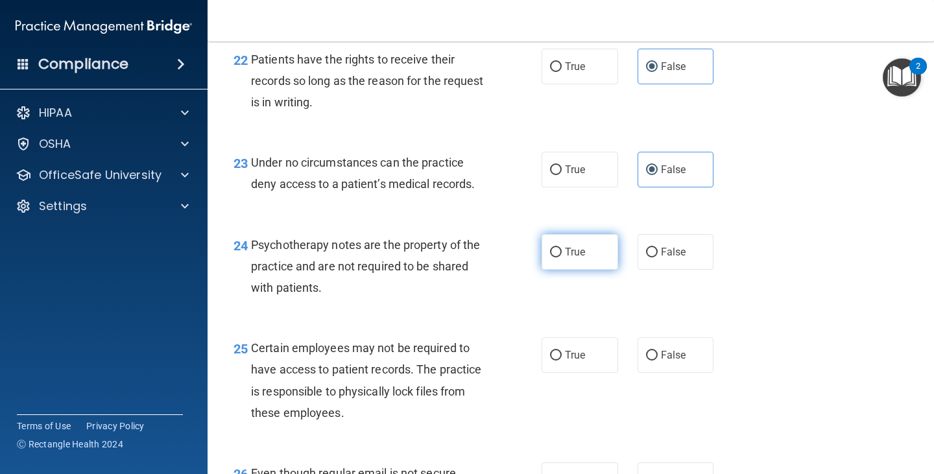
click at [602, 264] on label "True" at bounding box center [579, 252] width 77 height 36
click at [562, 257] on input "True" at bounding box center [556, 253] width 12 height 10
radio input "true"
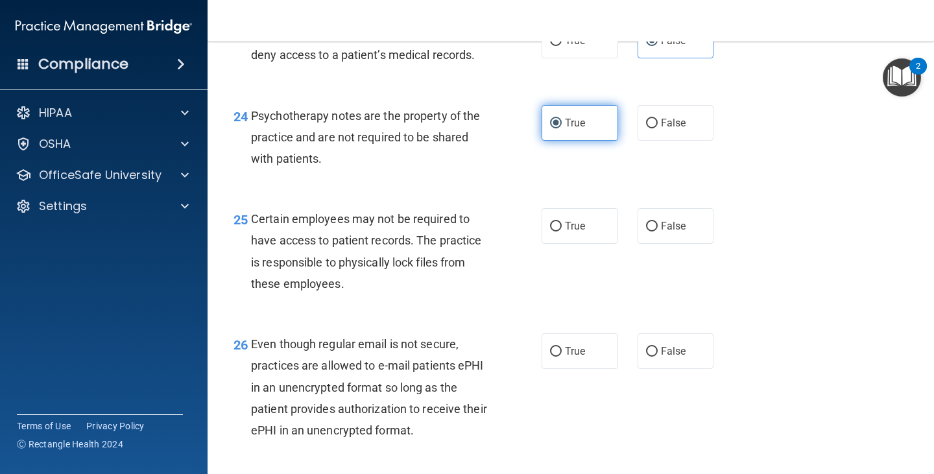
scroll to position [2983, 0]
click at [586, 243] on label "True" at bounding box center [579, 226] width 77 height 36
click at [562, 231] on input "True" at bounding box center [556, 226] width 12 height 10
radio input "true"
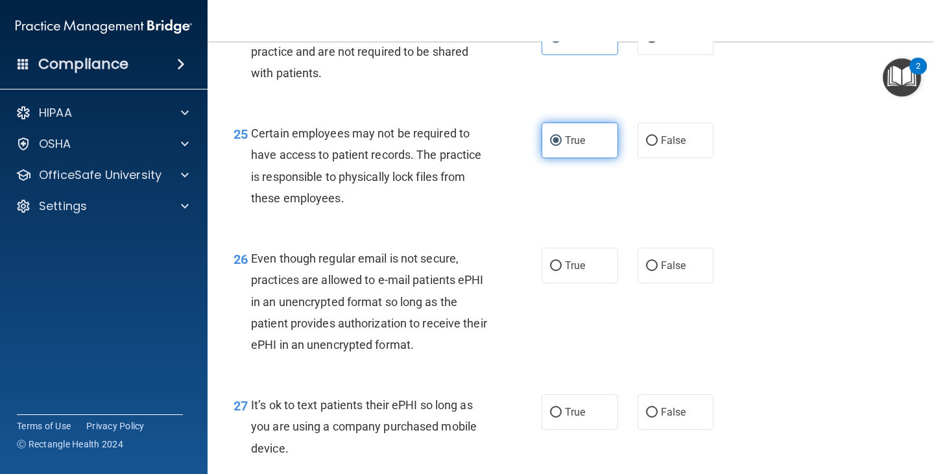
scroll to position [3113, 0]
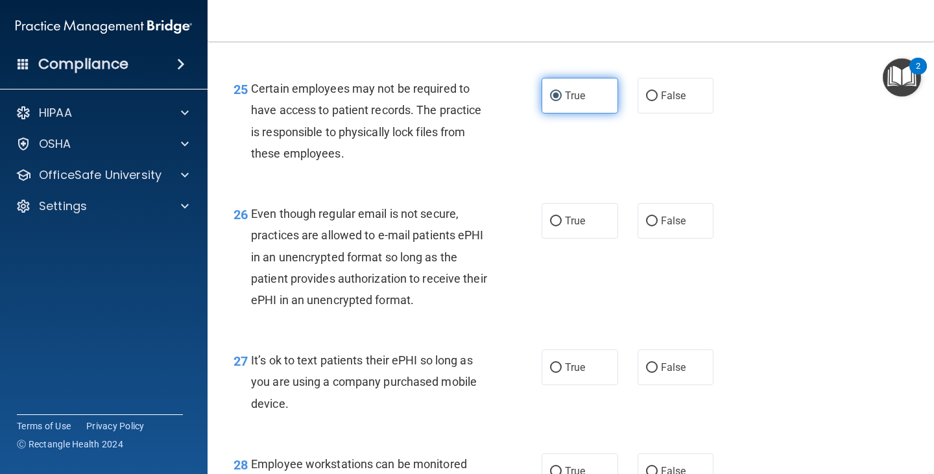
click at [586, 239] on label "True" at bounding box center [579, 221] width 77 height 36
click at [562, 226] on input "True" at bounding box center [556, 222] width 12 height 10
radio input "true"
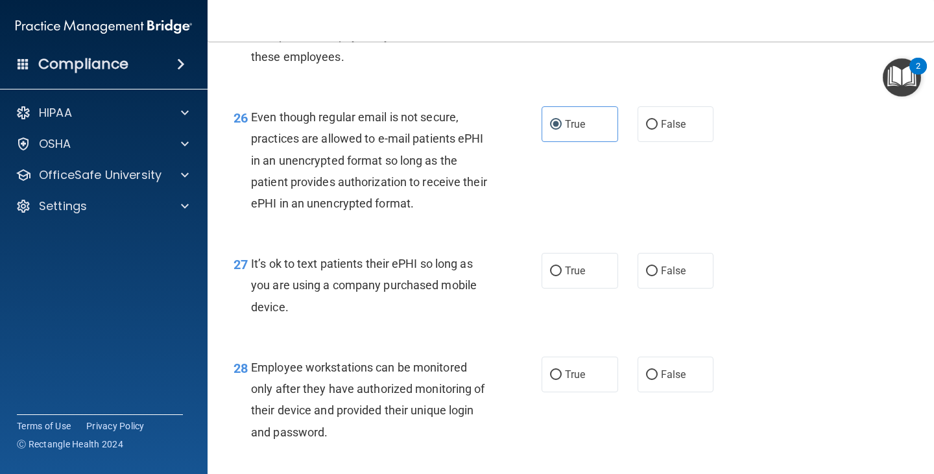
scroll to position [3372, 0]
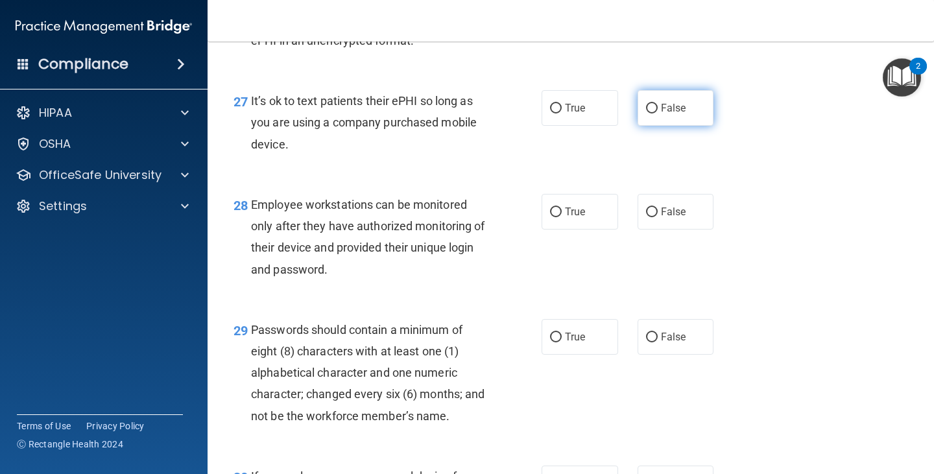
click at [667, 126] on label "False" at bounding box center [675, 108] width 77 height 36
click at [658, 113] on input "False" at bounding box center [652, 109] width 12 height 10
radio input "true"
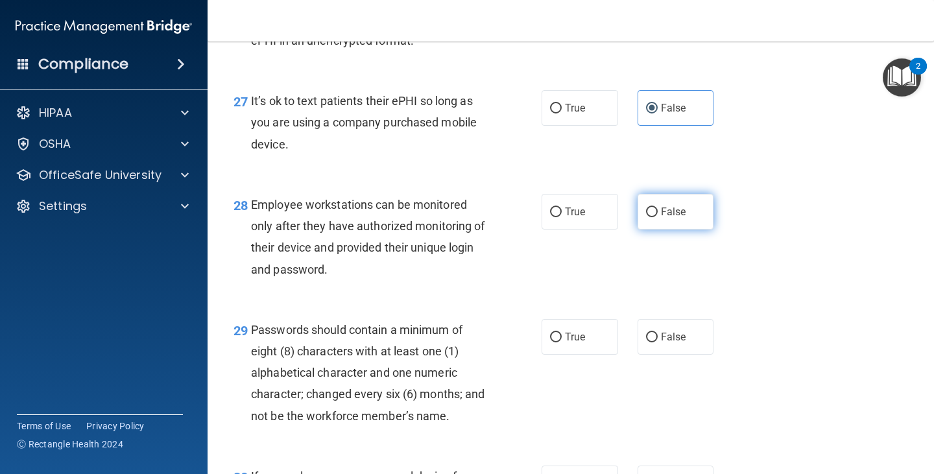
click at [678, 218] on span "False" at bounding box center [673, 212] width 25 height 12
click at [658, 217] on input "False" at bounding box center [652, 213] width 12 height 10
radio input "true"
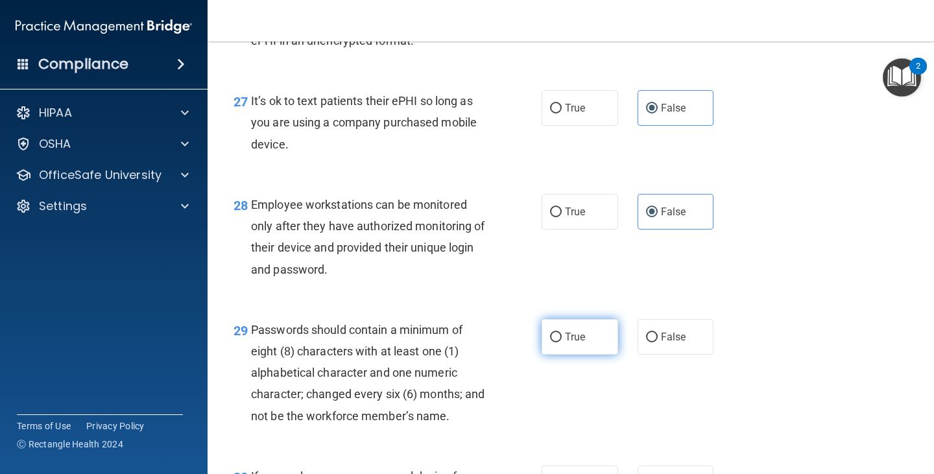
click at [594, 355] on label "True" at bounding box center [579, 337] width 77 height 36
click at [562, 342] on input "True" at bounding box center [556, 338] width 12 height 10
radio input "true"
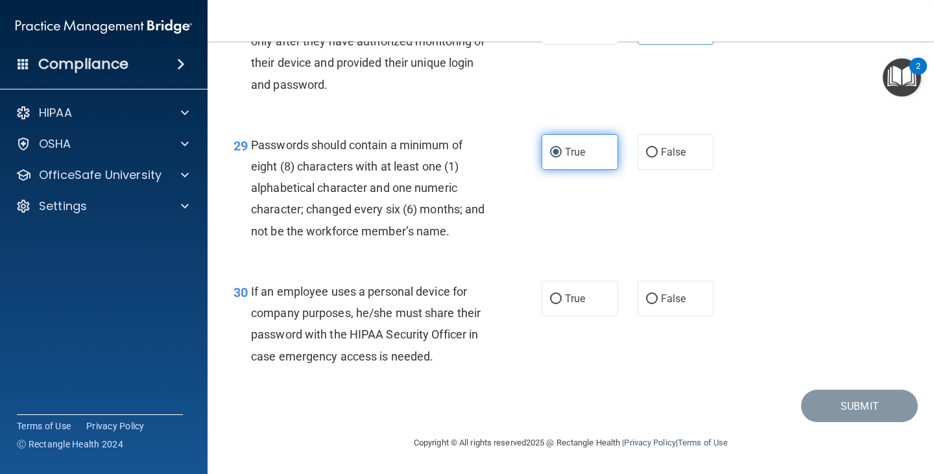
scroll to position [3567, 0]
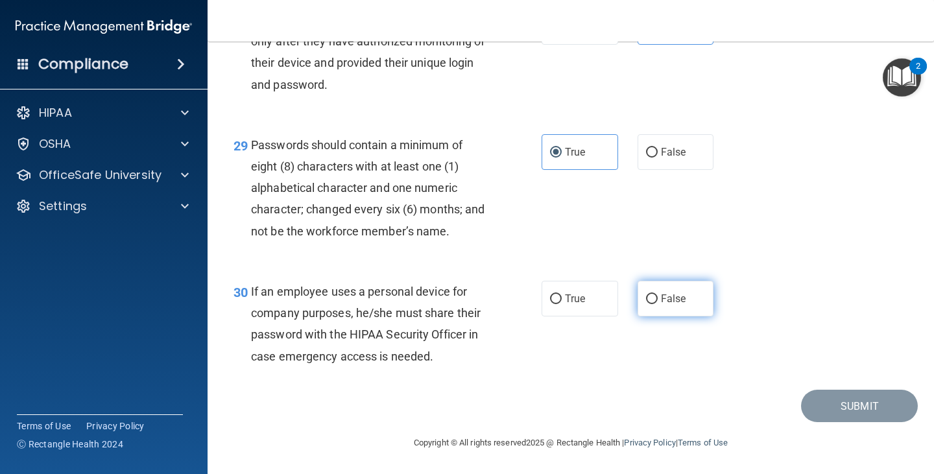
click at [691, 315] on label "False" at bounding box center [675, 299] width 77 height 36
click at [658, 304] on input "False" at bounding box center [652, 299] width 12 height 10
radio input "true"
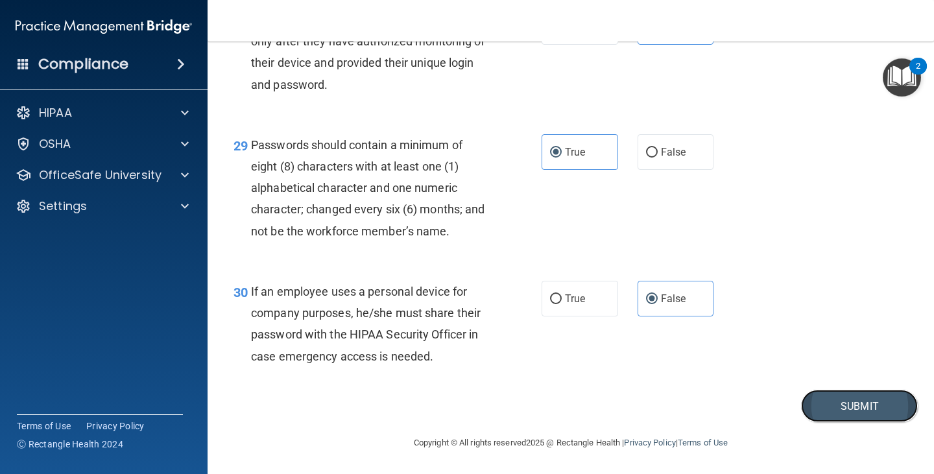
click at [840, 412] on button "Submit" at bounding box center [859, 406] width 117 height 33
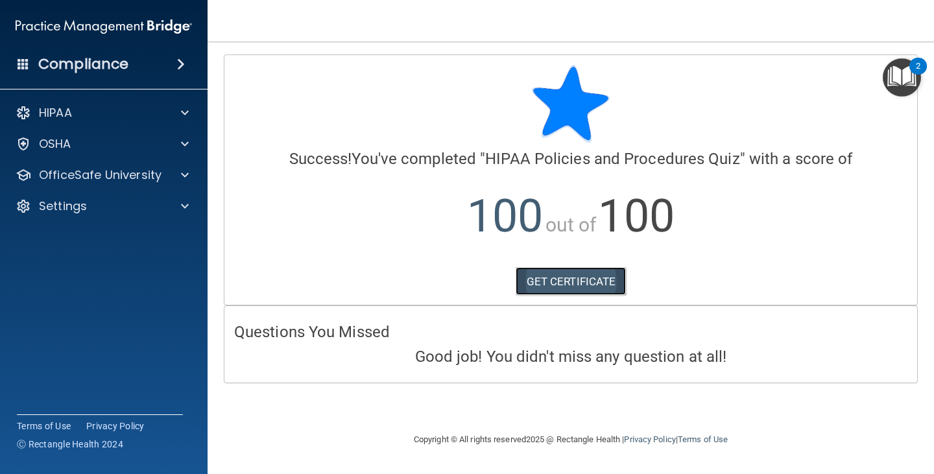
click at [543, 283] on link "GET CERTIFICATE" at bounding box center [571, 281] width 111 height 29
